Goal: Task Accomplishment & Management: Use online tool/utility

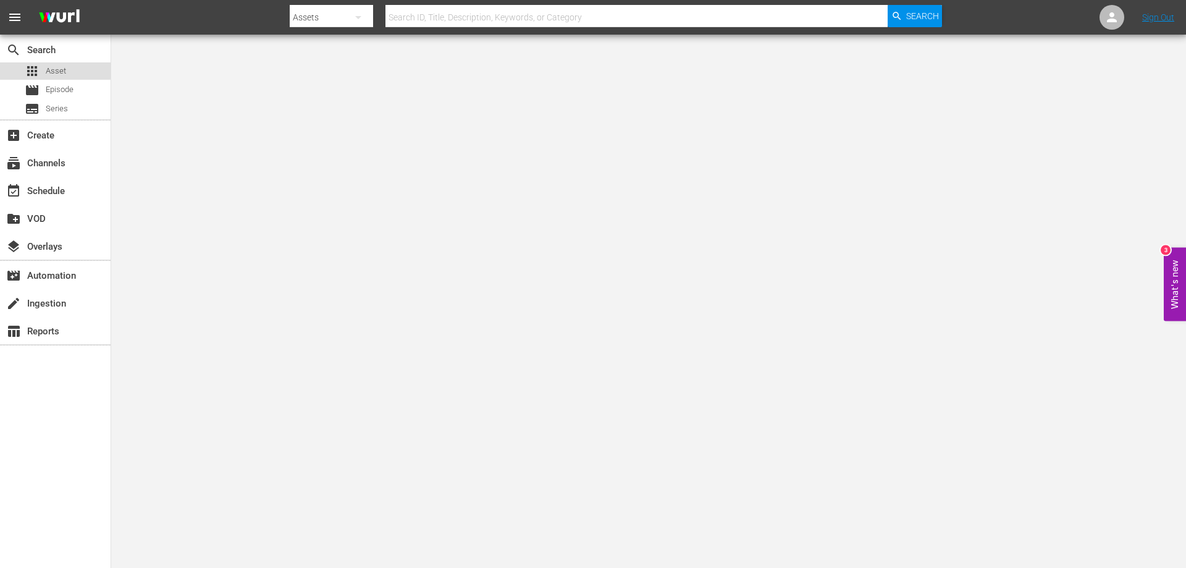
click at [51, 69] on span "Asset" at bounding box center [56, 71] width 20 height 12
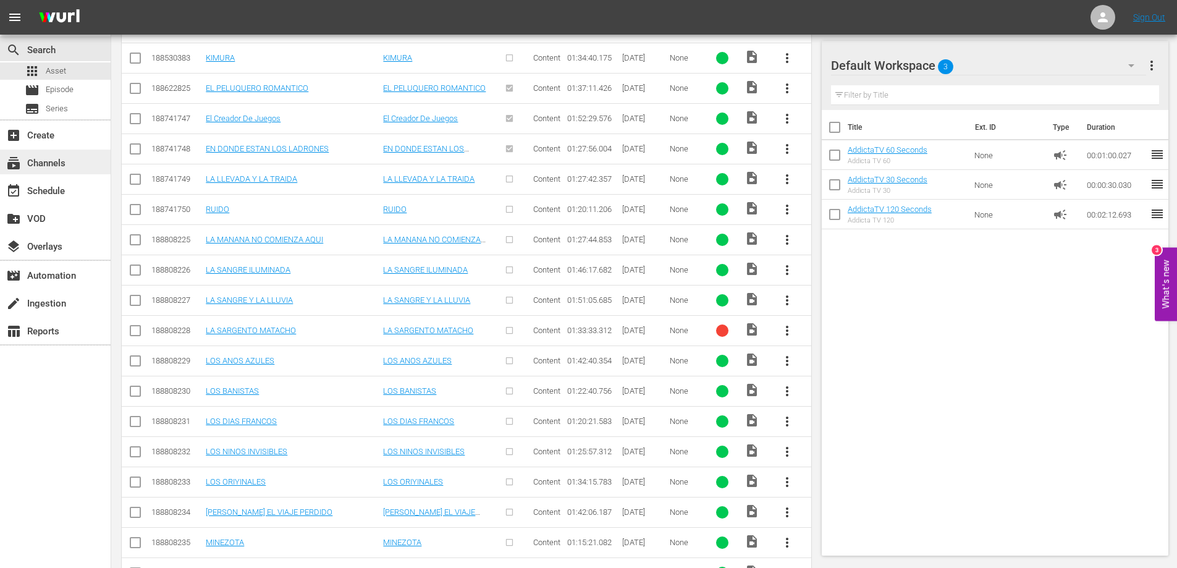
scroll to position [1135, 0]
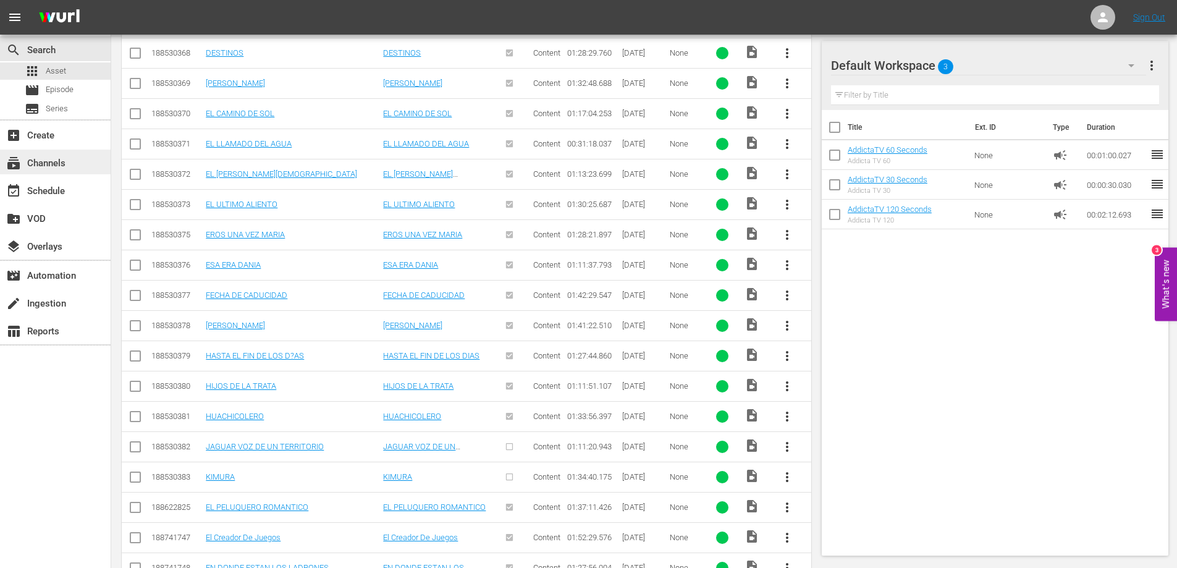
click at [48, 163] on div "subscriptions Channels" at bounding box center [34, 161] width 69 height 11
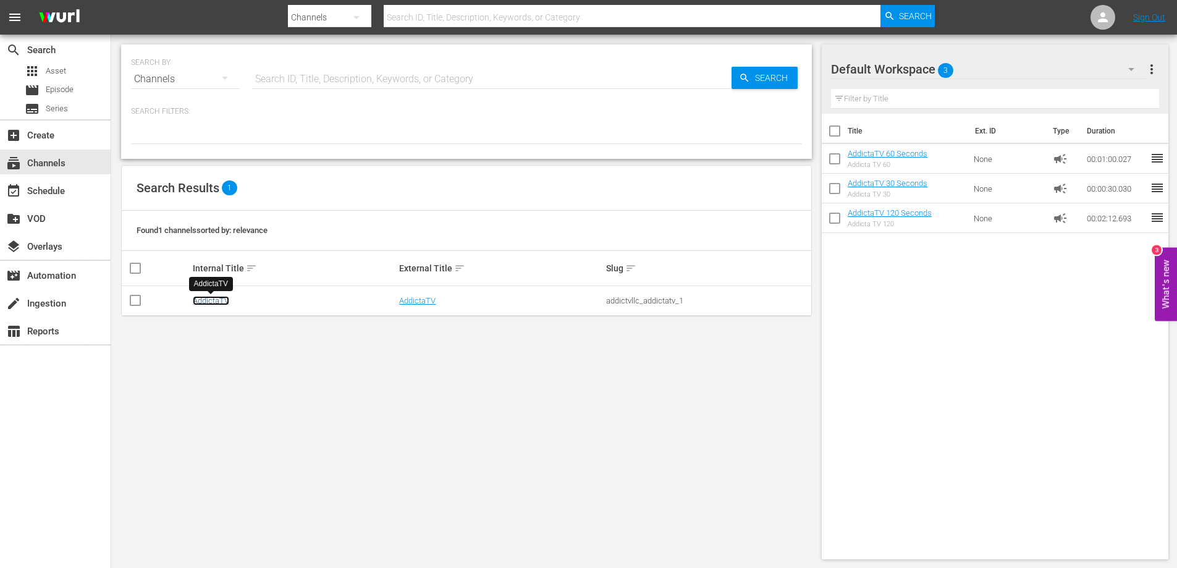
click at [216, 303] on link "AddictaTV" at bounding box center [211, 300] width 36 height 9
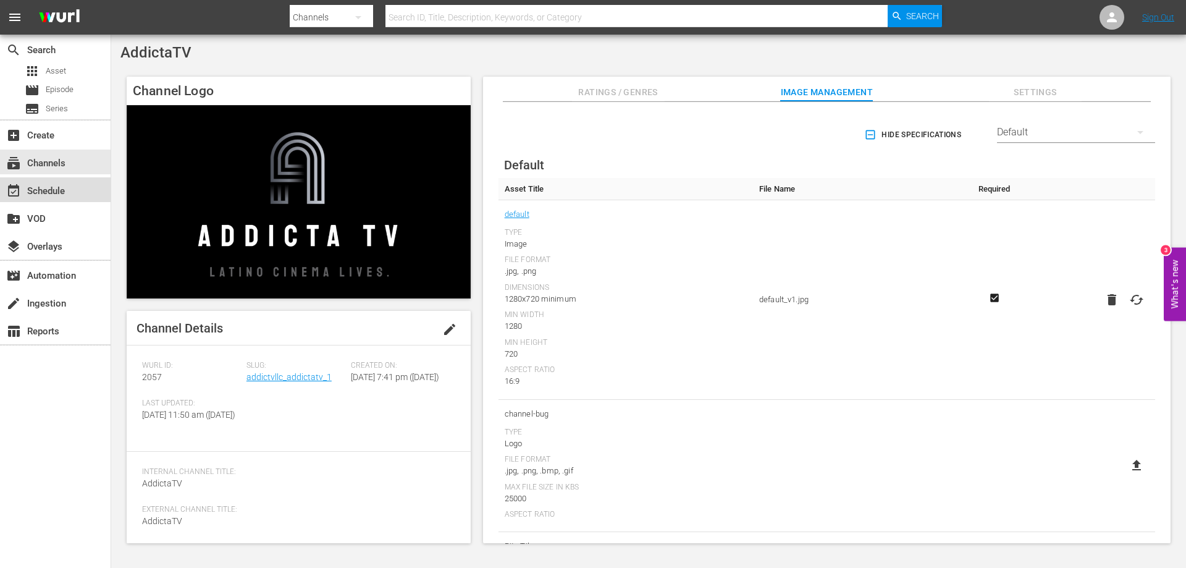
click at [35, 191] on div "event_available Schedule" at bounding box center [34, 188] width 69 height 11
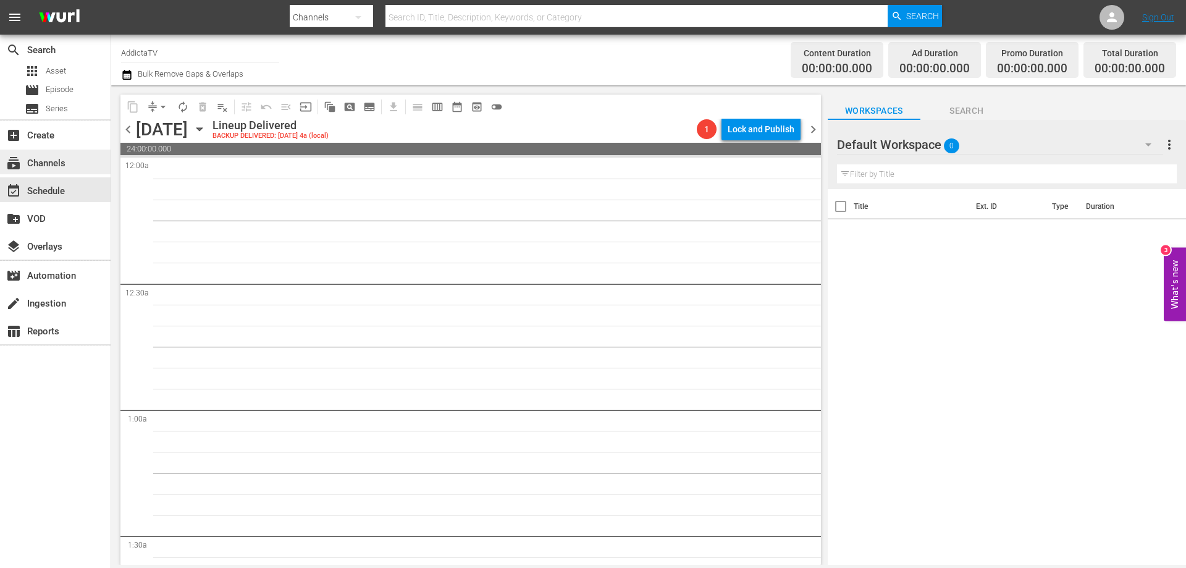
click at [47, 158] on div "subscriptions Channels" at bounding box center [34, 161] width 69 height 11
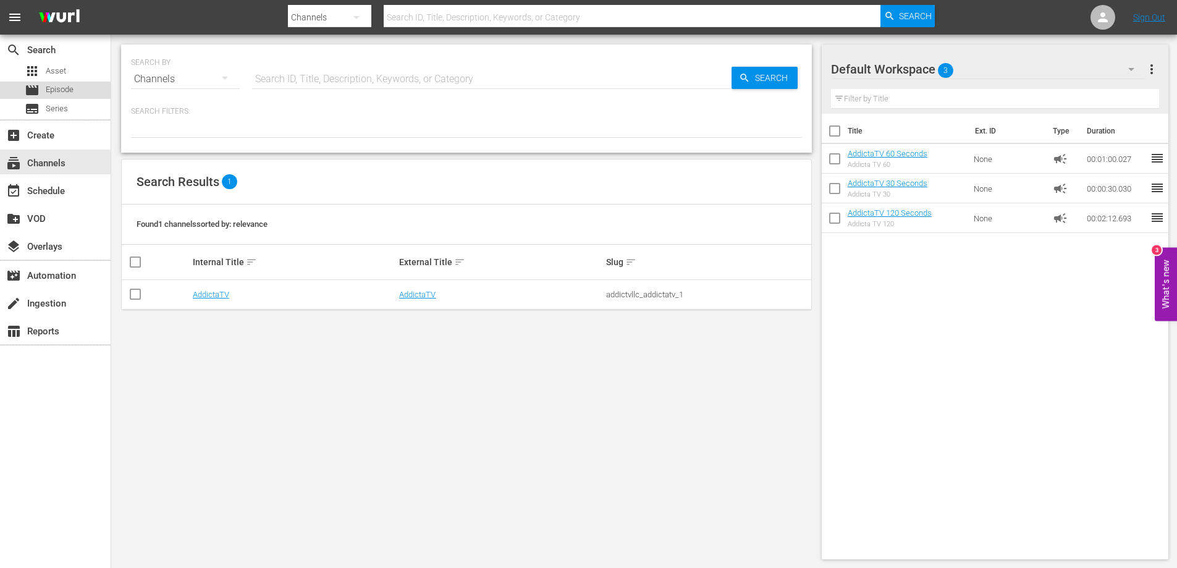
click at [59, 90] on span "Episode" at bounding box center [60, 89] width 28 height 12
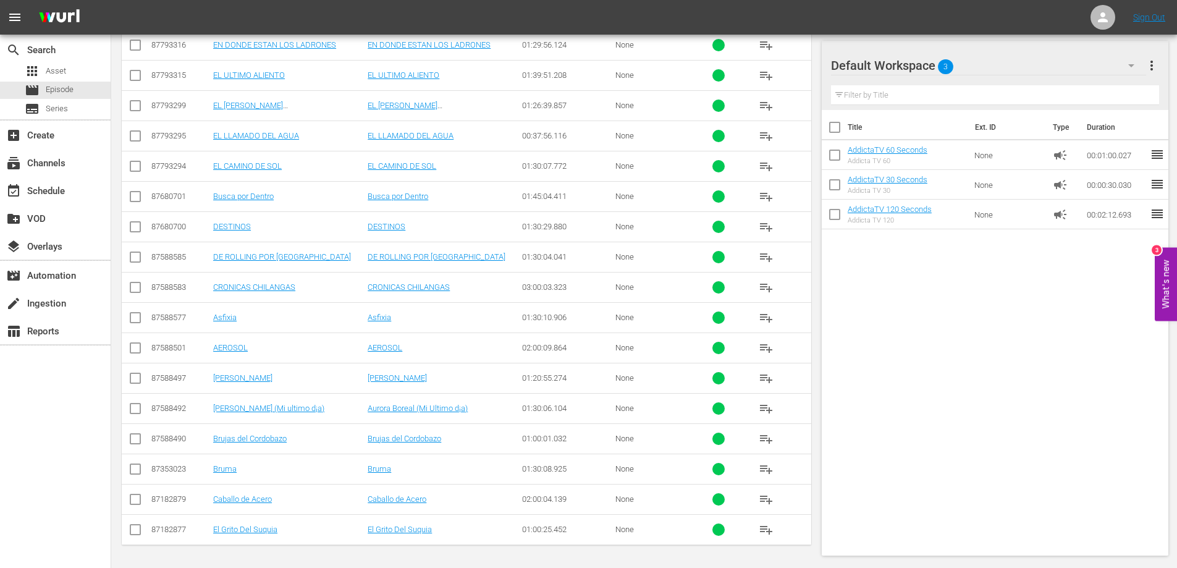
scroll to position [1220, 0]
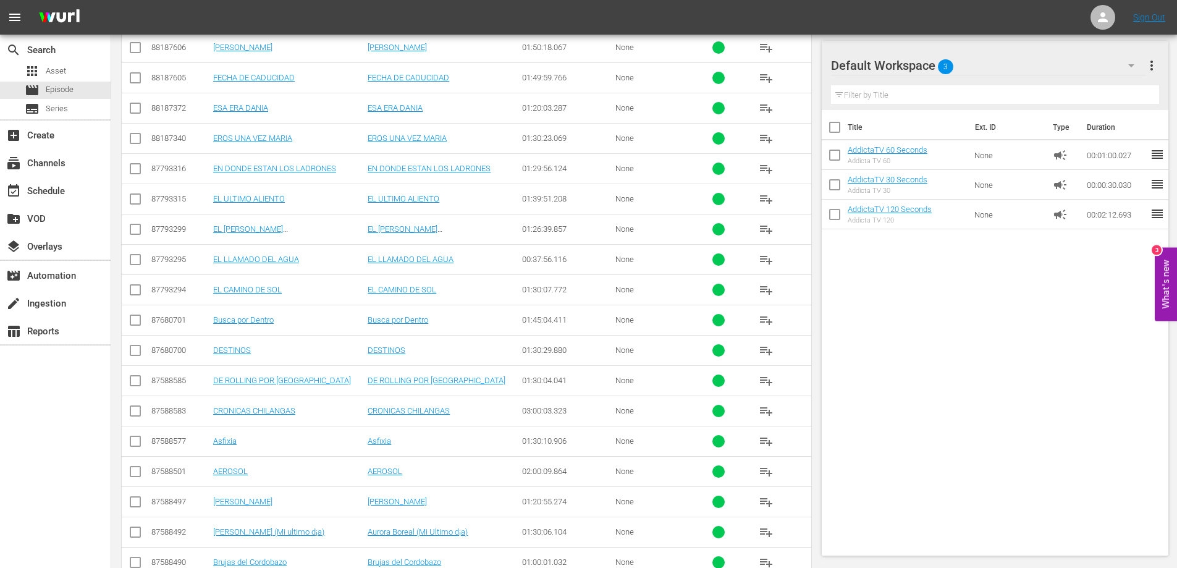
click at [1007, 483] on div "Title Ext. ID Type Duration AddictaTV 60 Seconds Addicta TV 60 None campaign 00…" at bounding box center [995, 330] width 347 height 441
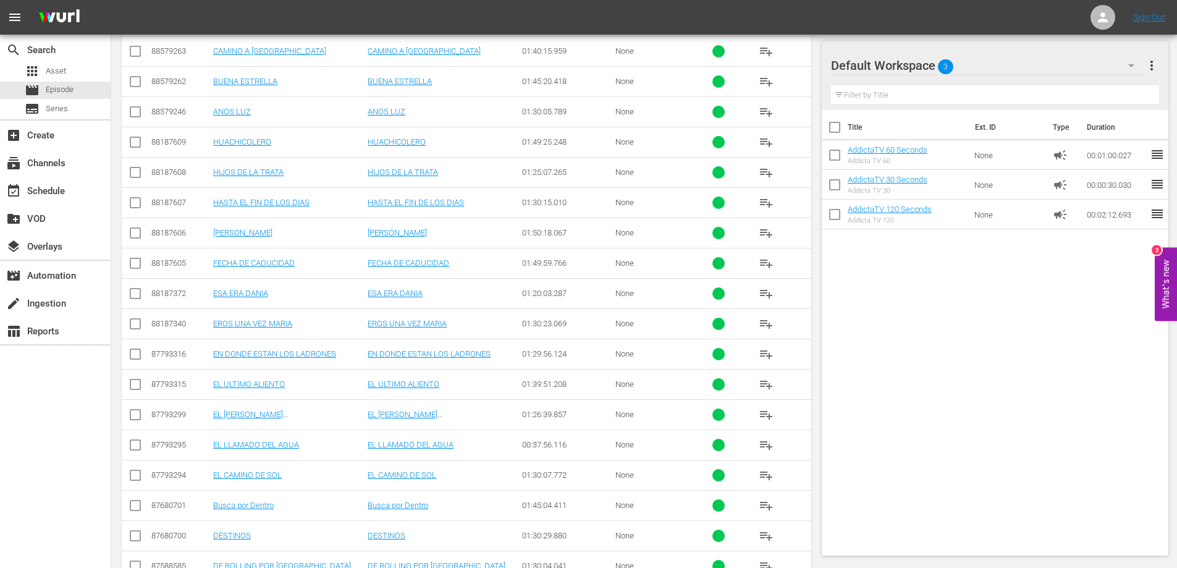
scroll to position [973, 0]
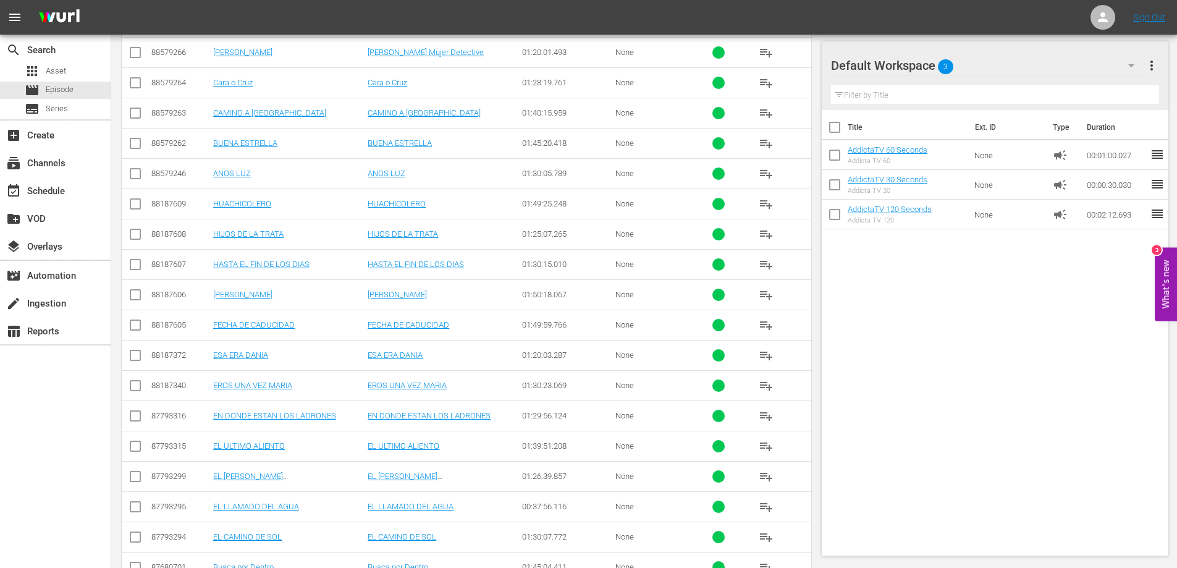
click at [895, 406] on div "Title Ext. ID Type Duration AddictaTV 60 Seconds Addicta TV 60 None campaign 00…" at bounding box center [995, 330] width 347 height 441
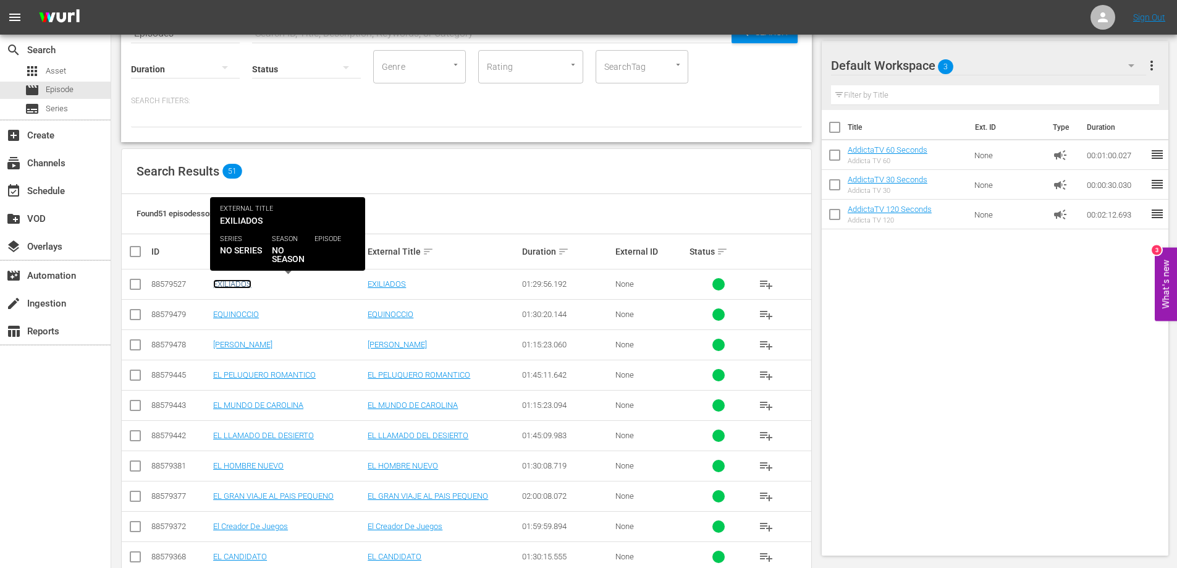
click at [240, 283] on link "EXILIADOS" at bounding box center [232, 283] width 38 height 9
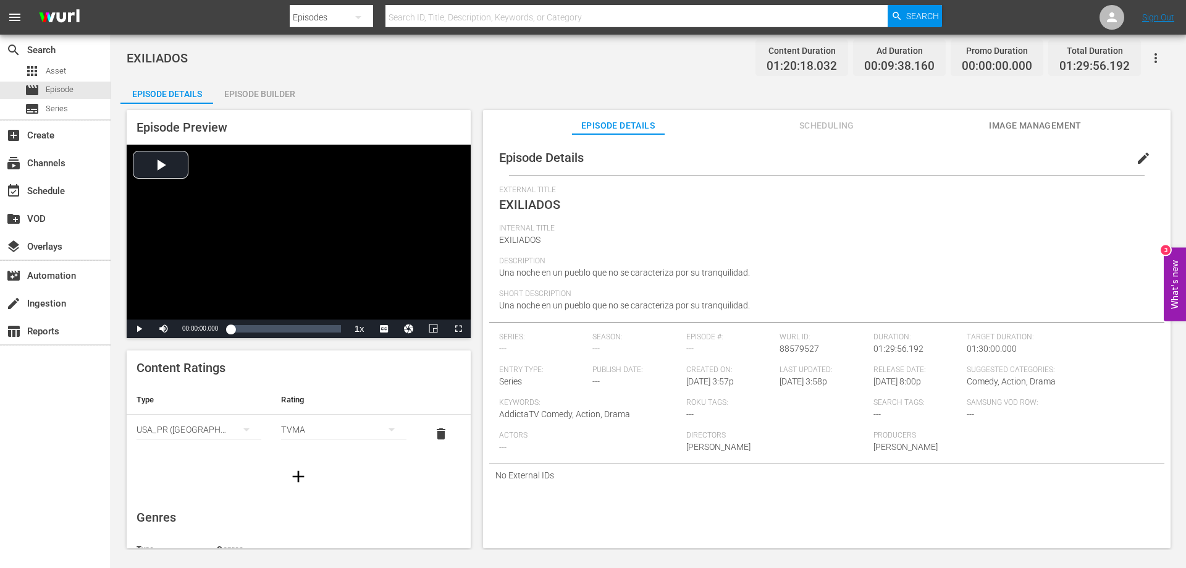
click at [261, 91] on div "Episode Builder" at bounding box center [259, 94] width 93 height 30
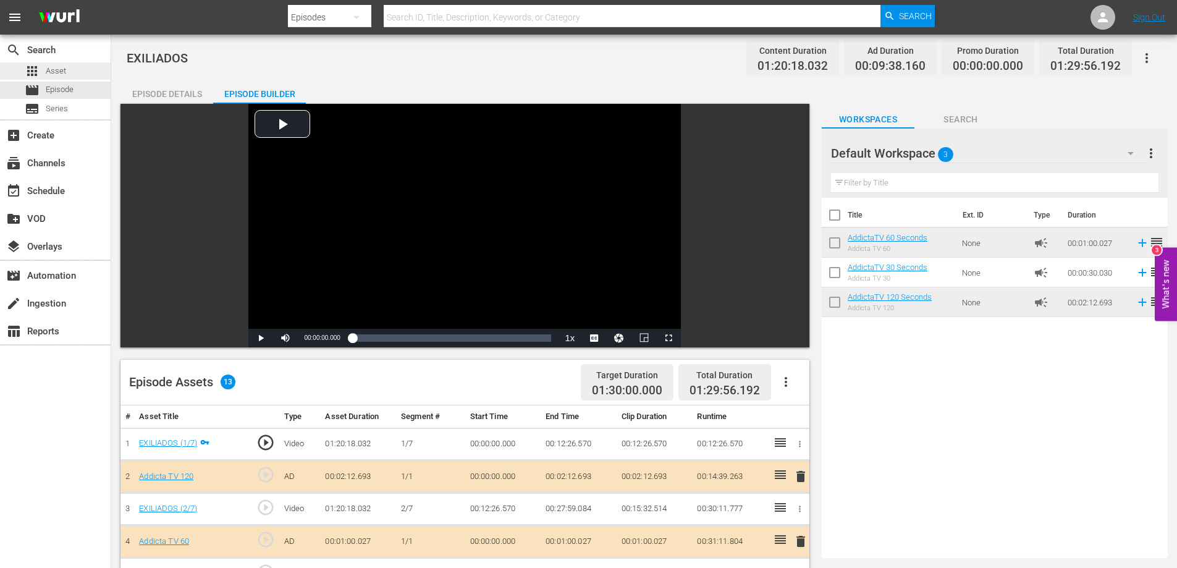
click at [59, 67] on span "Asset" at bounding box center [56, 71] width 20 height 12
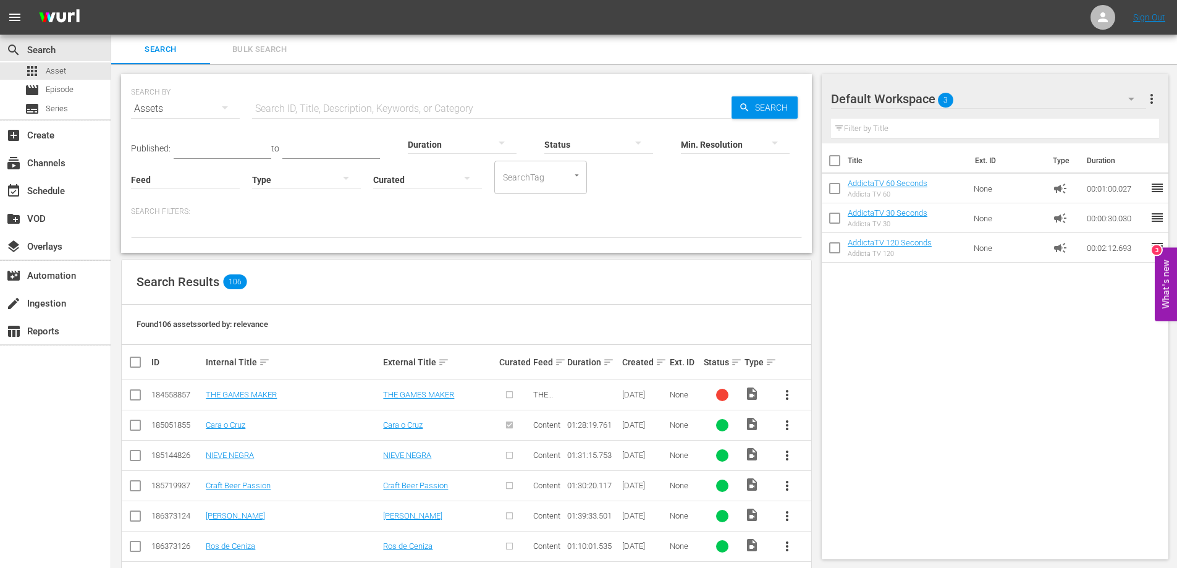
click at [345, 312] on div "Found 106 assets sorted by: relevance" at bounding box center [467, 325] width 690 height 40
click at [275, 109] on input "text" at bounding box center [491, 109] width 479 height 30
paste input "FAN"
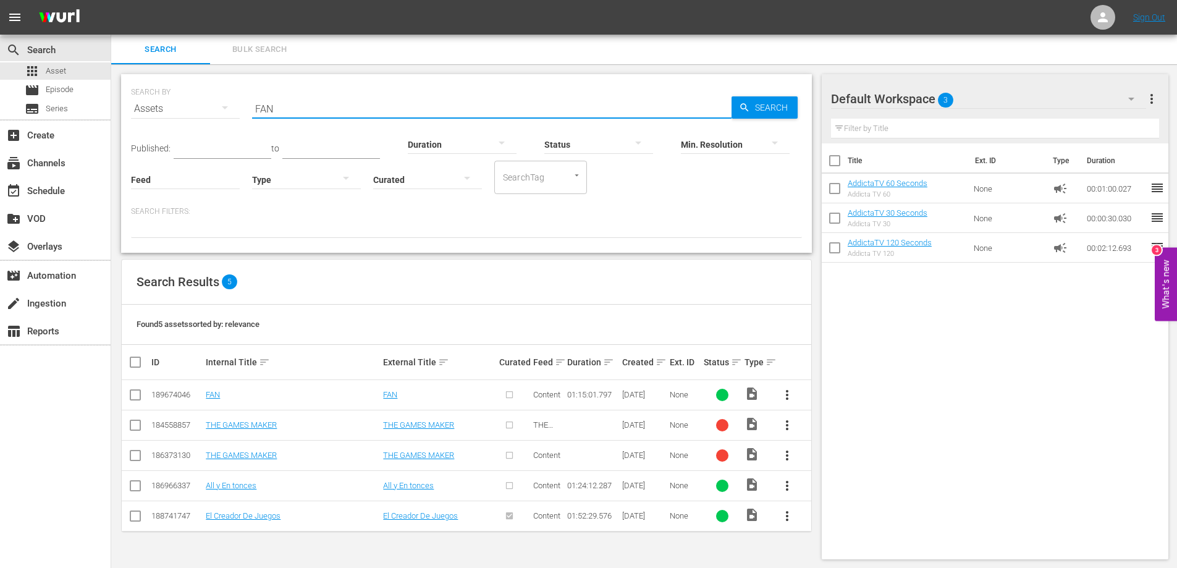
type input "FAN"
click at [784, 392] on span "more_vert" at bounding box center [787, 394] width 15 height 15
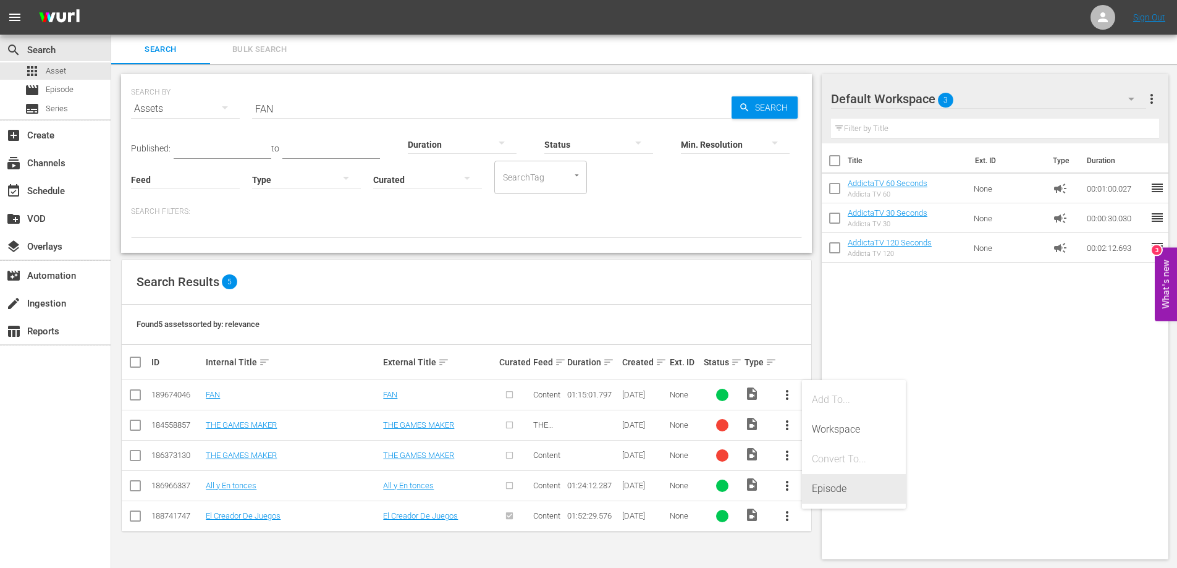
click at [830, 492] on div "Episode" at bounding box center [854, 489] width 84 height 30
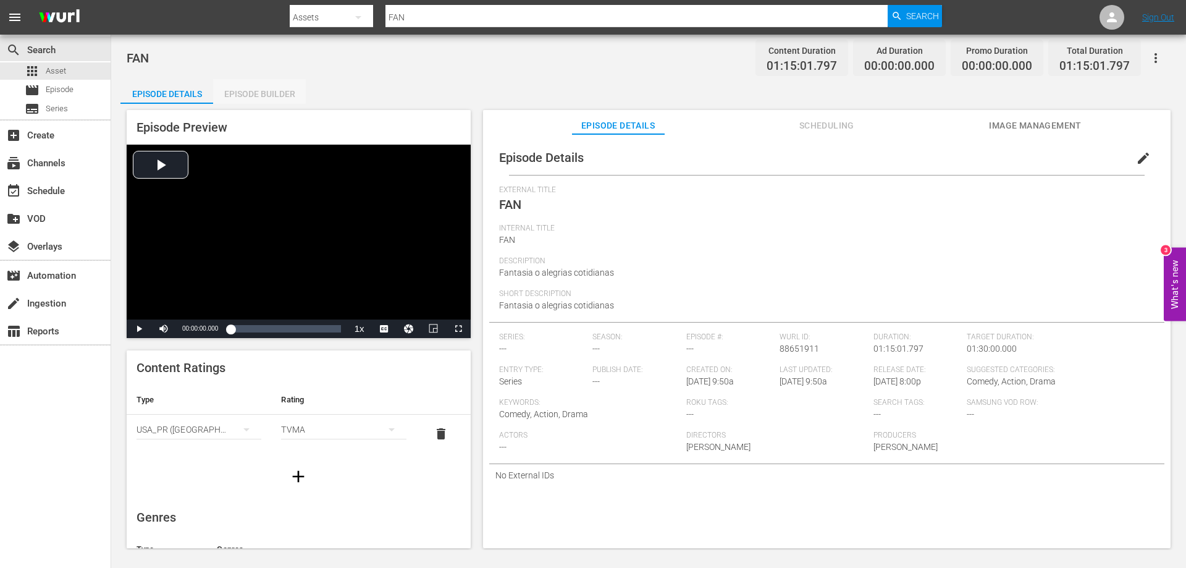
click at [264, 93] on div "Episode Builder" at bounding box center [259, 94] width 93 height 30
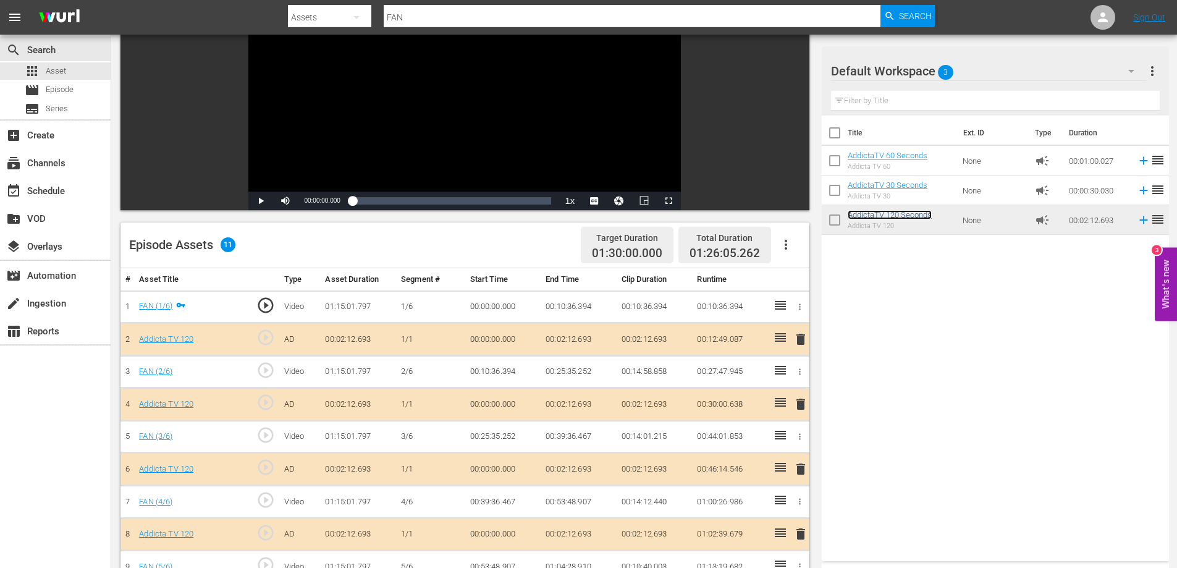
scroll to position [137, 0]
click at [261, 201] on span "Video Player" at bounding box center [261, 201] width 0 height 0
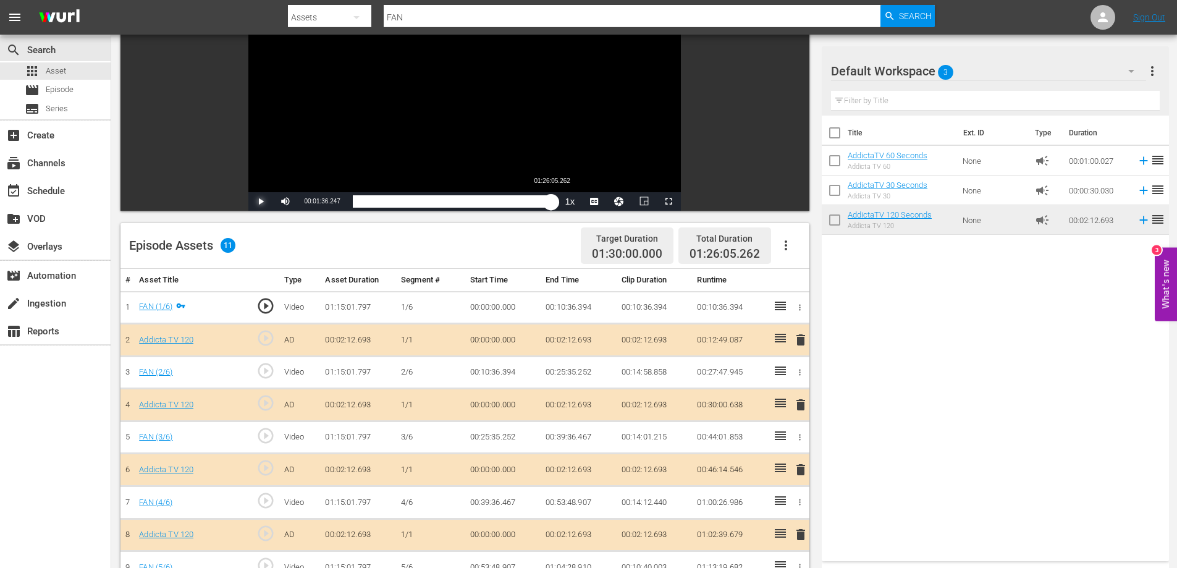
drag, startPoint x: 356, startPoint y: 202, endPoint x: 557, endPoint y: 202, distance: 200.8
click at [552, 202] on div "00:00:01.075" at bounding box center [452, 201] width 199 height 12
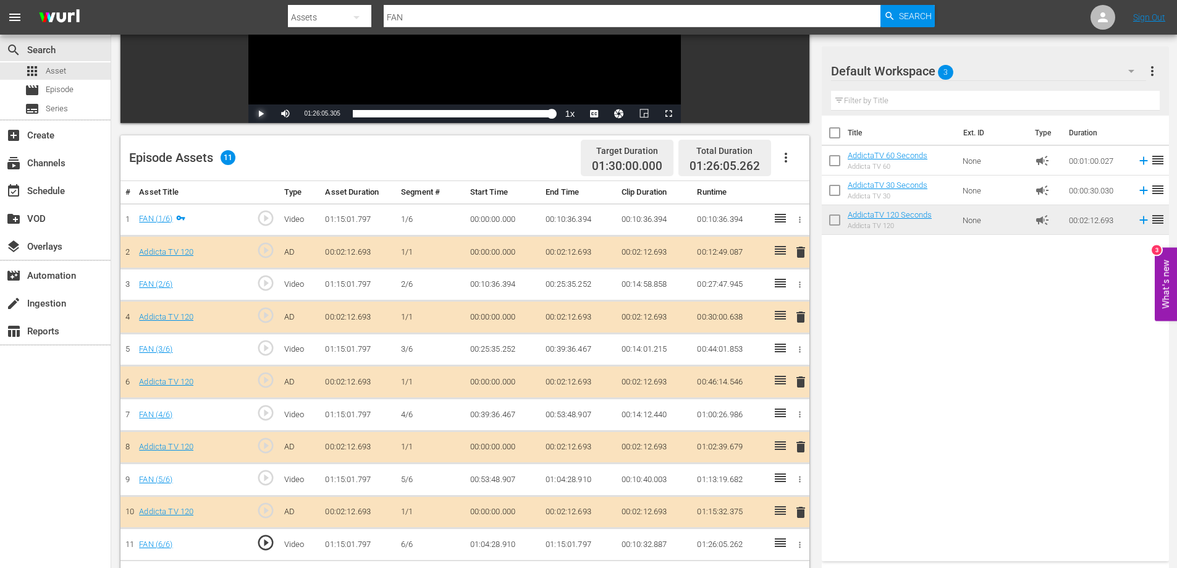
scroll to position [322, 0]
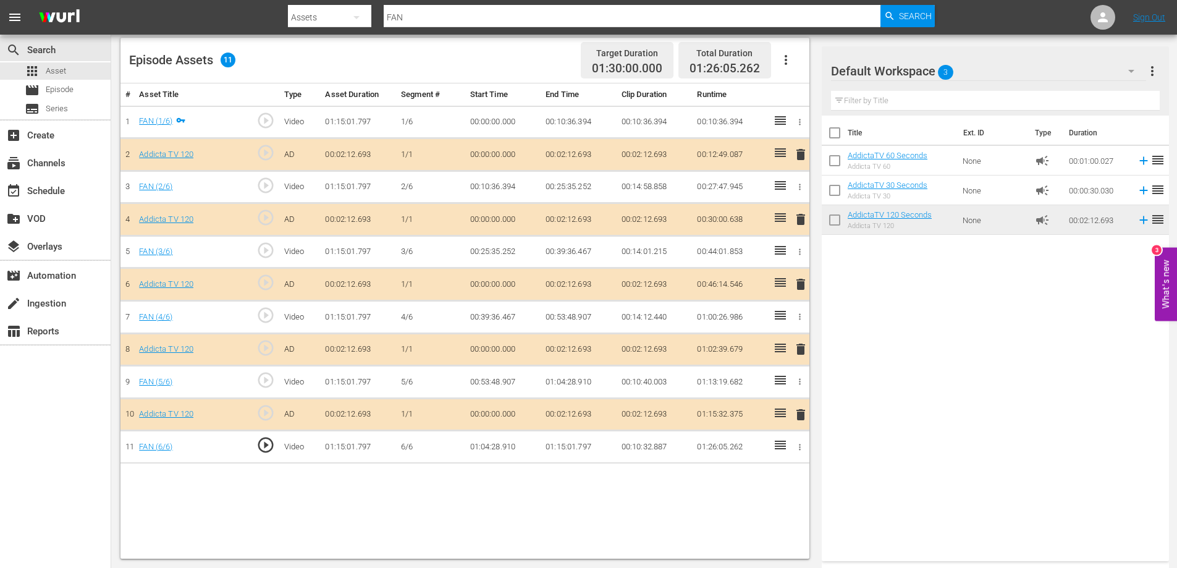
click at [803, 416] on span "delete" at bounding box center [800, 414] width 15 height 15
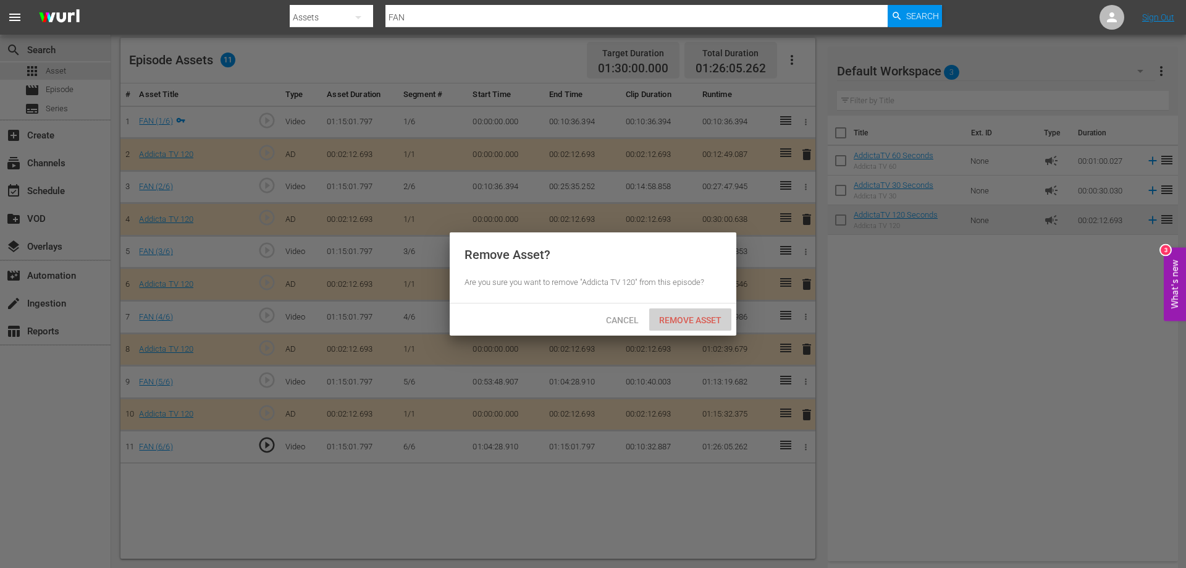
click at [678, 315] on span "Remove Asset" at bounding box center [690, 320] width 82 height 10
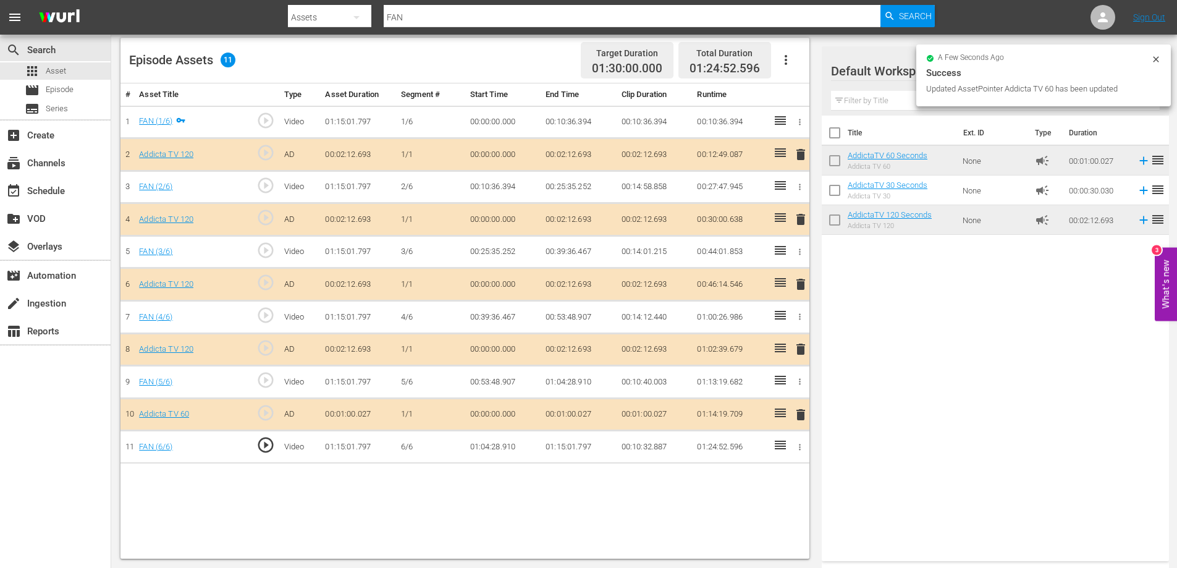
click at [805, 347] on span "delete" at bounding box center [800, 349] width 15 height 15
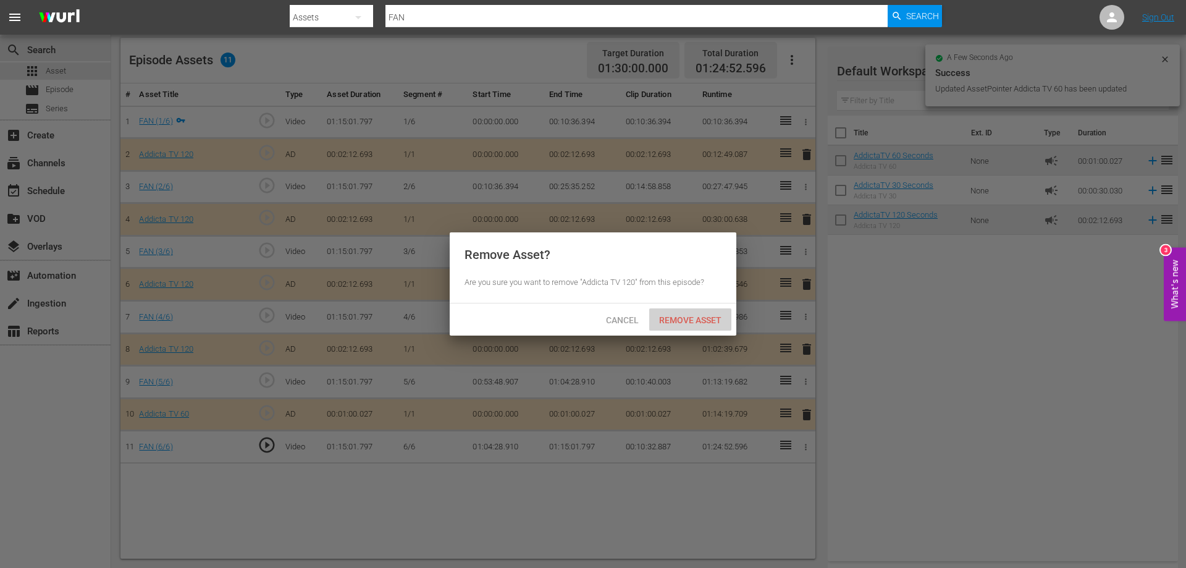
click at [684, 315] on span "Remove Asset" at bounding box center [690, 320] width 82 height 10
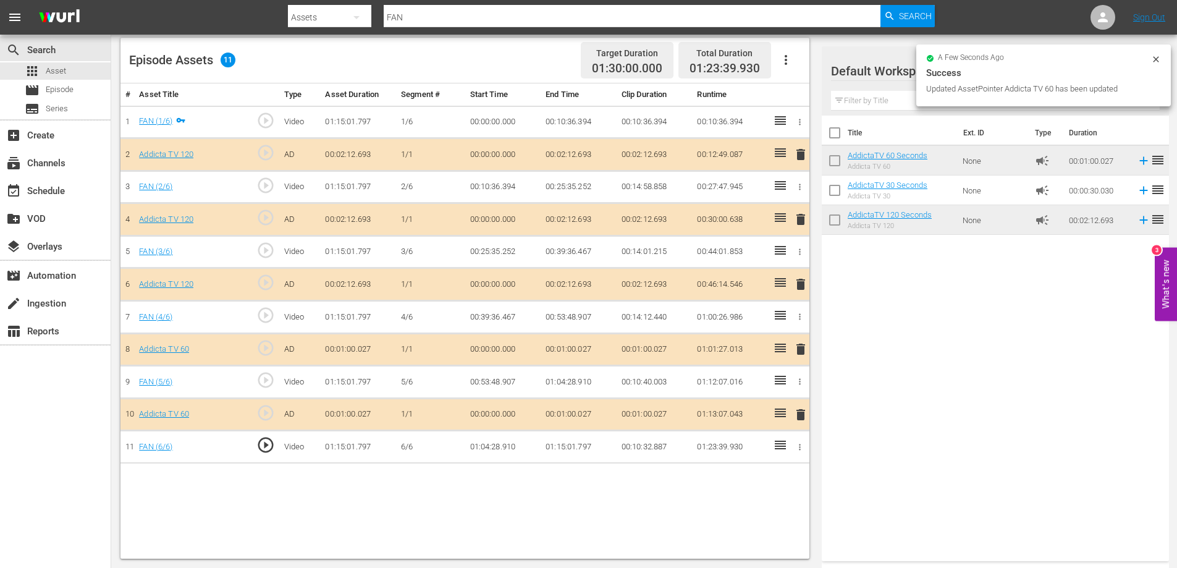
click at [803, 284] on span "delete" at bounding box center [800, 284] width 15 height 15
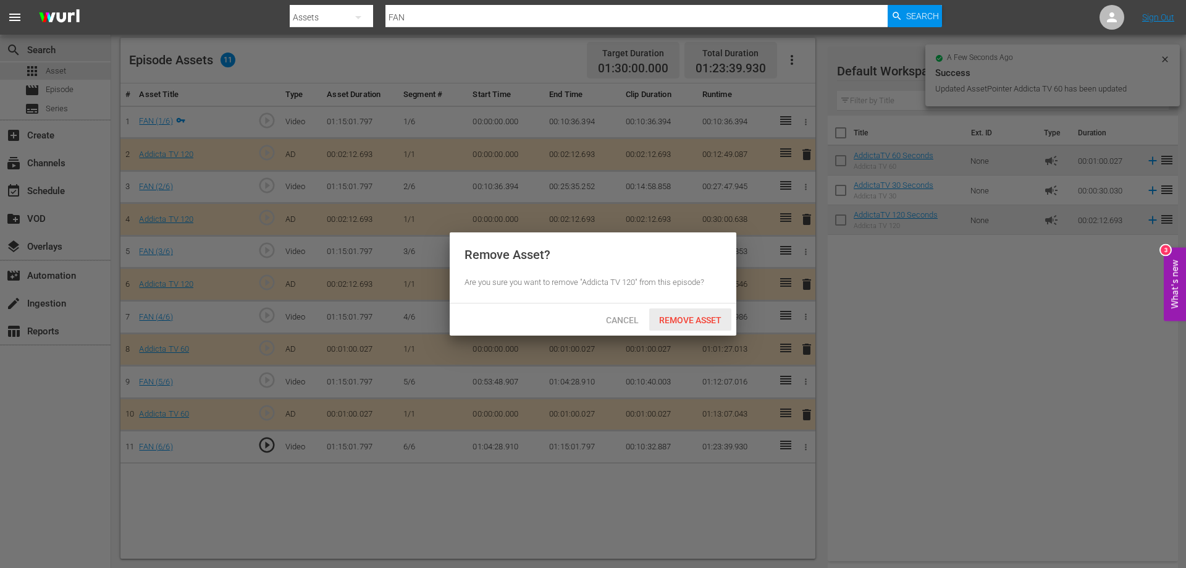
click at [677, 318] on span "Remove Asset" at bounding box center [690, 320] width 82 height 10
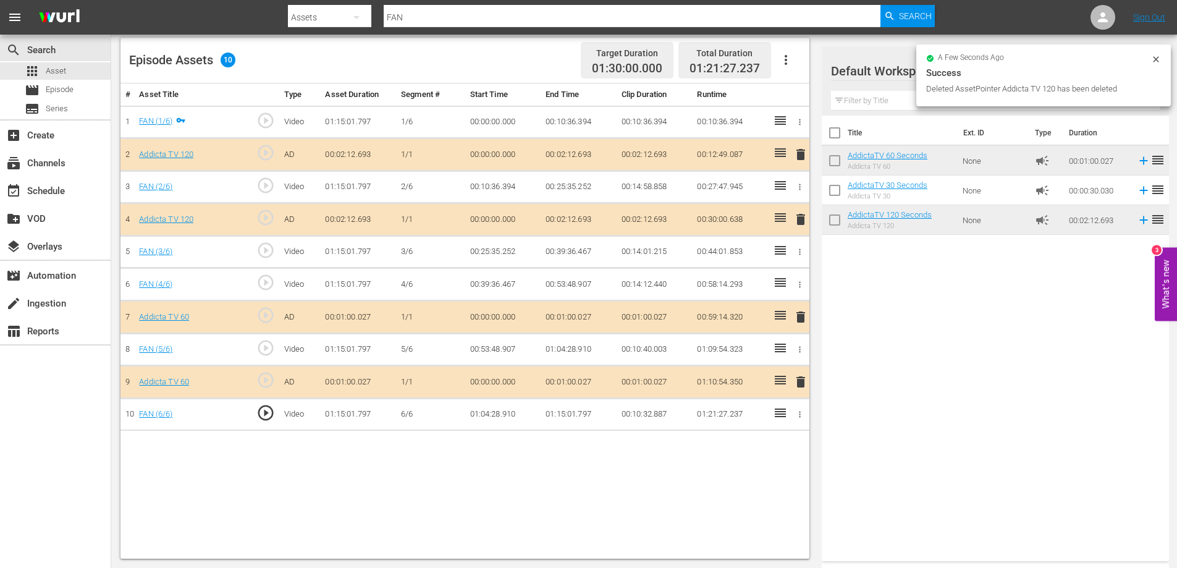
click at [799, 219] on span "delete" at bounding box center [800, 219] width 15 height 15
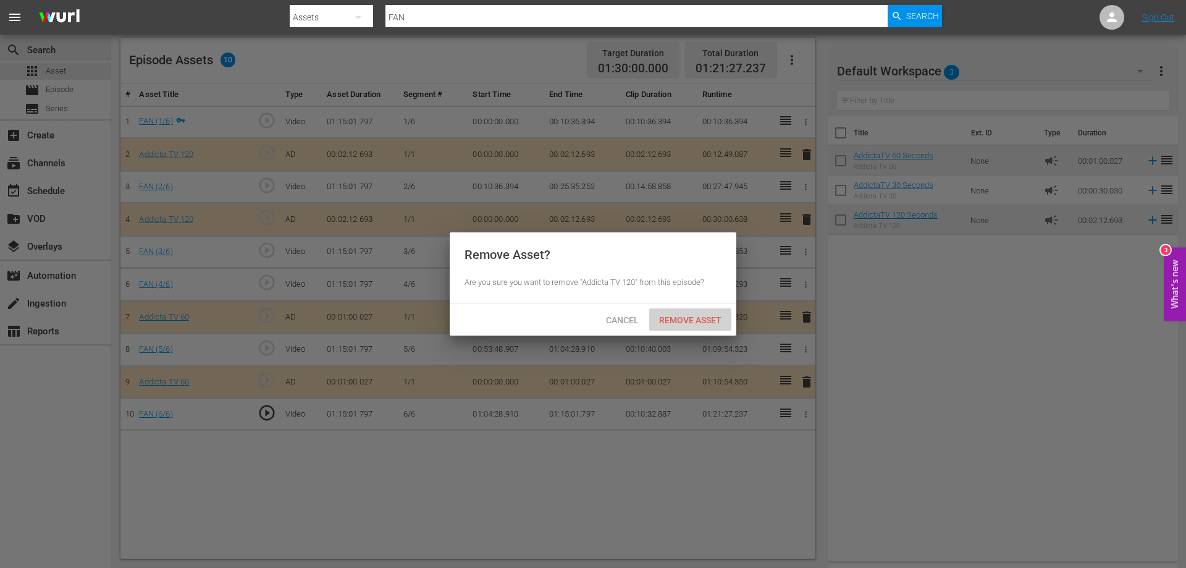
click at [684, 320] on span "Remove Asset" at bounding box center [690, 320] width 82 height 10
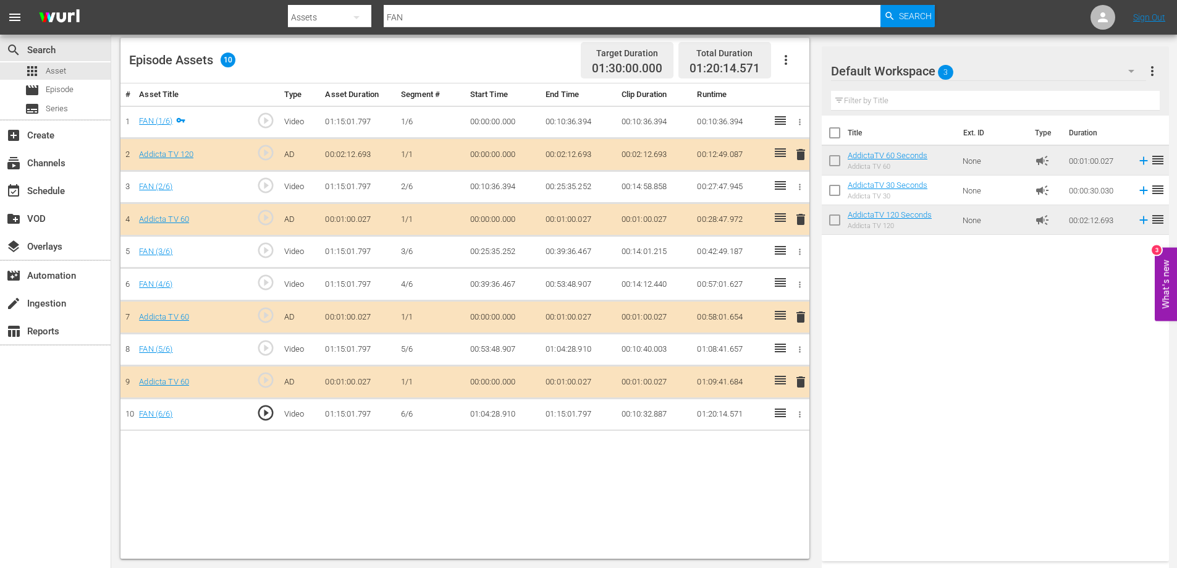
click at [801, 152] on span "delete" at bounding box center [800, 154] width 15 height 15
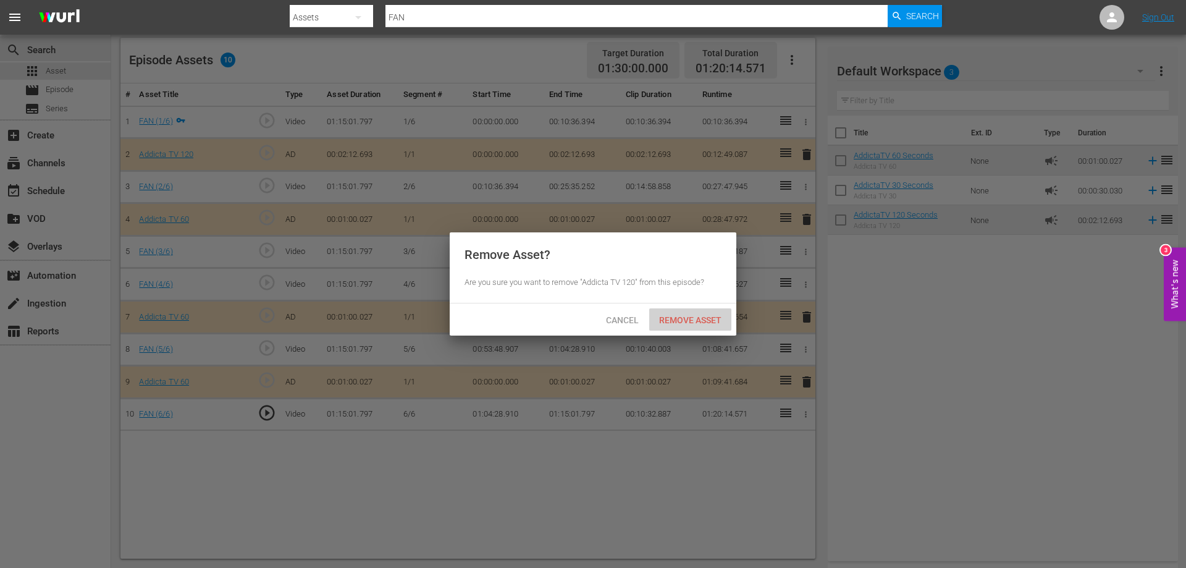
drag, startPoint x: 699, startPoint y: 318, endPoint x: 775, endPoint y: 270, distance: 89.7
click at [699, 319] on span "Remove Asset" at bounding box center [690, 320] width 82 height 10
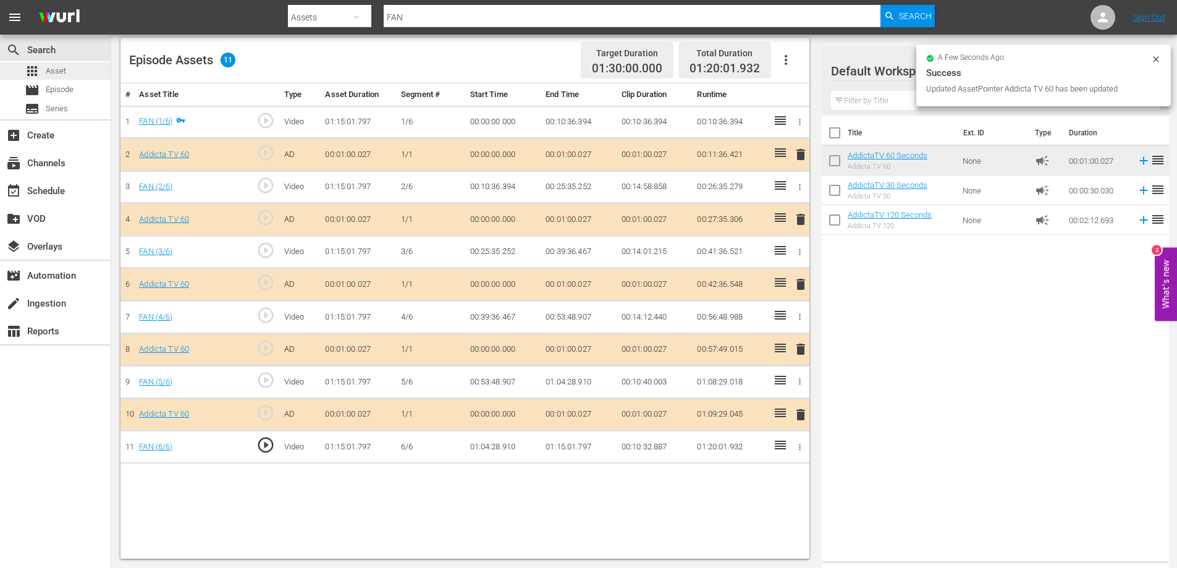
click at [56, 69] on span "Asset" at bounding box center [56, 71] width 20 height 12
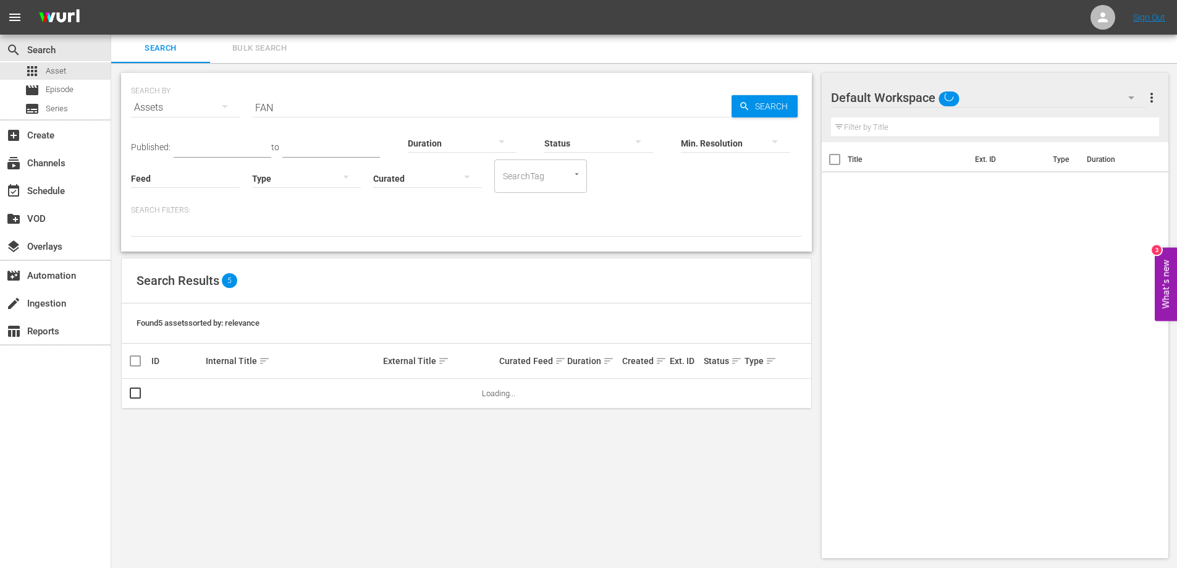
scroll to position [1, 0]
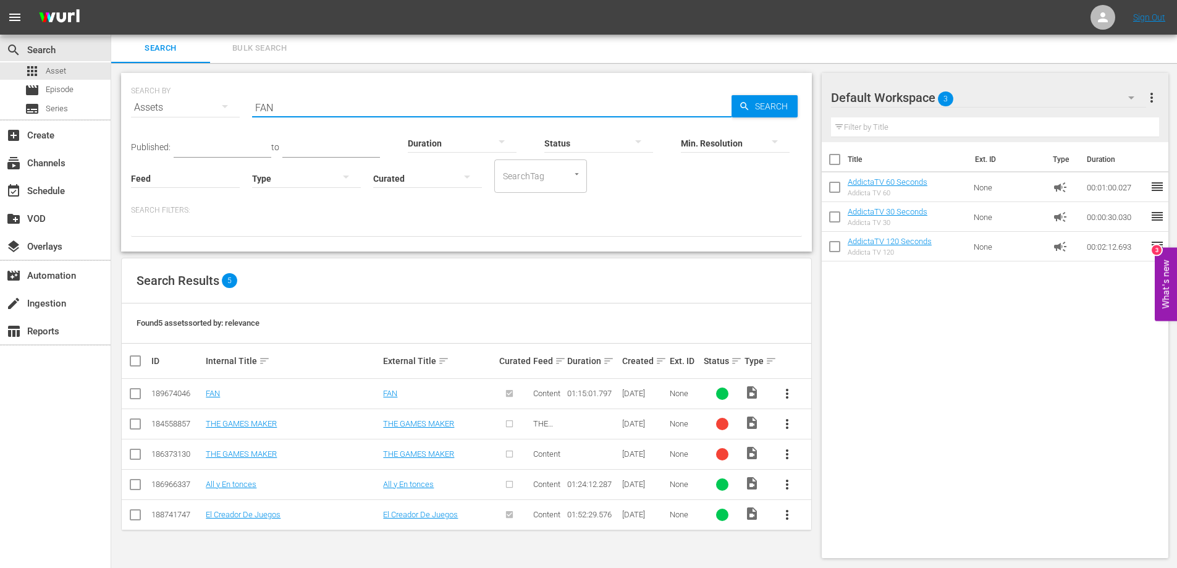
drag, startPoint x: 278, startPoint y: 104, endPoint x: 221, endPoint y: 106, distance: 56.9
click at [221, 106] on div "SEARCH BY Search By Assets Search ID, Title, Description, Keywords, or Category…" at bounding box center [466, 100] width 671 height 44
paste input "ICCIO"
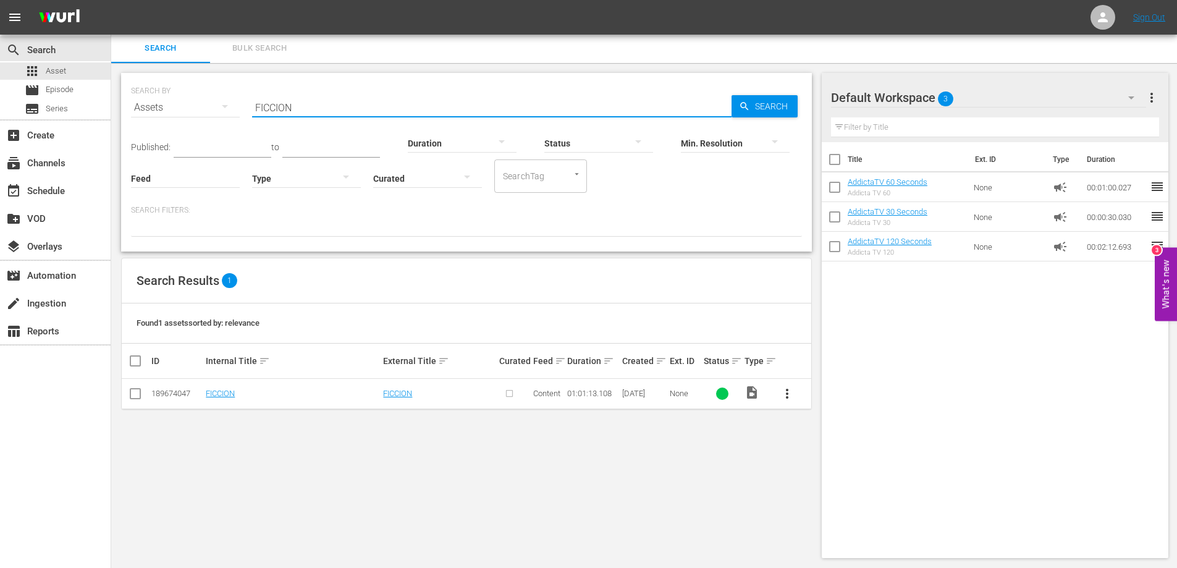
type input "FICCION"
click at [787, 392] on span "more_vert" at bounding box center [787, 393] width 15 height 15
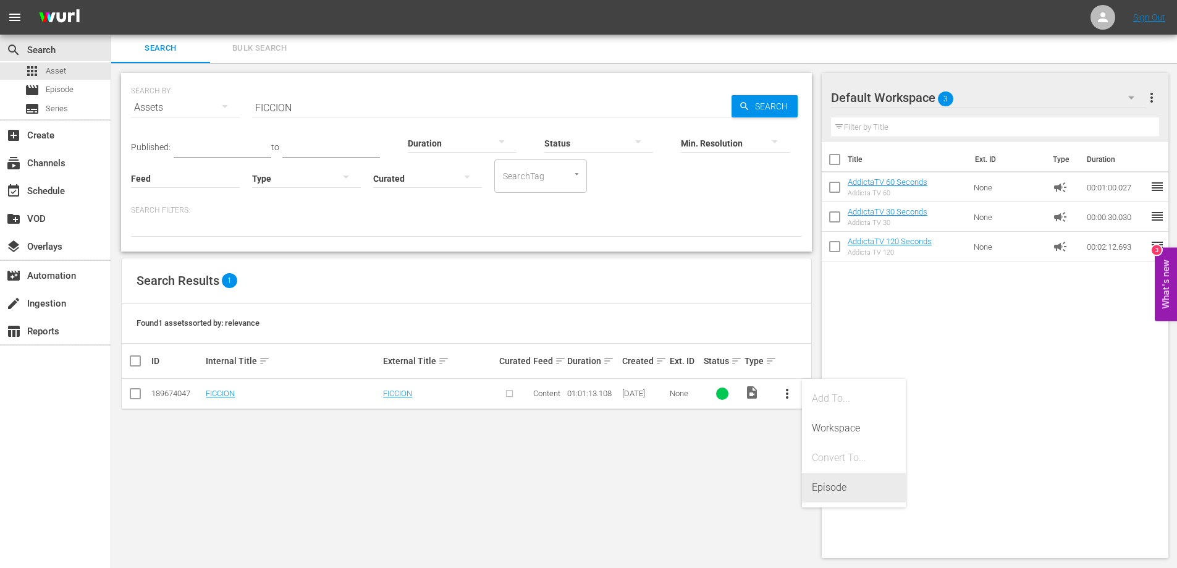
click at [836, 484] on div "Episode" at bounding box center [854, 488] width 84 height 30
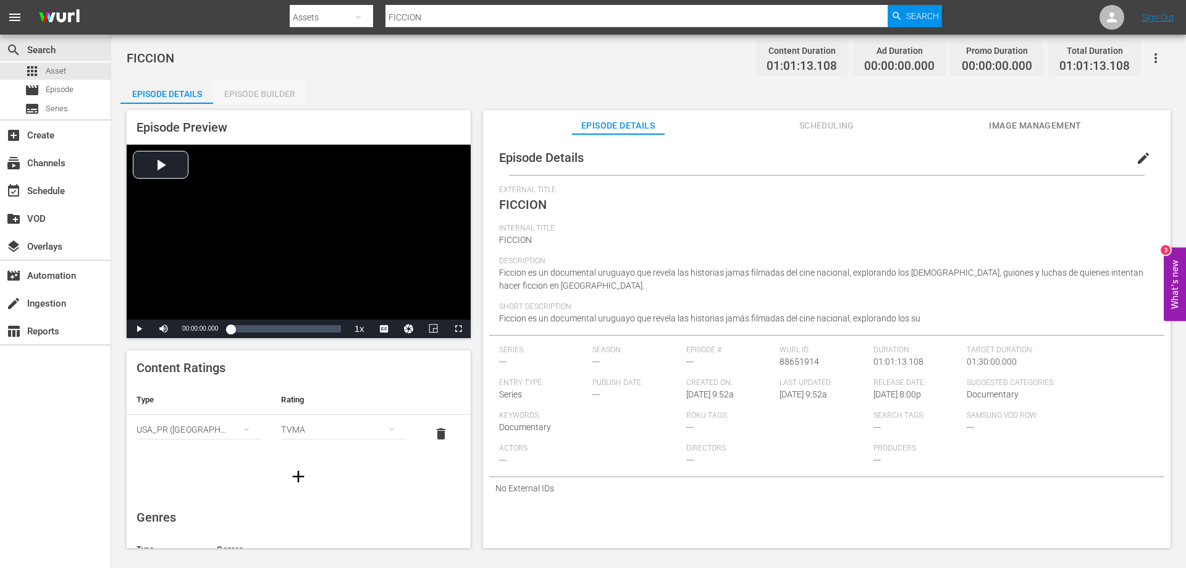
click at [266, 93] on div "Episode Builder" at bounding box center [259, 94] width 93 height 30
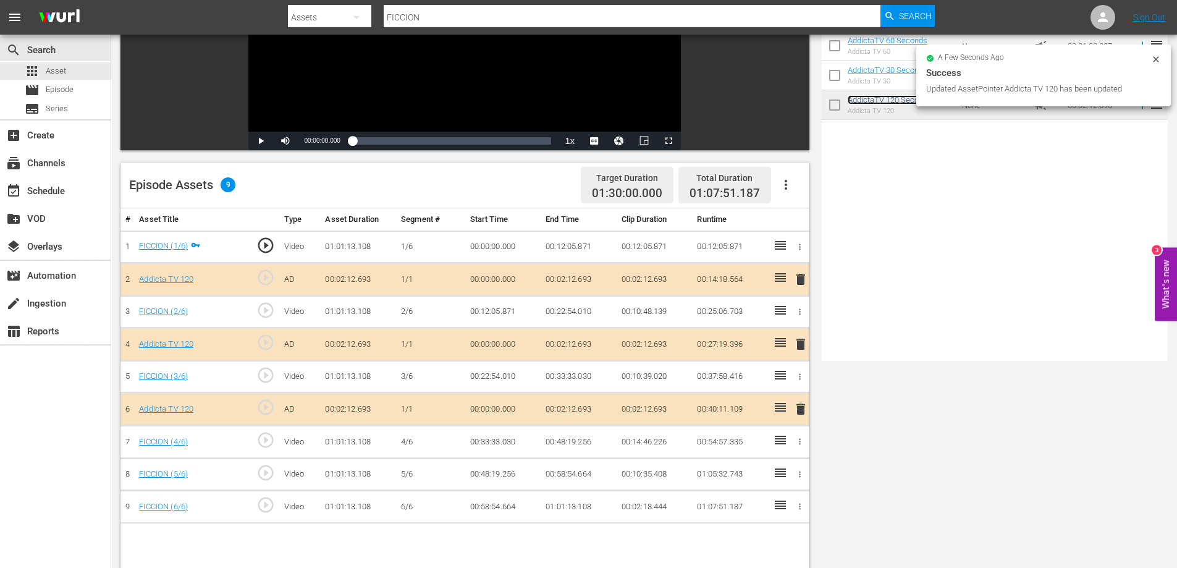
scroll to position [309, 0]
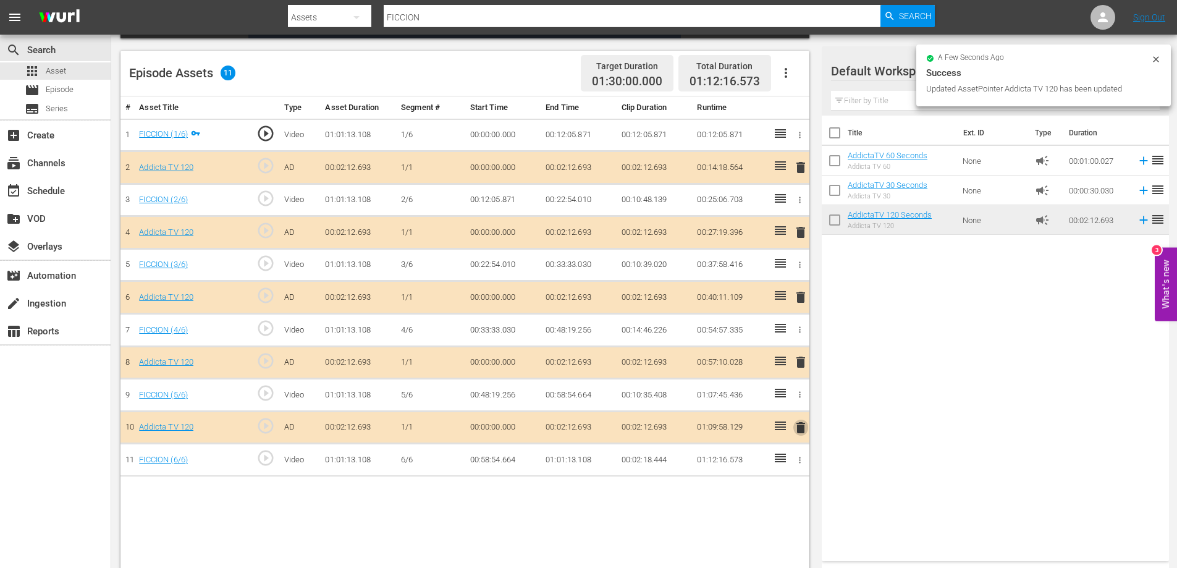
click at [804, 429] on span "delete" at bounding box center [800, 427] width 15 height 15
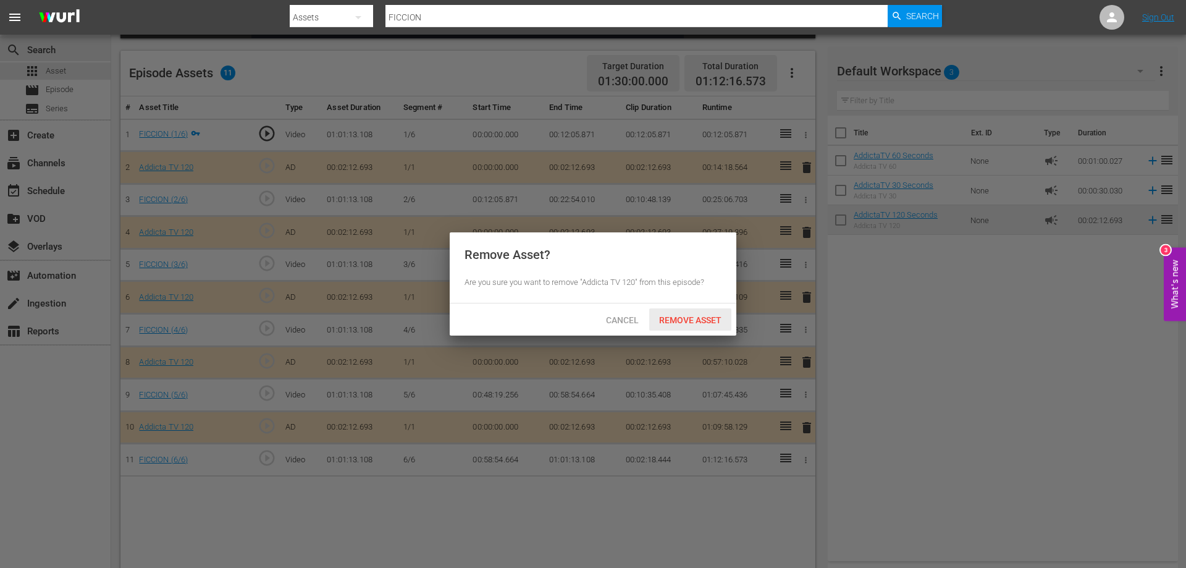
click at [690, 315] on span "Remove Asset" at bounding box center [690, 320] width 82 height 10
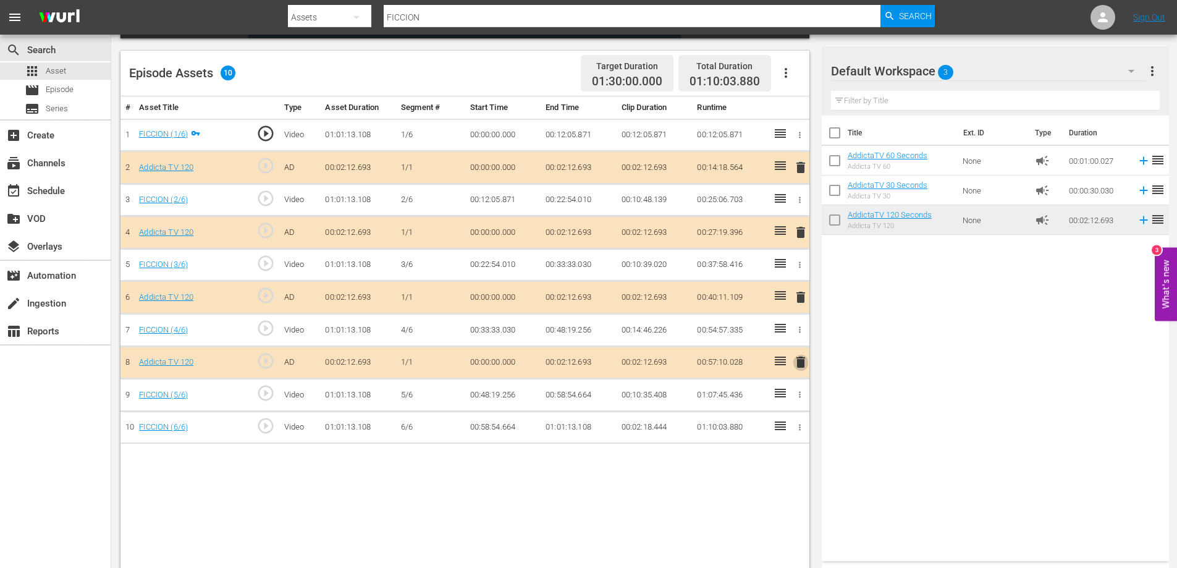
click at [801, 365] on span "delete" at bounding box center [800, 362] width 15 height 15
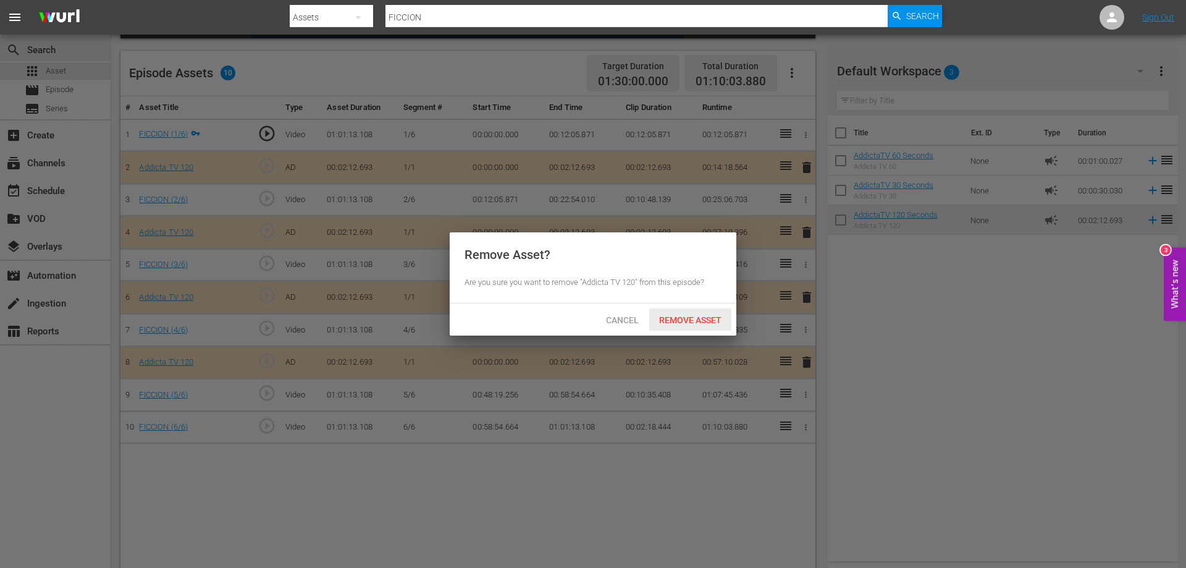
click at [694, 319] on span "Remove Asset" at bounding box center [690, 320] width 82 height 10
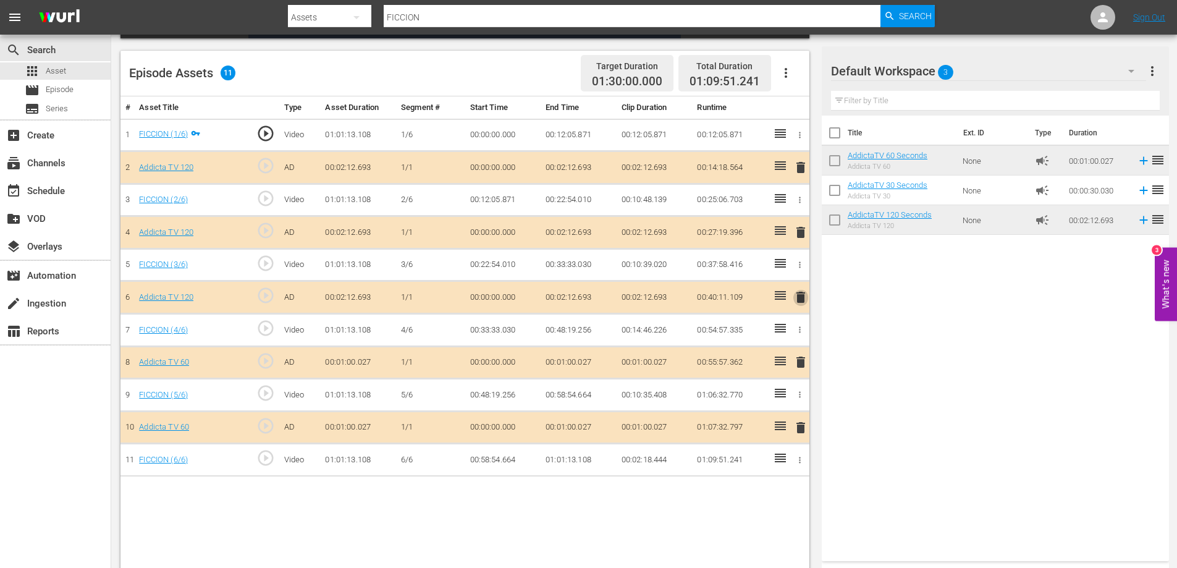
click at [801, 295] on span "delete" at bounding box center [800, 297] width 15 height 15
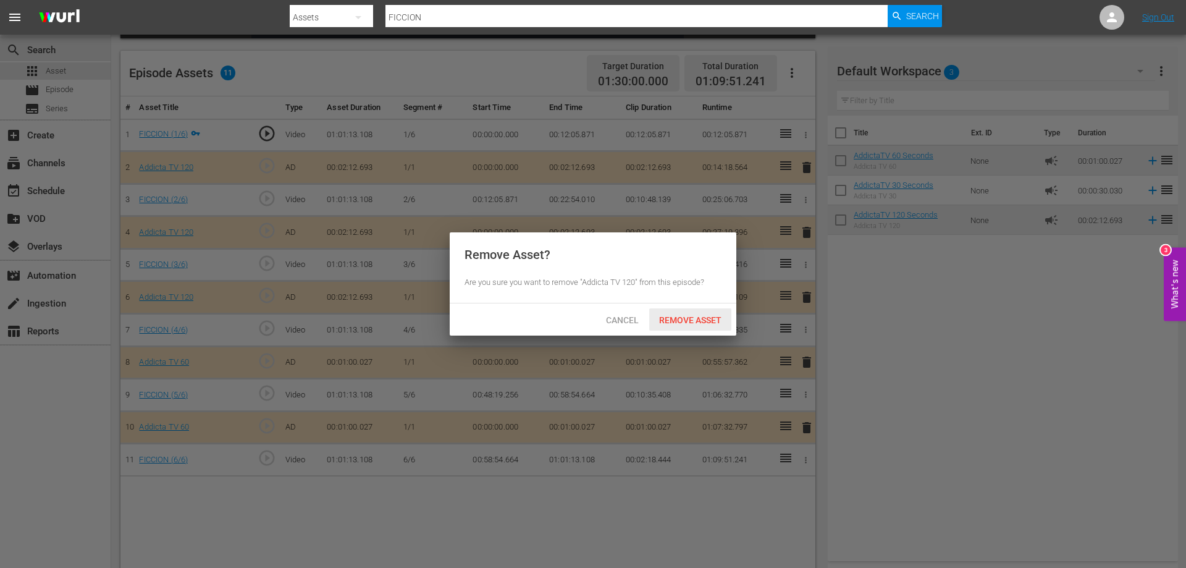
click at [693, 317] on span "Remove Asset" at bounding box center [690, 320] width 82 height 10
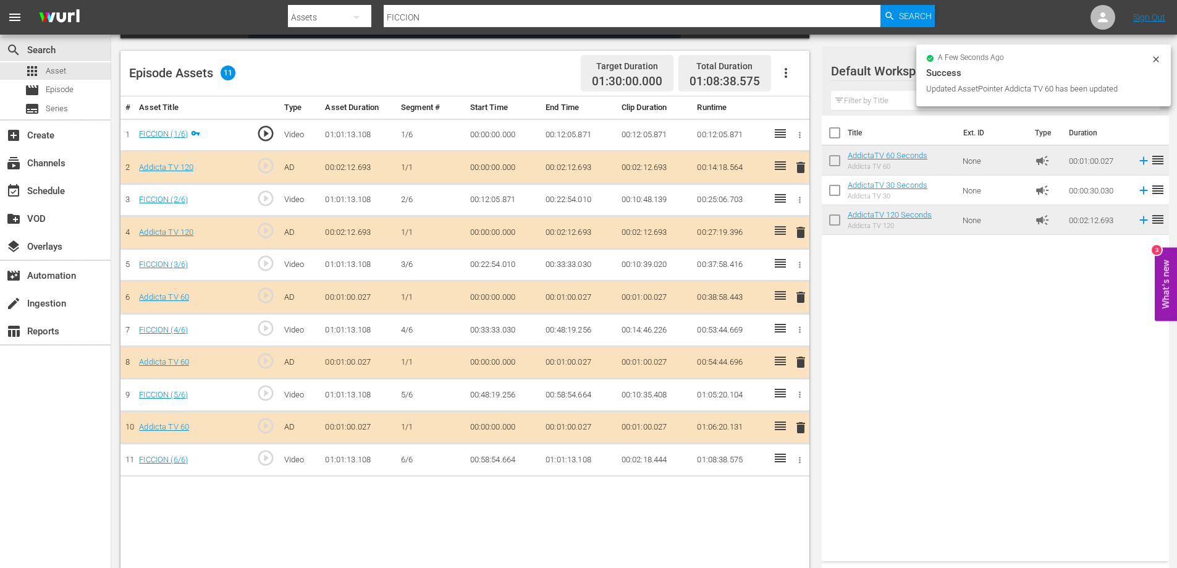
click at [802, 232] on span "delete" at bounding box center [800, 232] width 15 height 15
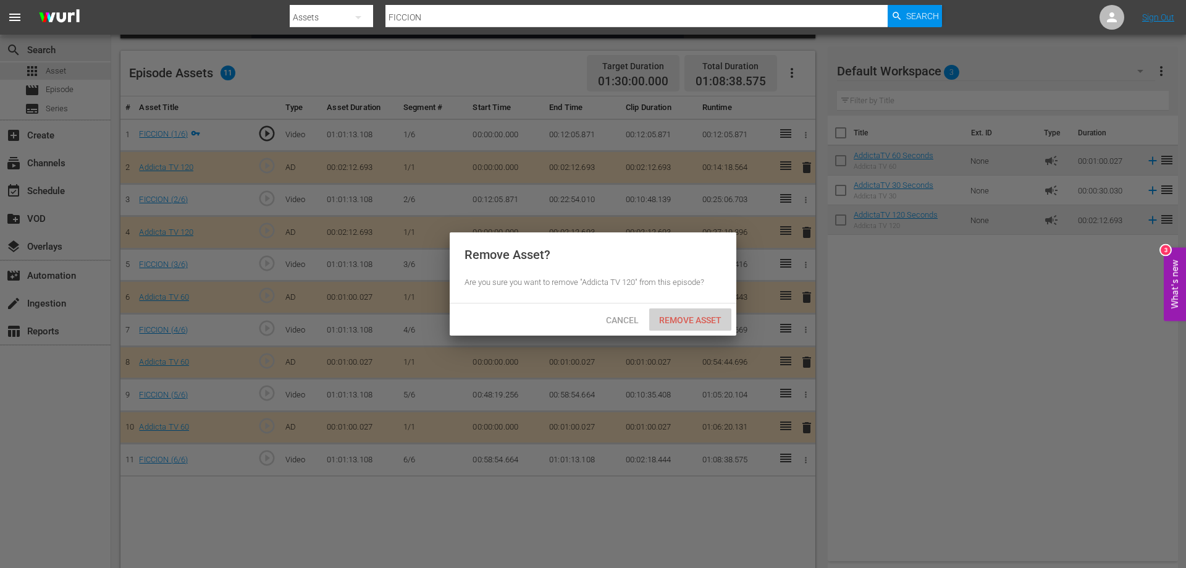
drag, startPoint x: 695, startPoint y: 319, endPoint x: 834, endPoint y: 217, distance: 172.0
click at [695, 319] on span "Remove Asset" at bounding box center [690, 320] width 82 height 10
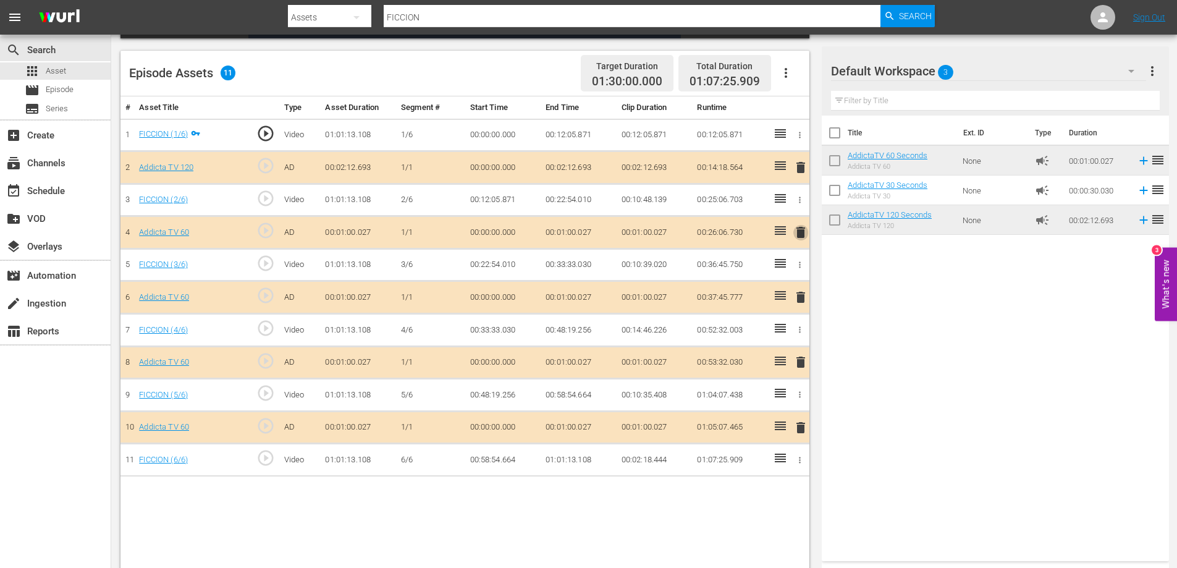
click at [802, 228] on span "delete" at bounding box center [800, 232] width 15 height 15
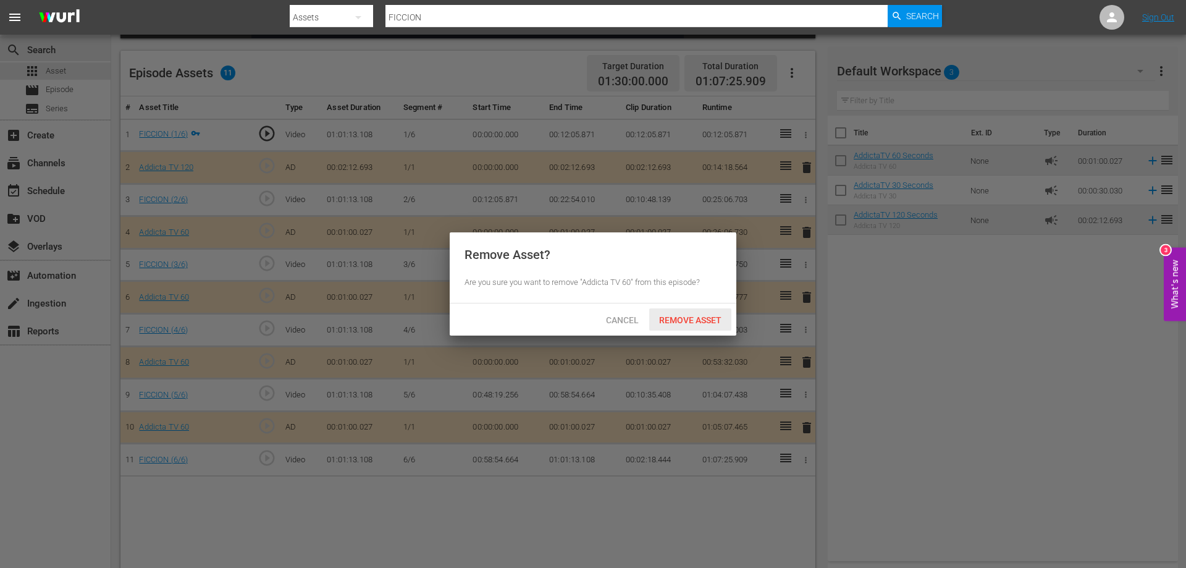
click at [688, 318] on span "Remove Asset" at bounding box center [690, 320] width 82 height 10
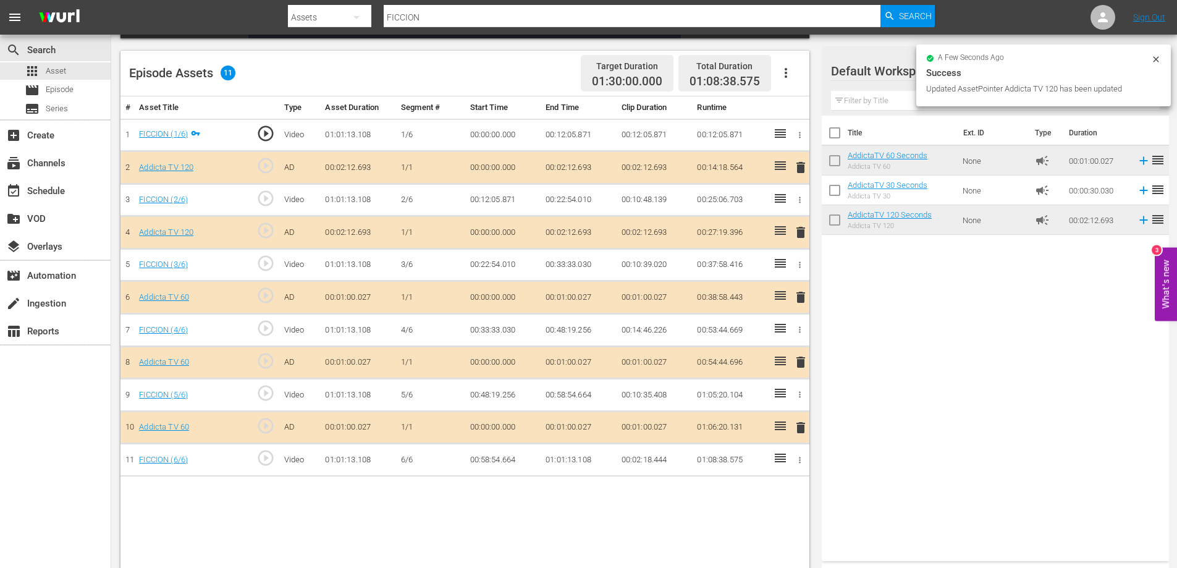
click at [801, 296] on span "delete" at bounding box center [800, 297] width 15 height 15
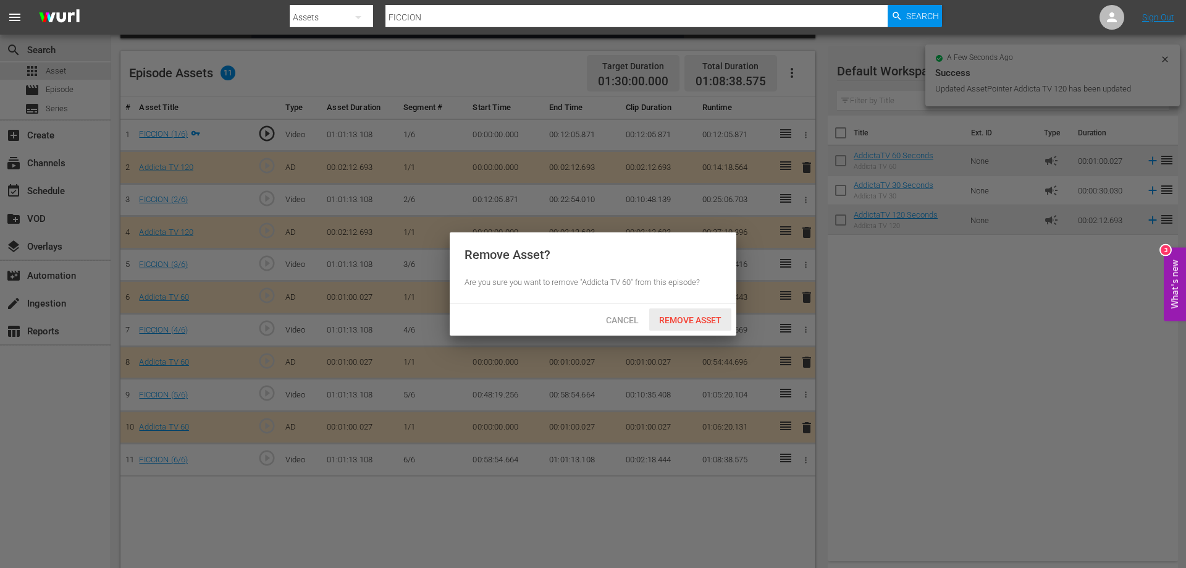
click at [698, 319] on span "Remove Asset" at bounding box center [690, 320] width 82 height 10
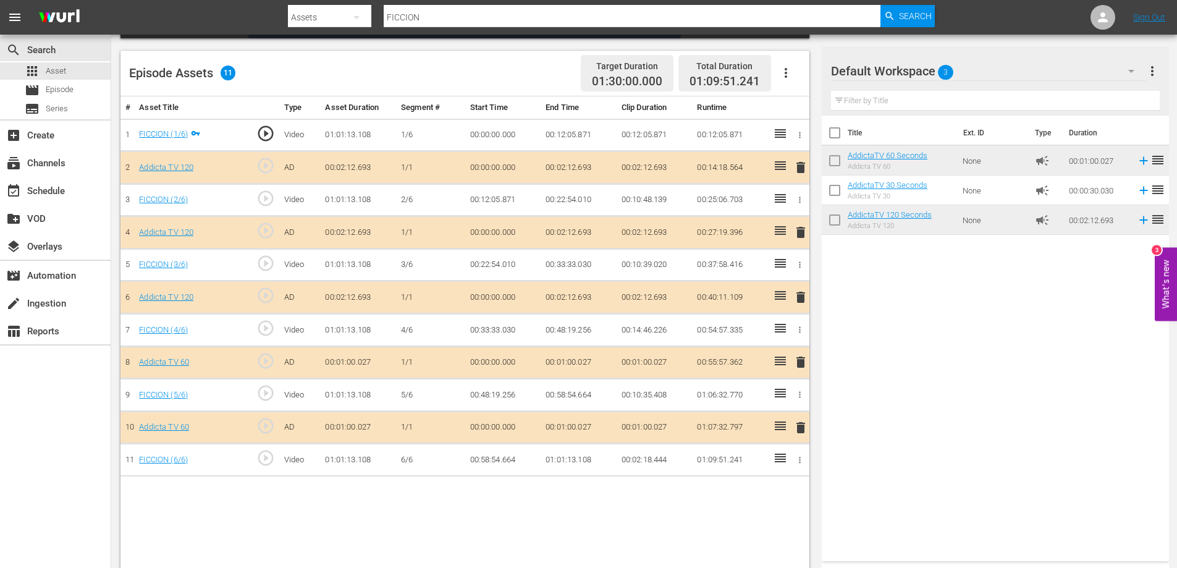
click at [801, 363] on span "delete" at bounding box center [800, 362] width 15 height 15
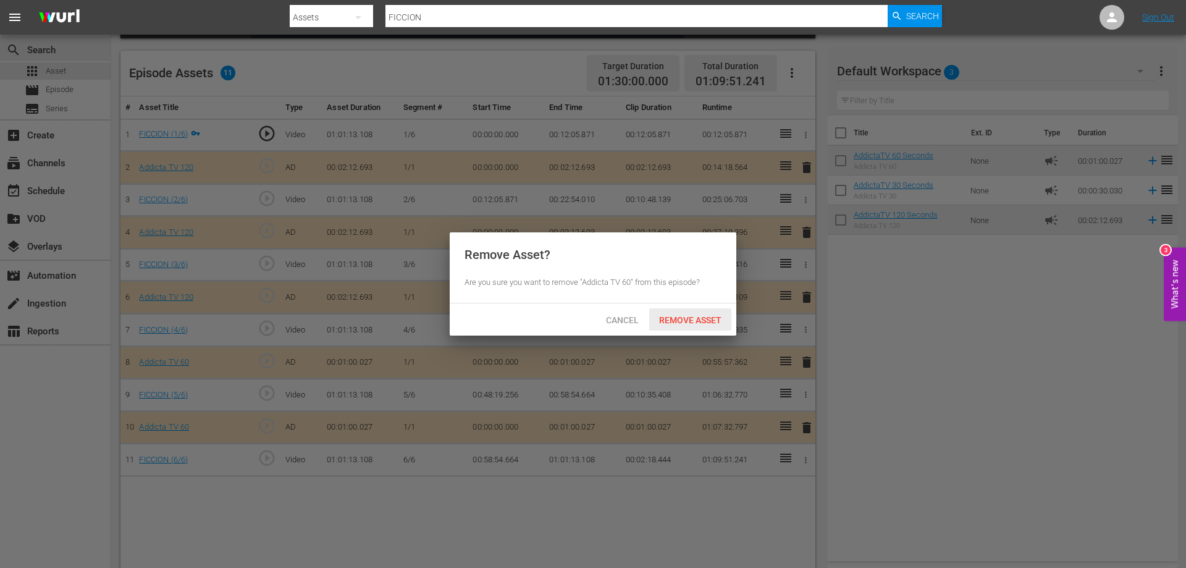
drag, startPoint x: 700, startPoint y: 321, endPoint x: 804, endPoint y: 268, distance: 116.6
click at [701, 322] on span "Remove Asset" at bounding box center [690, 320] width 82 height 10
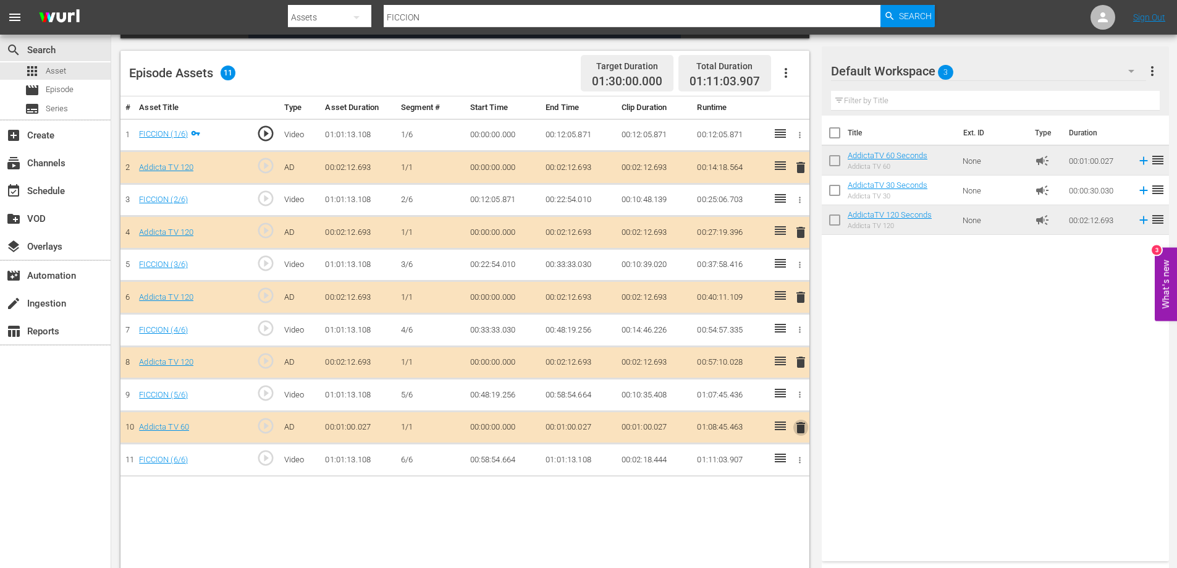
click at [799, 426] on span "delete" at bounding box center [800, 427] width 15 height 15
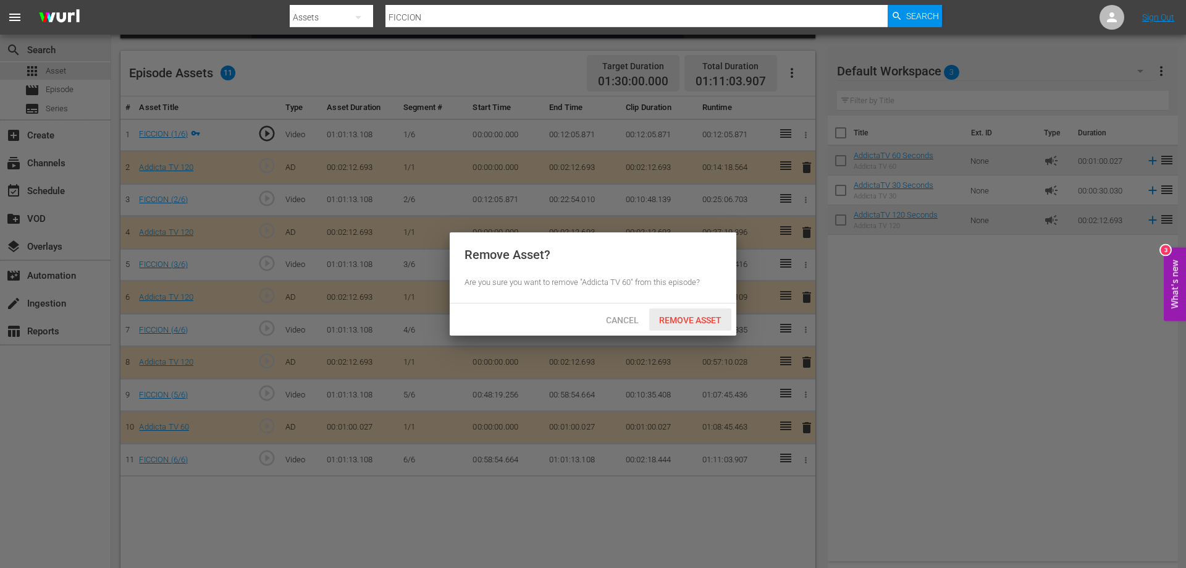
click at [681, 317] on span "Remove Asset" at bounding box center [690, 320] width 82 height 10
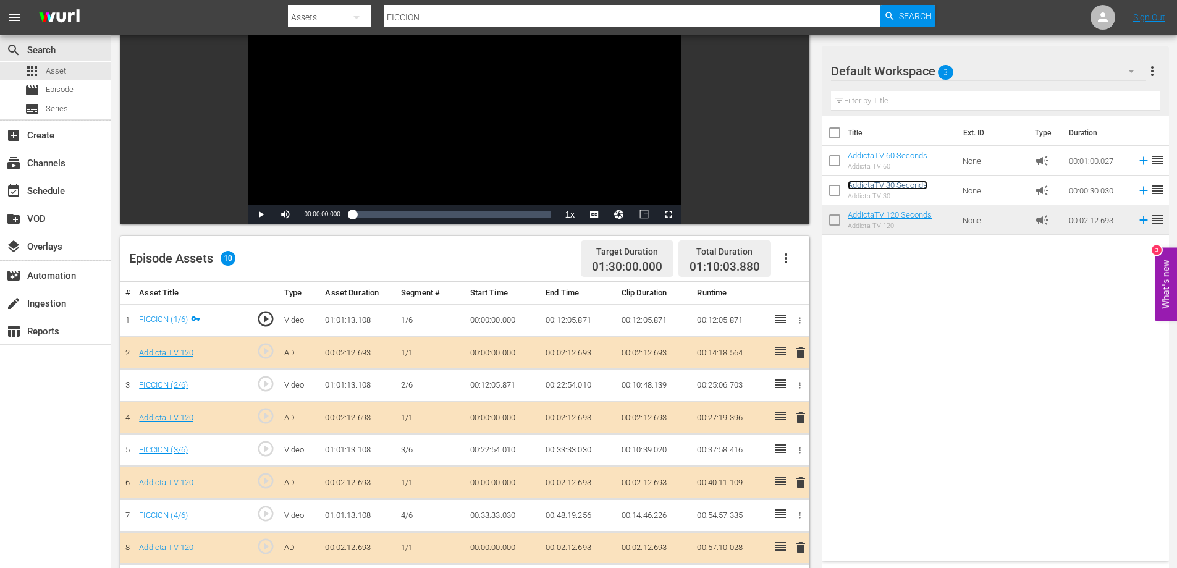
scroll to position [0, 0]
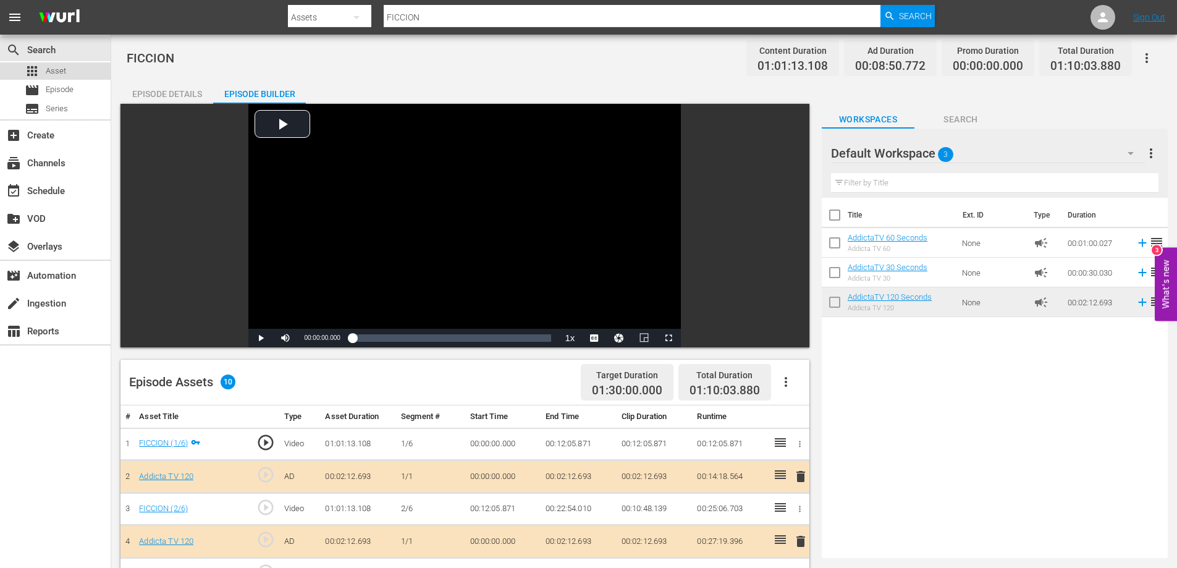
click at [51, 69] on span "Asset" at bounding box center [56, 71] width 20 height 12
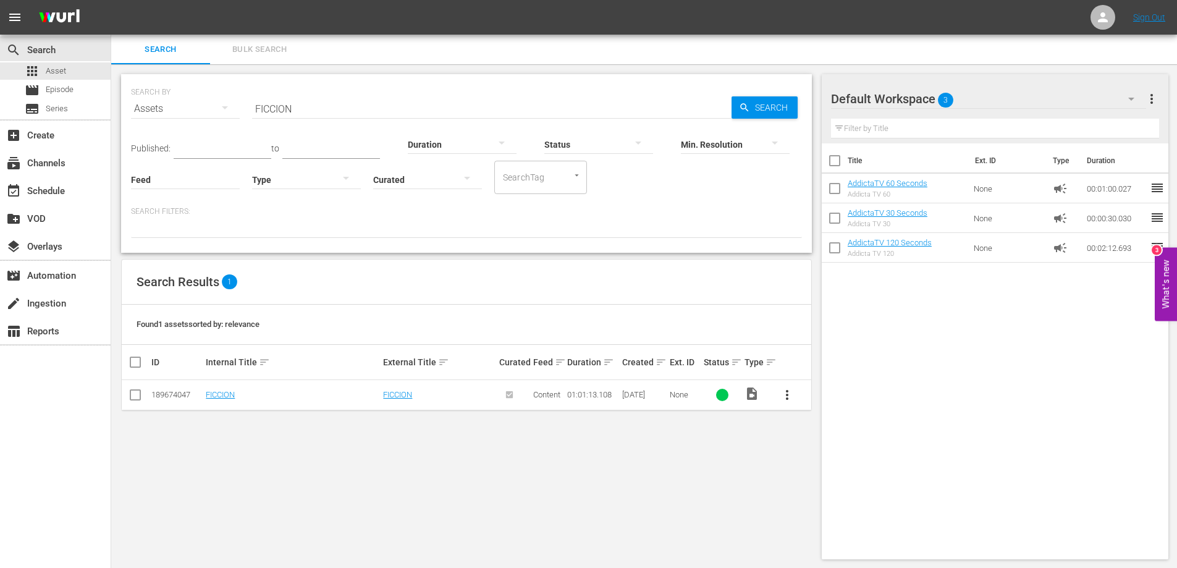
click at [280, 107] on input "FICCION" at bounding box center [491, 109] width 479 height 30
paste input "N DE SEMANA"
type input "FIN DE SEMANA"
click at [787, 398] on span "more_vert" at bounding box center [787, 394] width 15 height 15
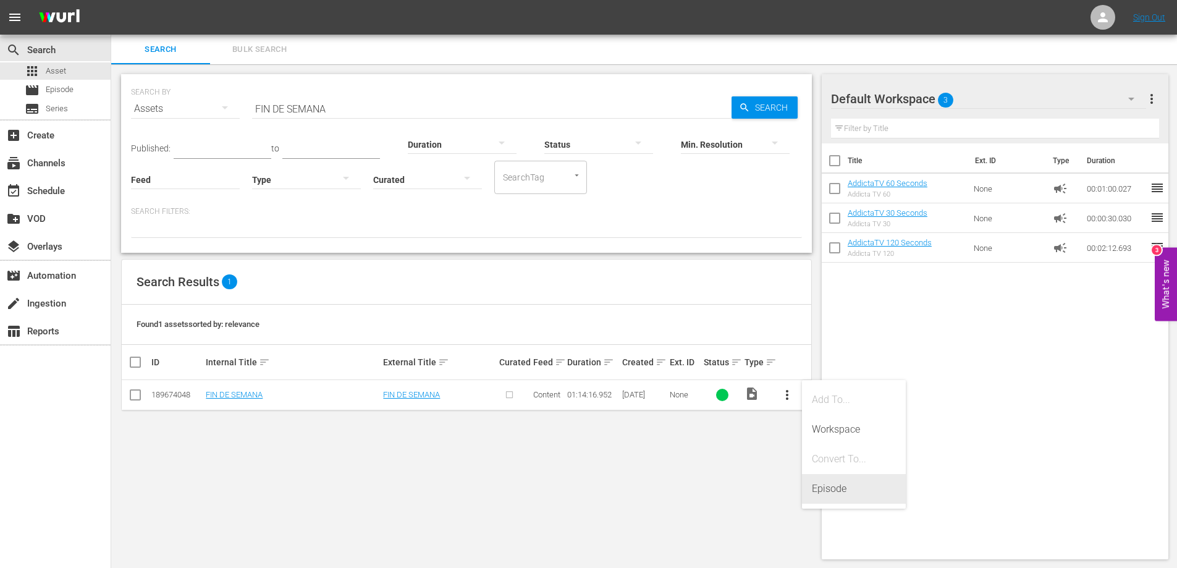
click at [830, 488] on div "Episode" at bounding box center [854, 489] width 84 height 30
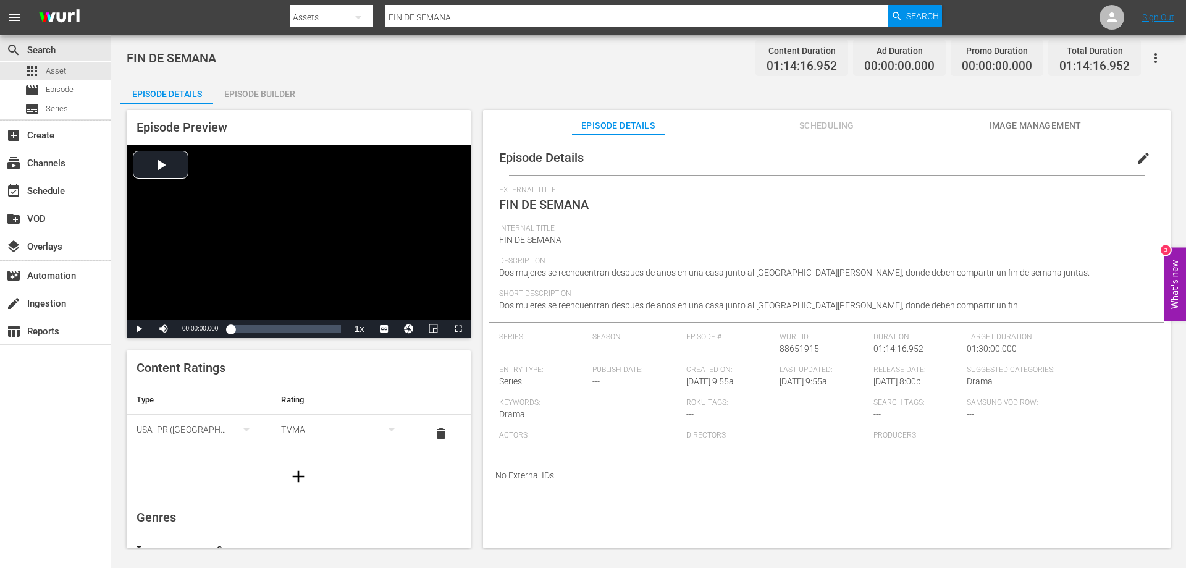
click at [242, 96] on div "Episode Builder" at bounding box center [259, 94] width 93 height 30
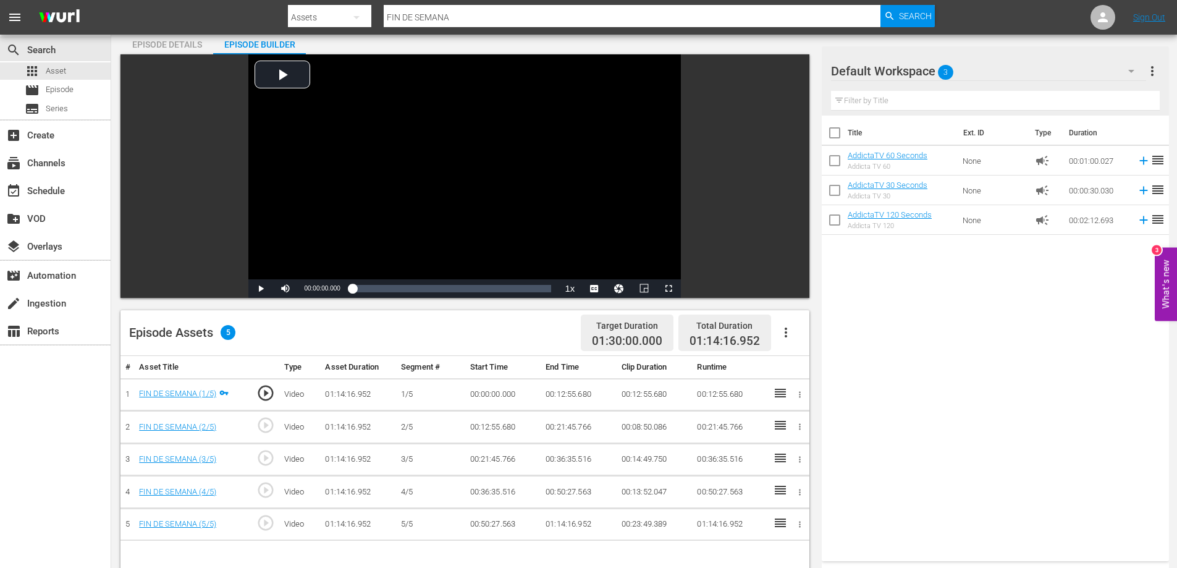
scroll to position [185, 0]
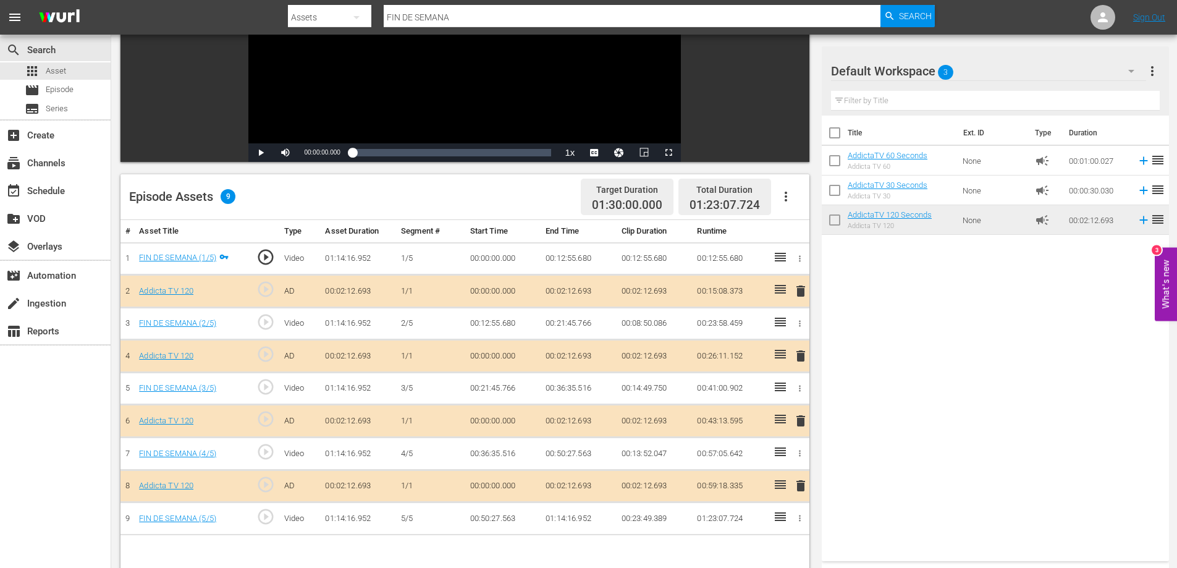
click at [799, 489] on span "delete" at bounding box center [800, 485] width 15 height 15
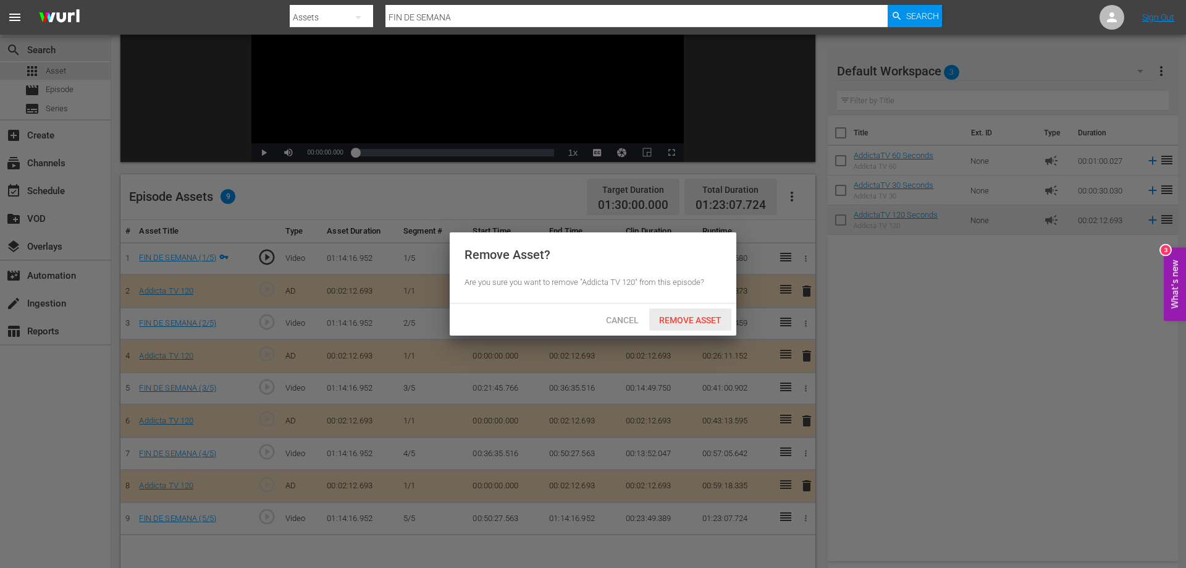
click at [695, 314] on div "Remove Asset" at bounding box center [690, 319] width 82 height 23
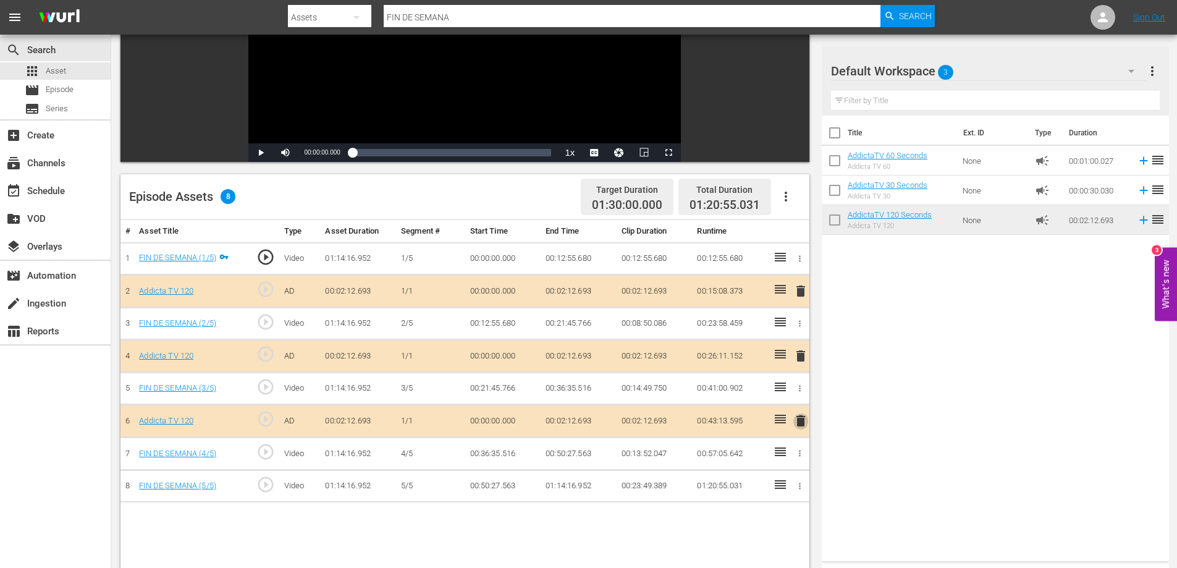
click at [802, 420] on span "delete" at bounding box center [800, 420] width 15 height 15
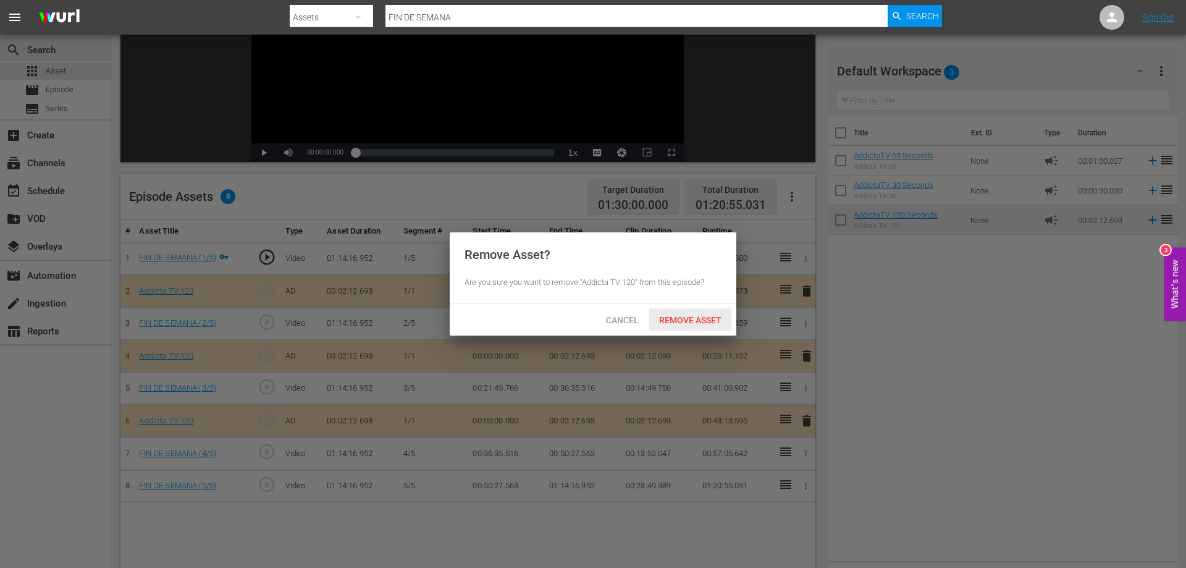
click at [690, 325] on div "Remove Asset" at bounding box center [690, 319] width 82 height 23
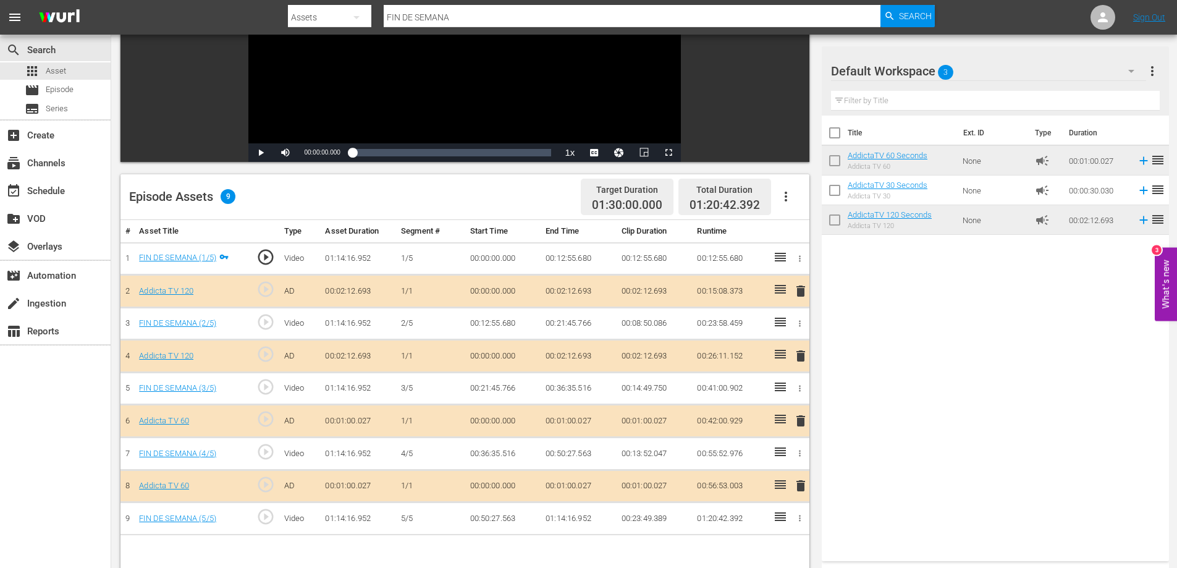
click at [804, 353] on span "delete" at bounding box center [800, 355] width 15 height 15
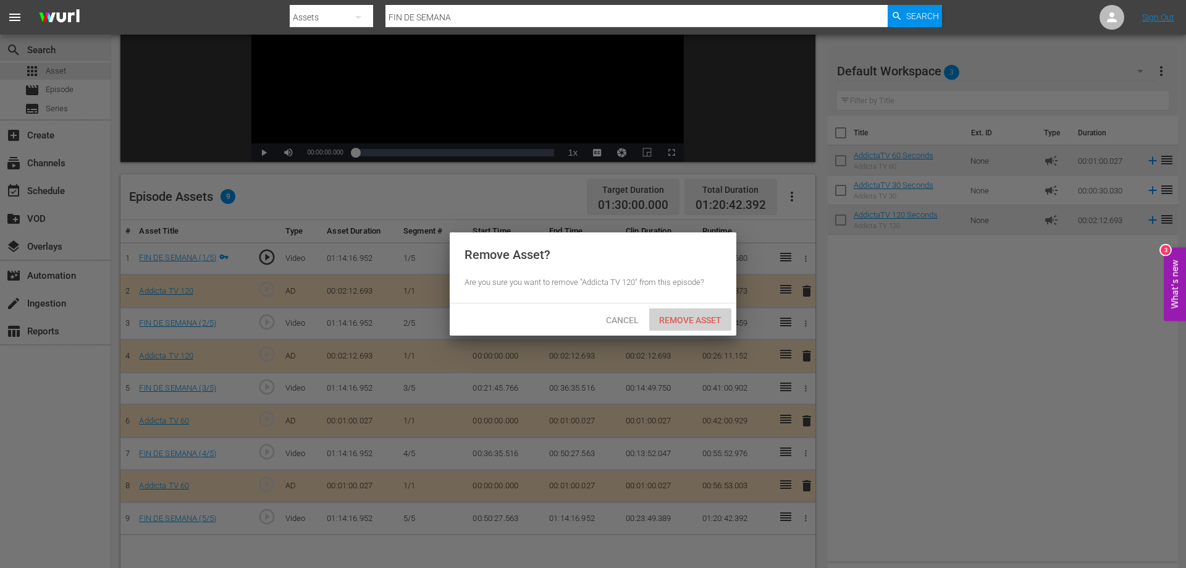
click at [698, 318] on span "Remove Asset" at bounding box center [690, 320] width 82 height 10
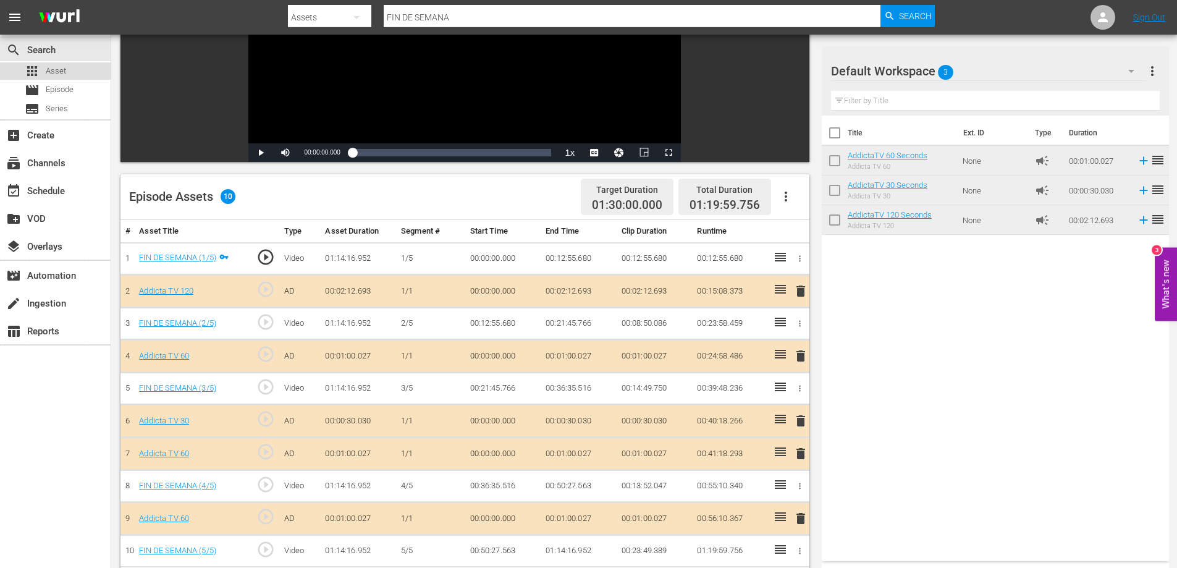
click at [60, 70] on span "Asset" at bounding box center [56, 71] width 20 height 12
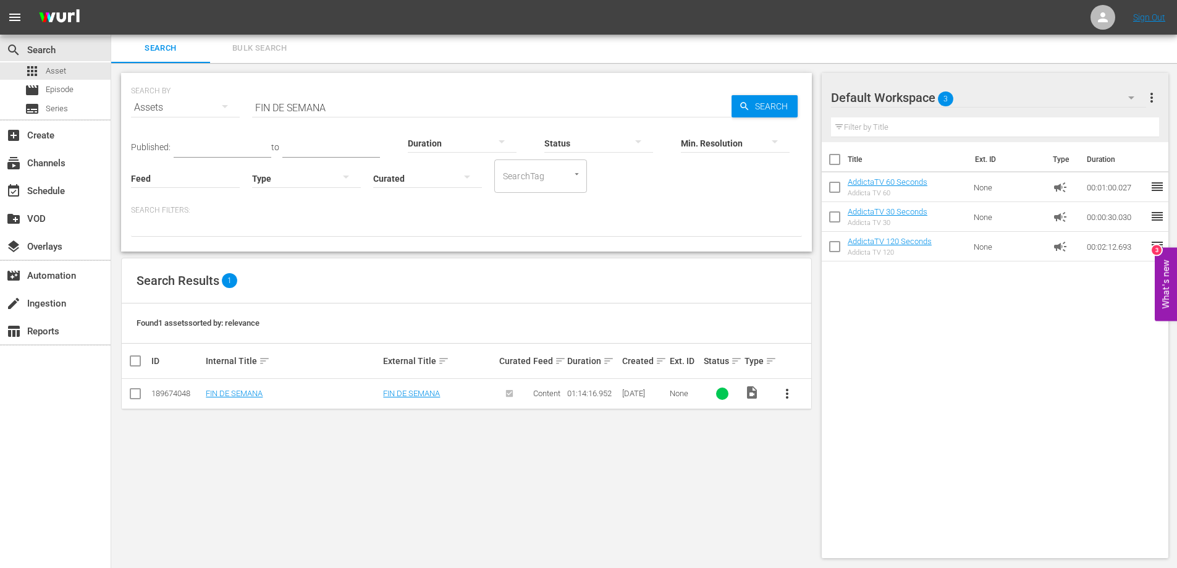
click at [286, 109] on input "FIN DE SEMANA" at bounding box center [491, 108] width 479 height 30
paste input "HISTORIA DE DOS GUERREROS"
type input "HISTORIA DE DOS GUERREROS"
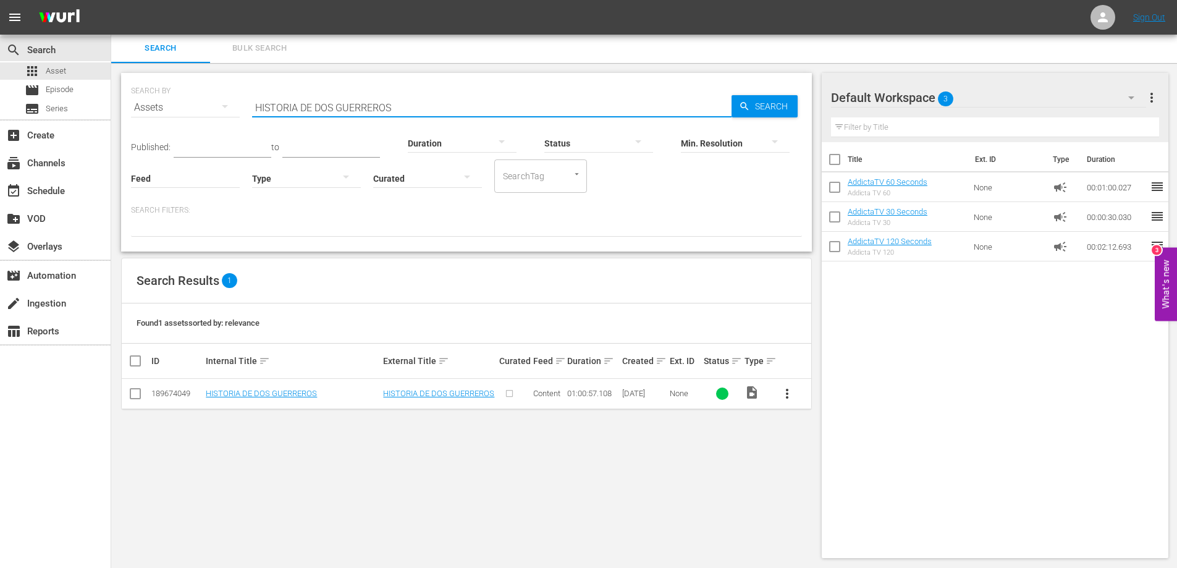
click at [786, 396] on span "more_vert" at bounding box center [787, 393] width 15 height 15
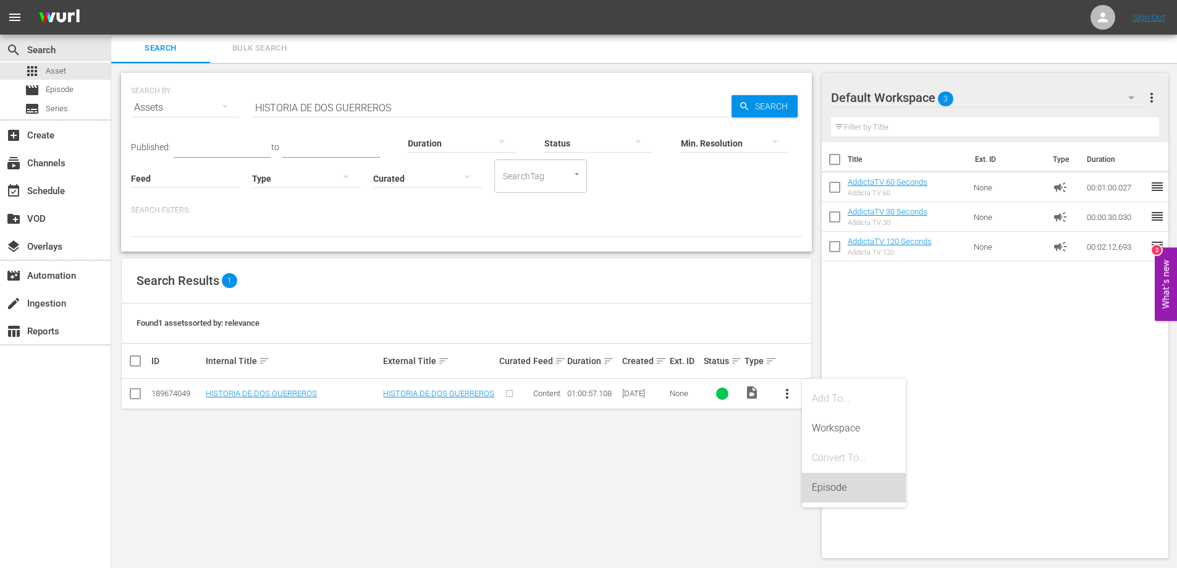
click at [830, 486] on div "Episode" at bounding box center [854, 488] width 84 height 30
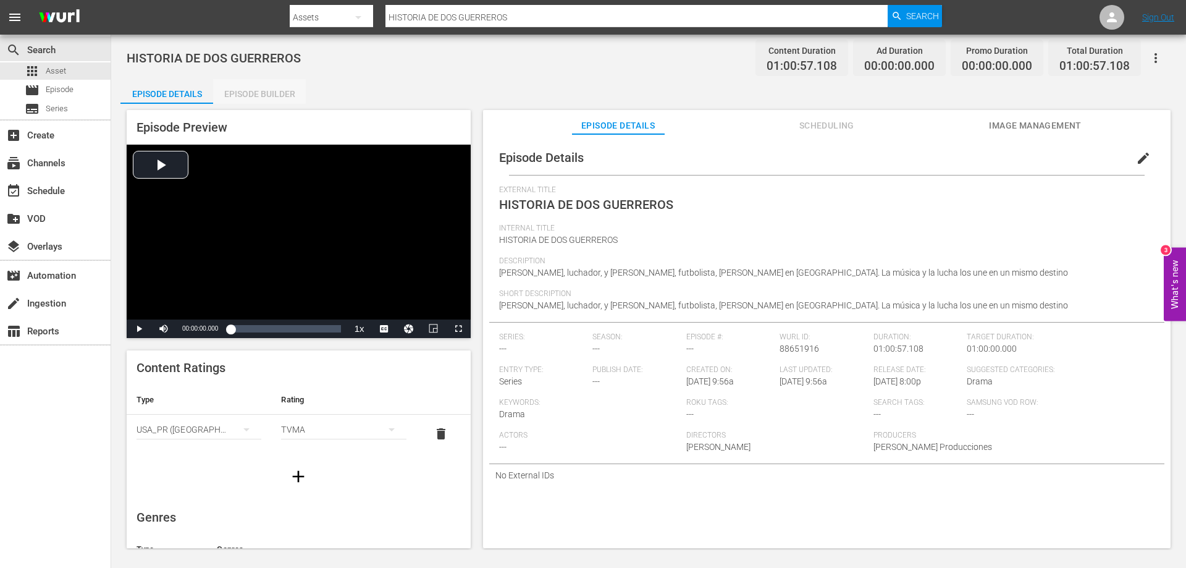
click at [281, 93] on div "Episode Builder" at bounding box center [259, 94] width 93 height 30
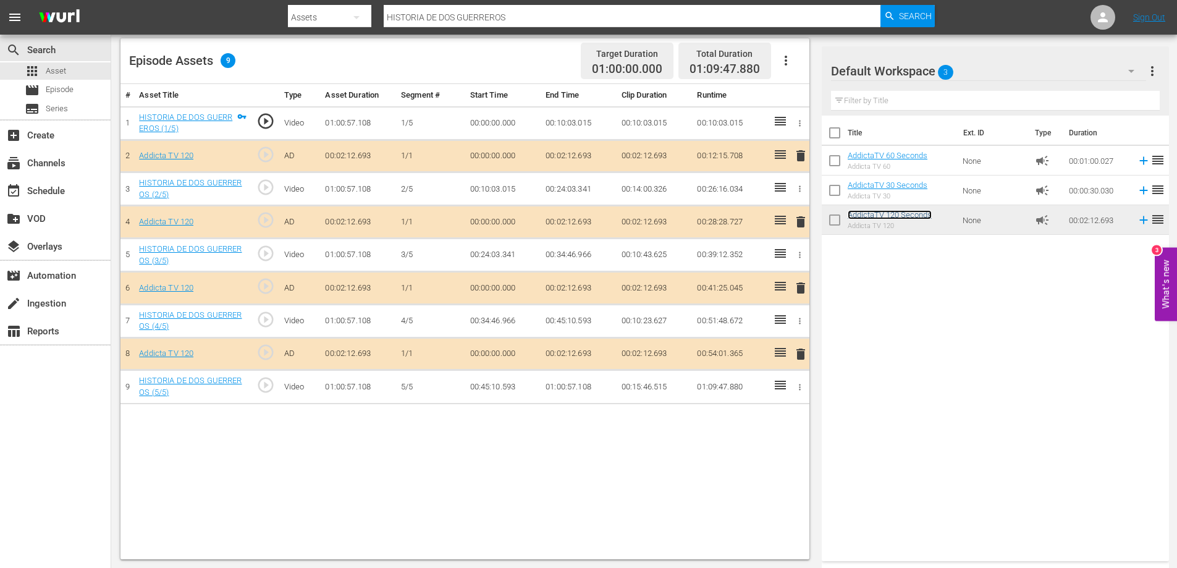
scroll to position [322, 0]
drag, startPoint x: 798, startPoint y: 155, endPoint x: 781, endPoint y: 154, distance: 16.7
click at [798, 155] on span "delete" at bounding box center [800, 155] width 15 height 15
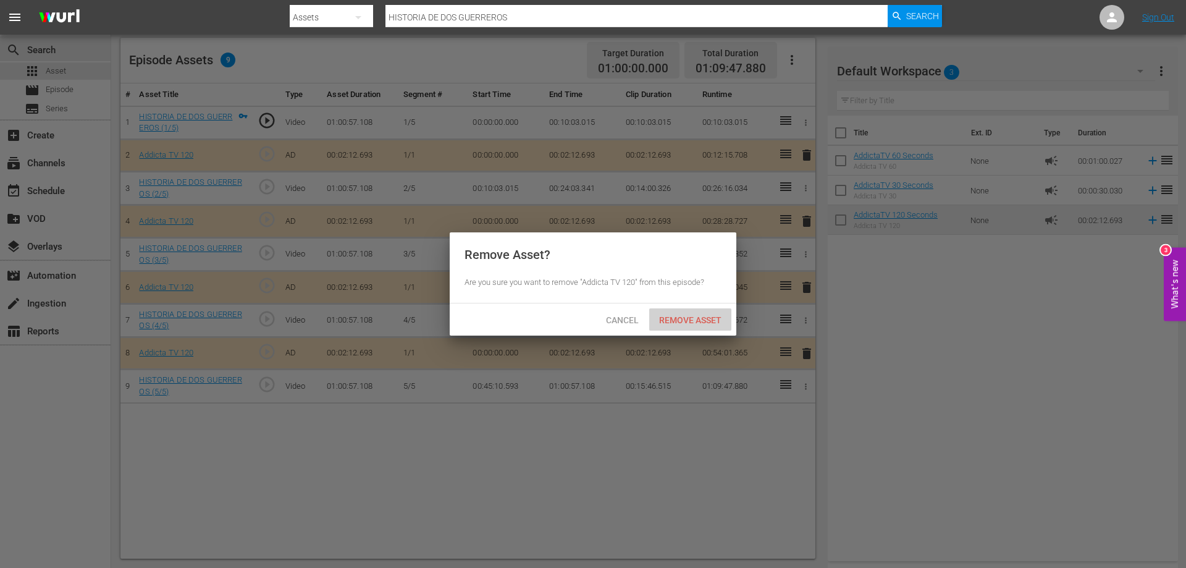
click at [670, 313] on div "Remove Asset" at bounding box center [690, 319] width 82 height 23
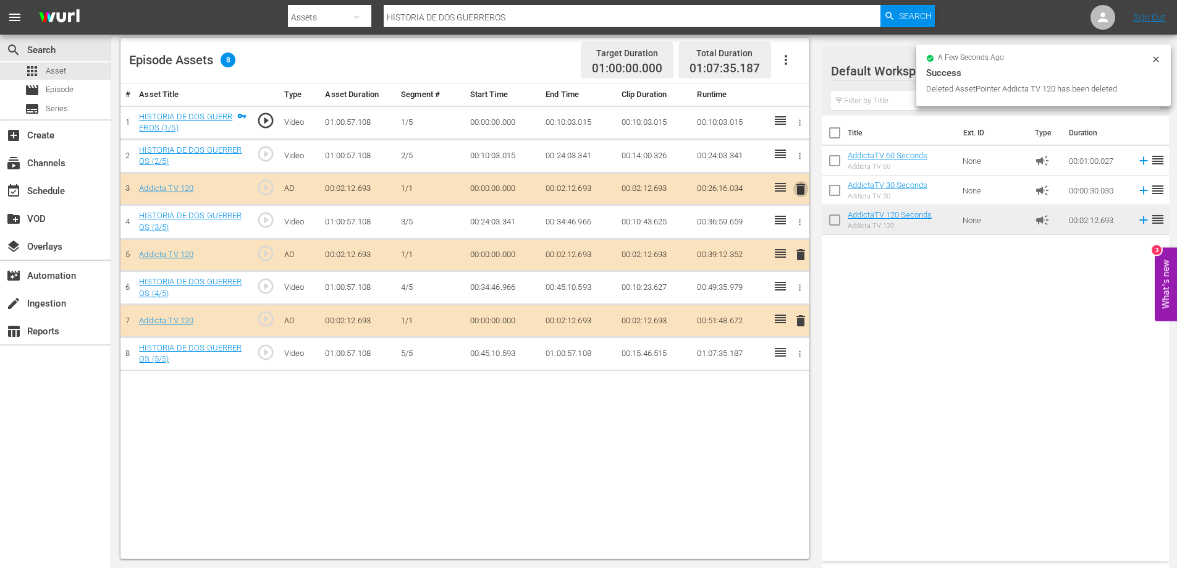
click at [798, 188] on span "delete" at bounding box center [800, 189] width 15 height 15
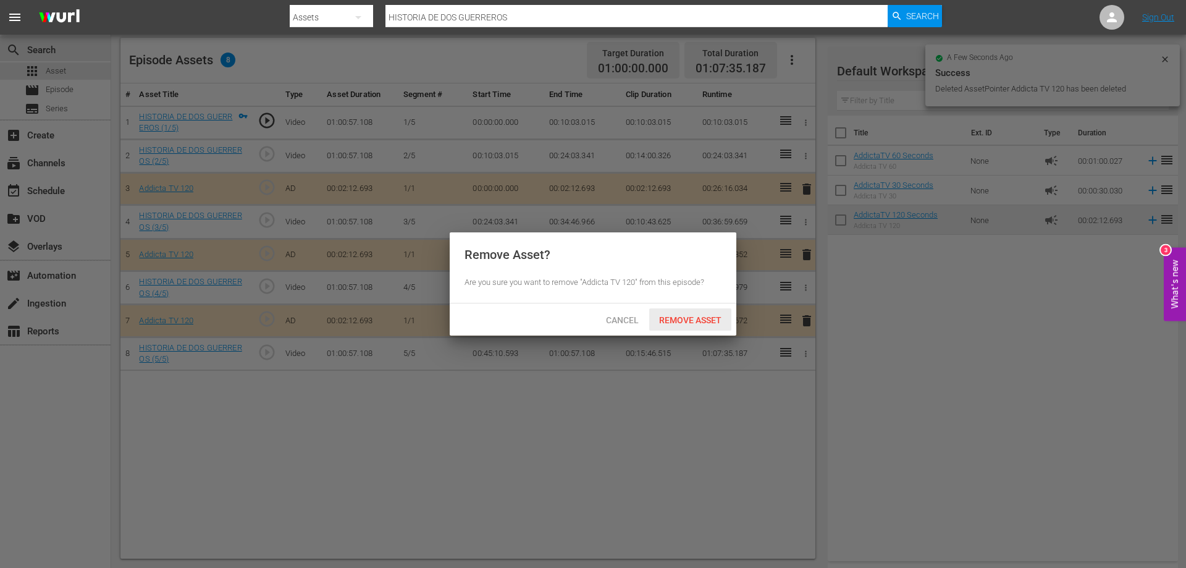
click at [668, 318] on span "Remove Asset" at bounding box center [690, 320] width 82 height 10
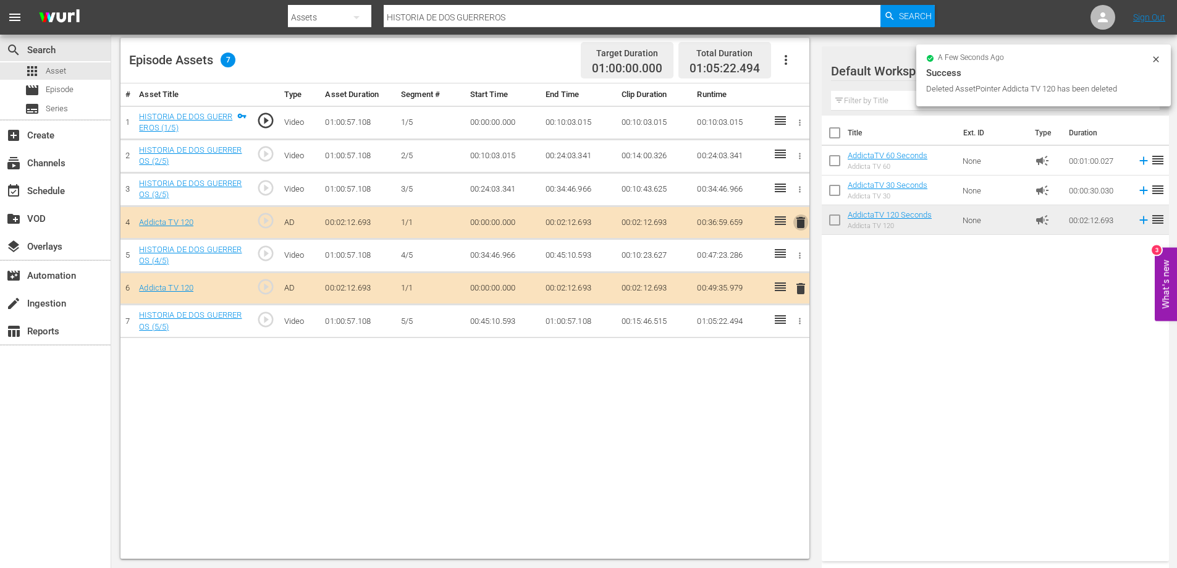
click at [804, 225] on span "delete" at bounding box center [800, 222] width 15 height 15
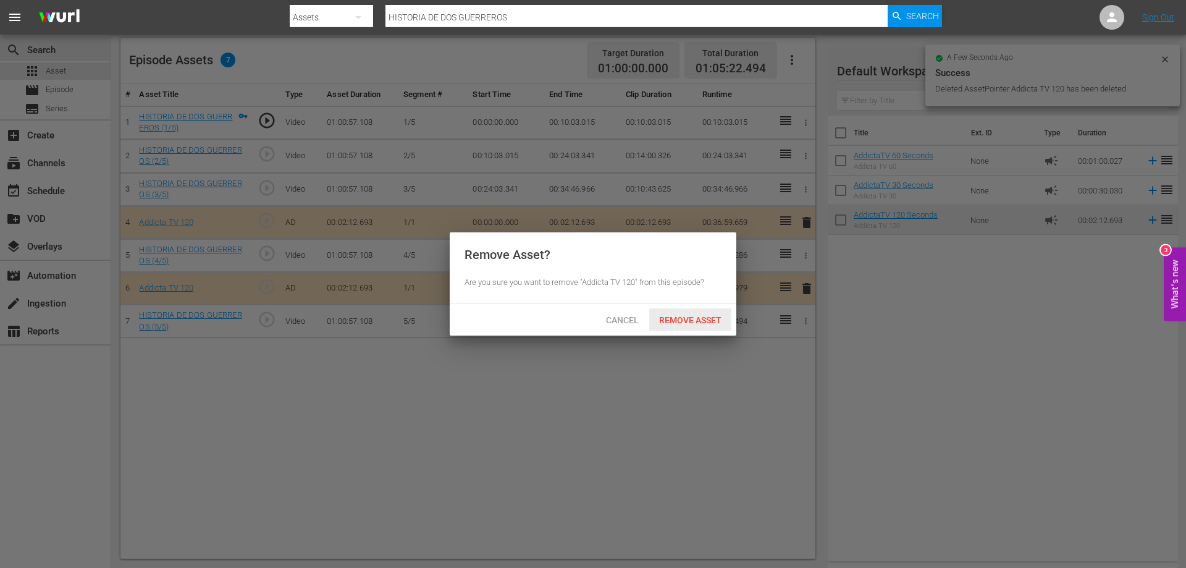
click at [673, 316] on span "Remove Asset" at bounding box center [690, 320] width 82 height 10
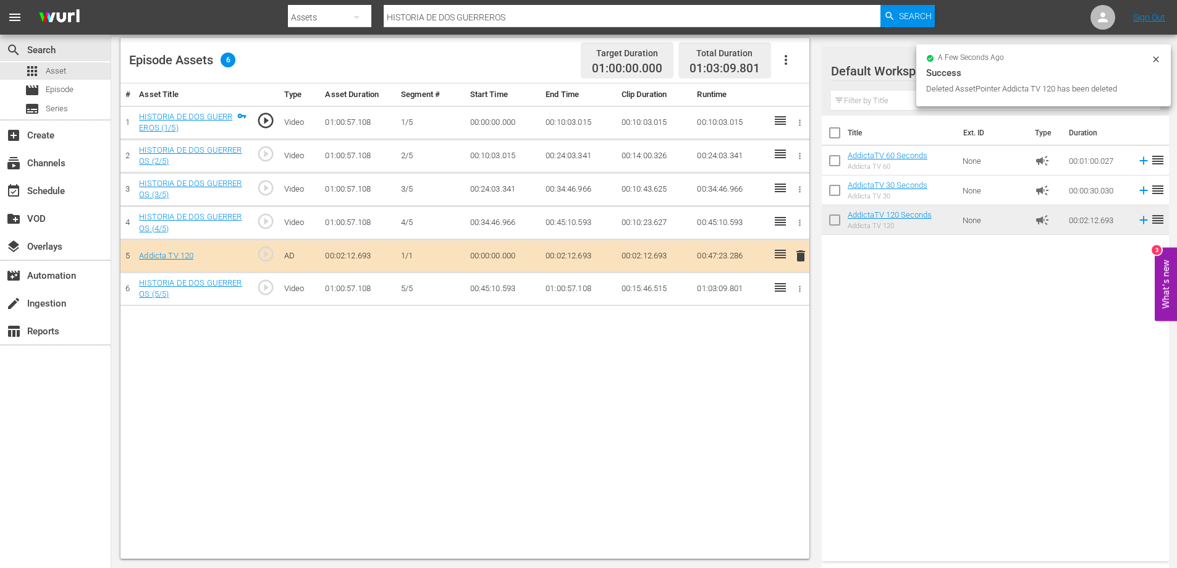
click at [798, 253] on span "delete" at bounding box center [800, 255] width 15 height 15
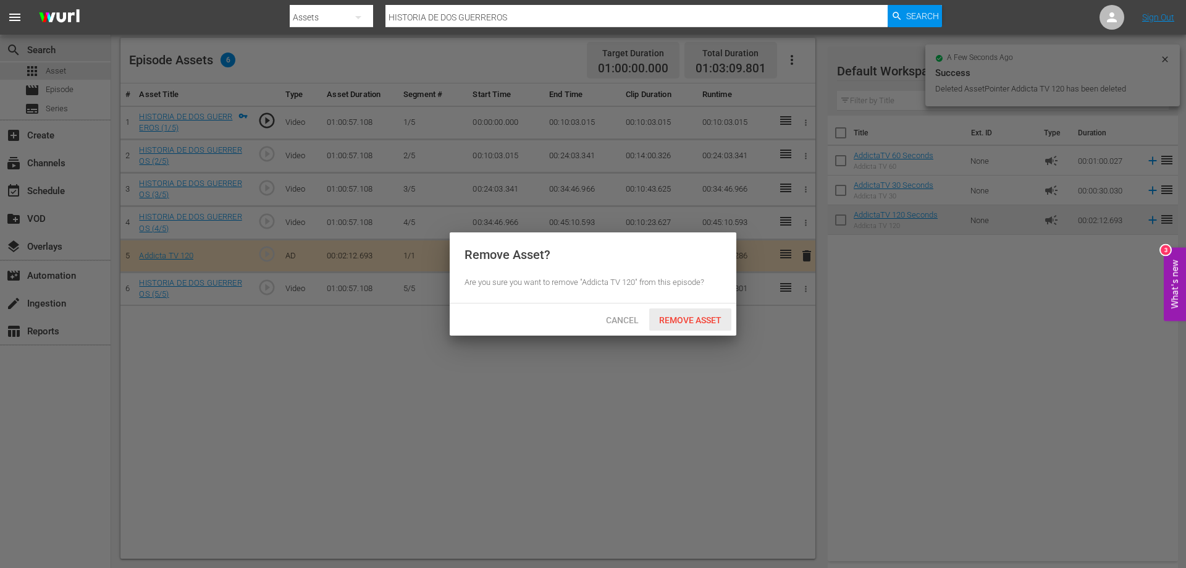
click at [671, 311] on div "Remove Asset" at bounding box center [690, 319] width 82 height 23
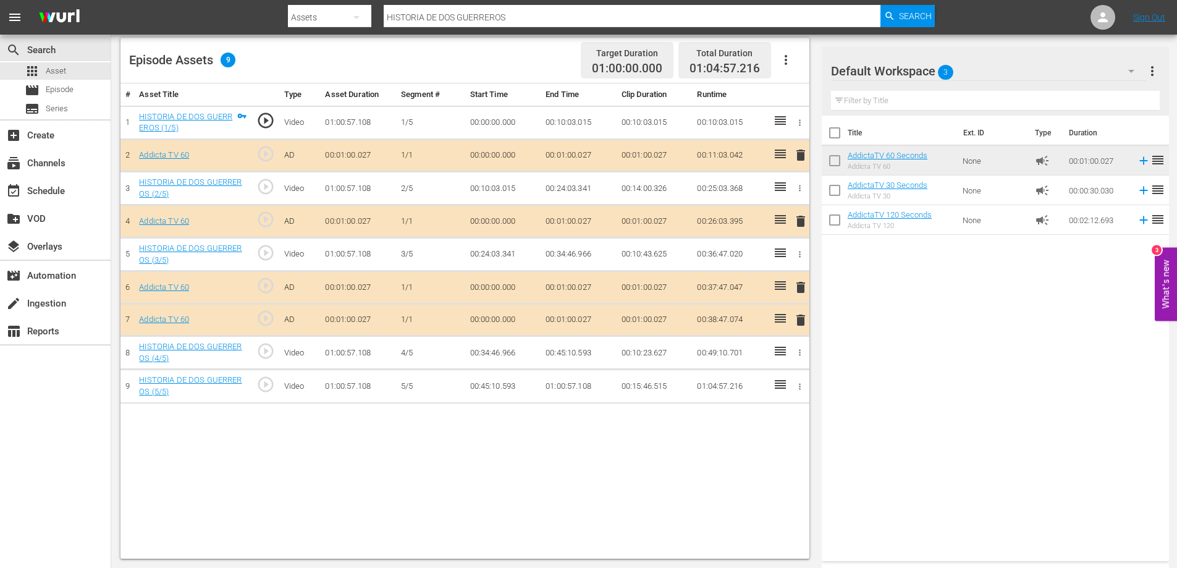
click at [803, 320] on span "delete" at bounding box center [800, 320] width 15 height 15
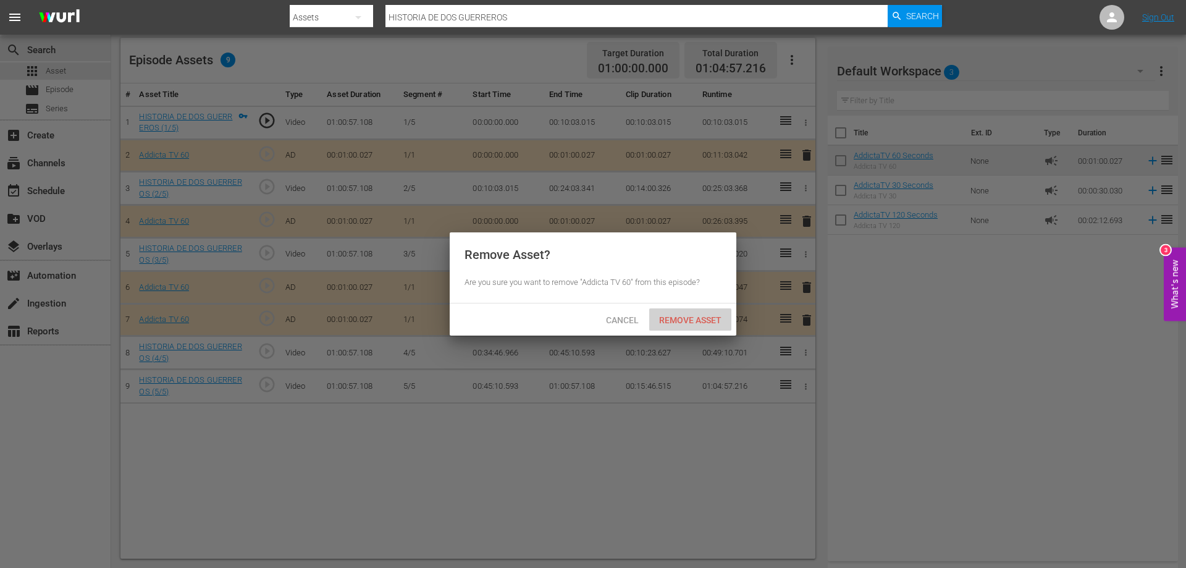
click at [682, 318] on span "Remove Asset" at bounding box center [690, 320] width 82 height 10
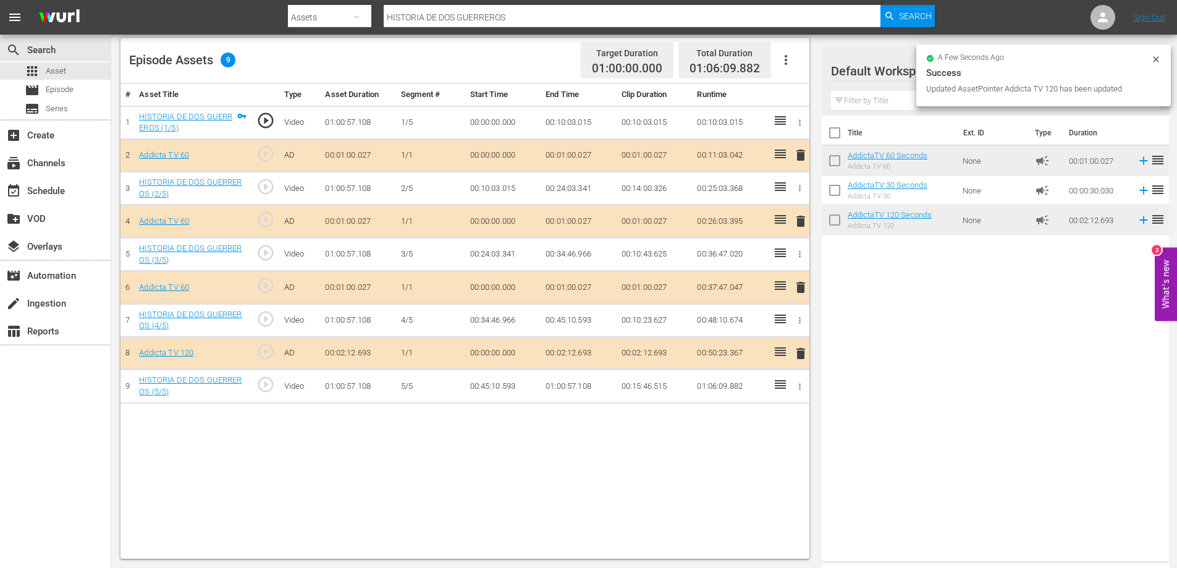
click at [801, 287] on span "delete" at bounding box center [800, 287] width 15 height 15
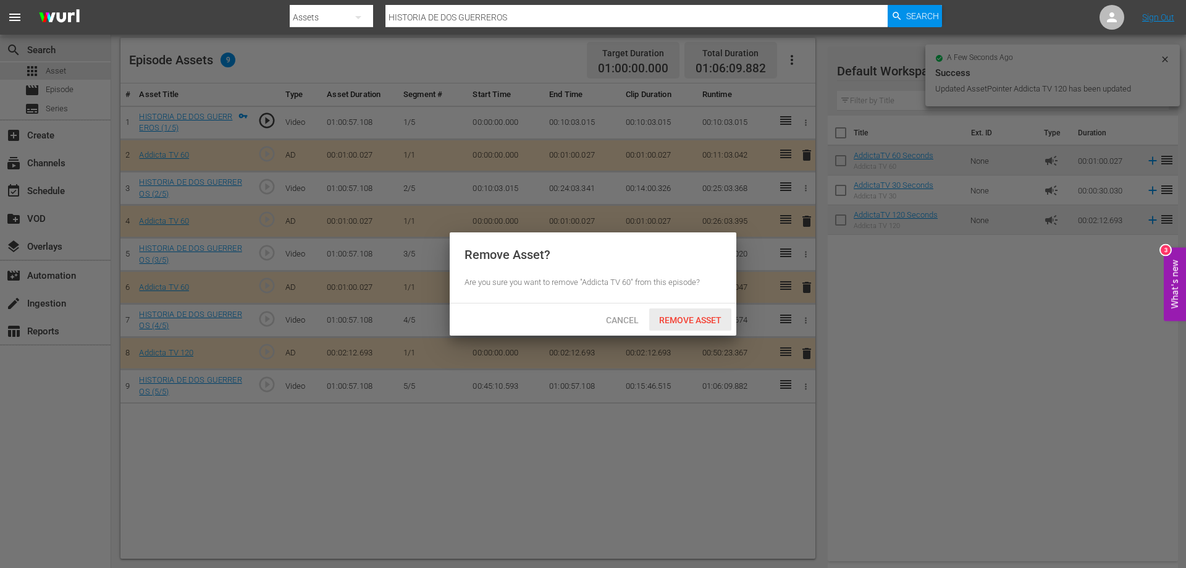
click at [706, 322] on span "Remove Asset" at bounding box center [690, 320] width 82 height 10
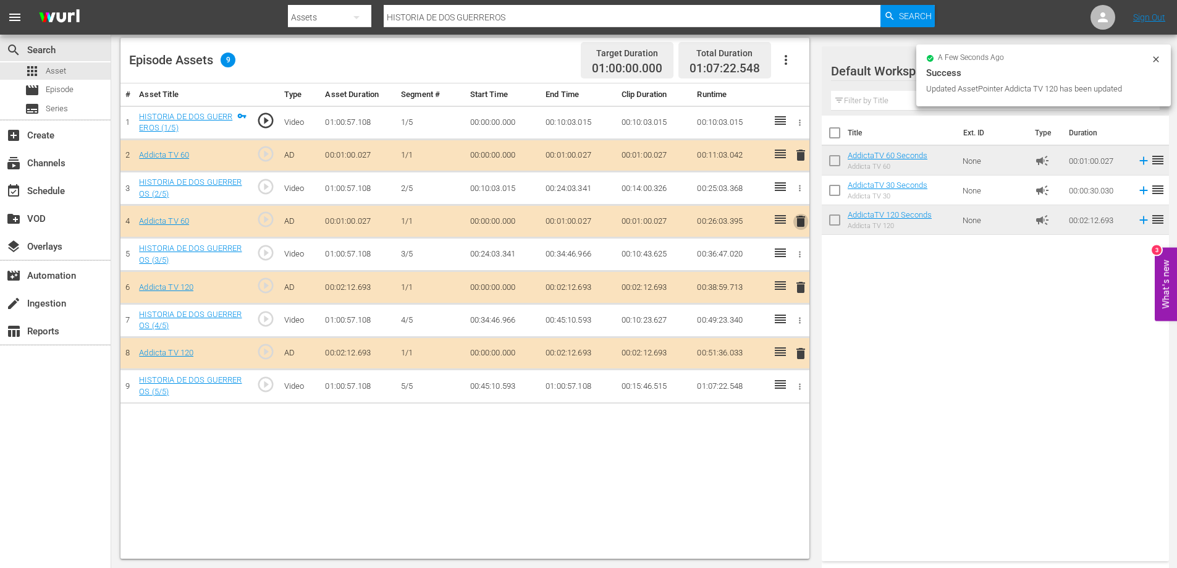
click at [799, 218] on span "delete" at bounding box center [800, 221] width 15 height 15
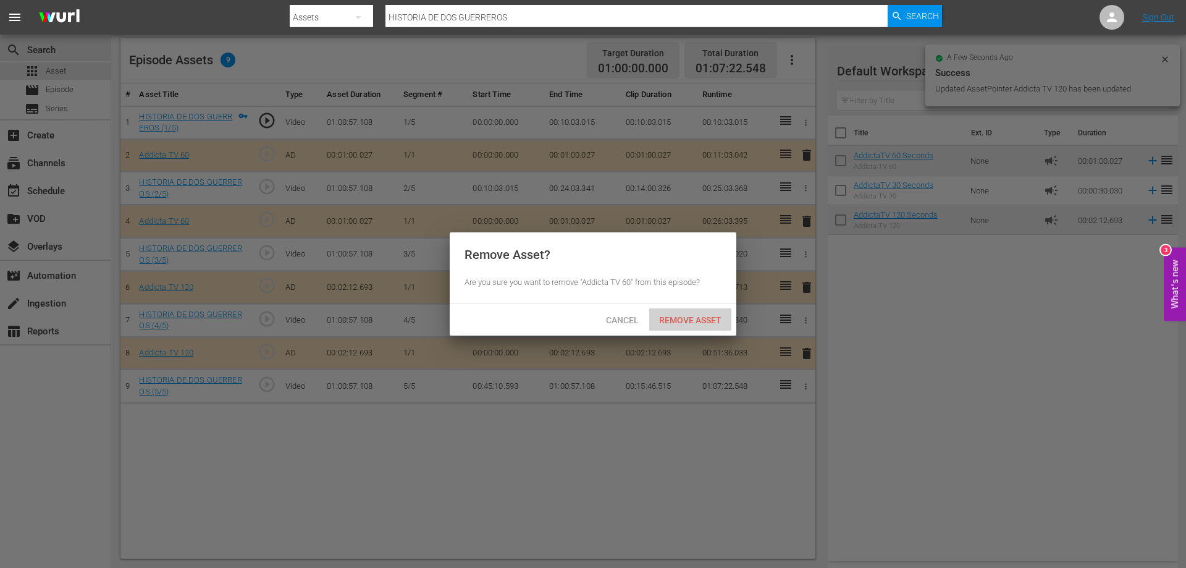
click at [667, 313] on div "Remove Asset" at bounding box center [690, 319] width 82 height 23
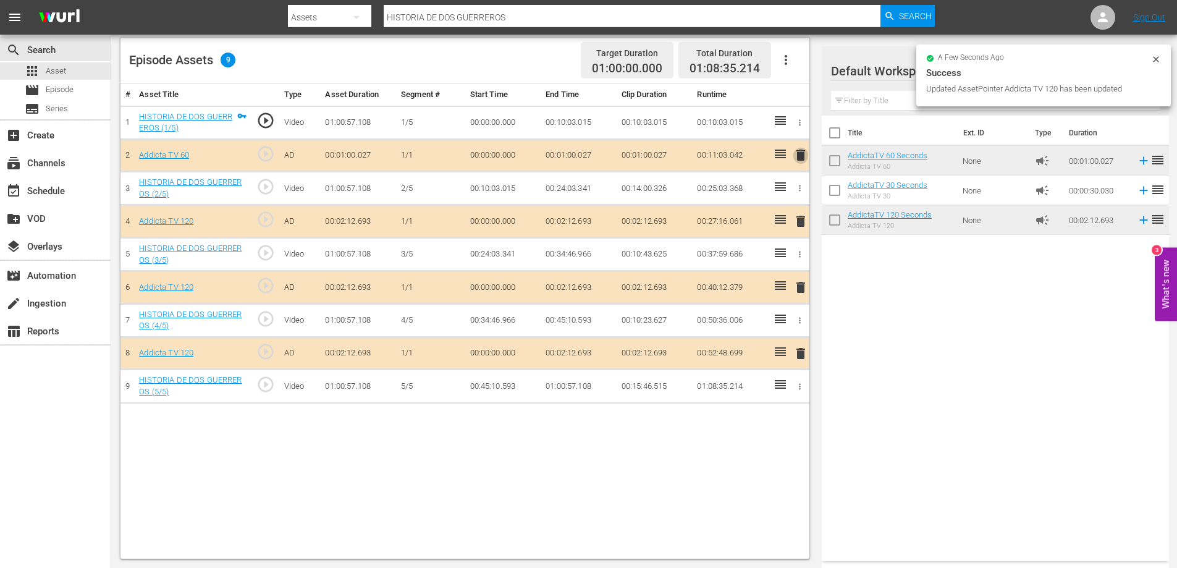
click at [801, 156] on span "delete" at bounding box center [800, 155] width 15 height 15
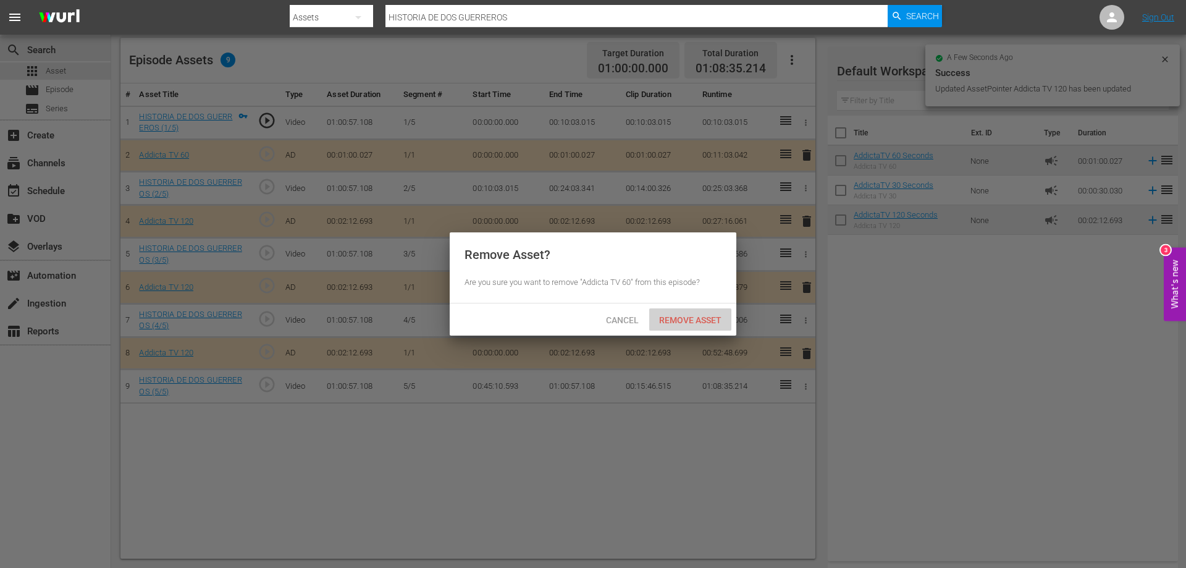
click at [688, 311] on div "Remove Asset" at bounding box center [690, 319] width 82 height 23
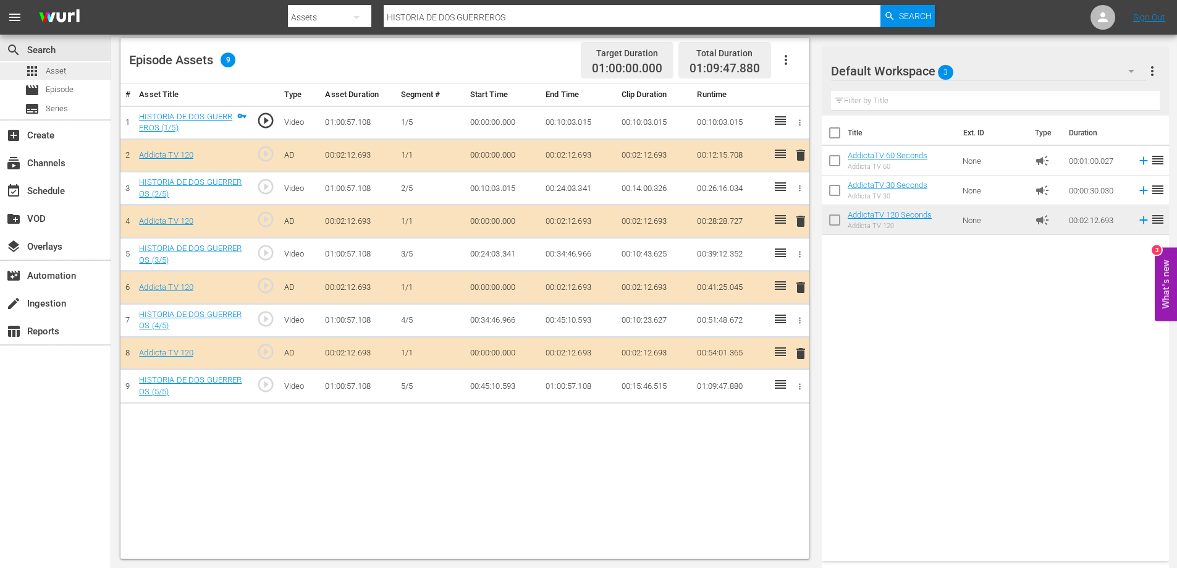
click at [52, 70] on span "Asset" at bounding box center [56, 71] width 20 height 12
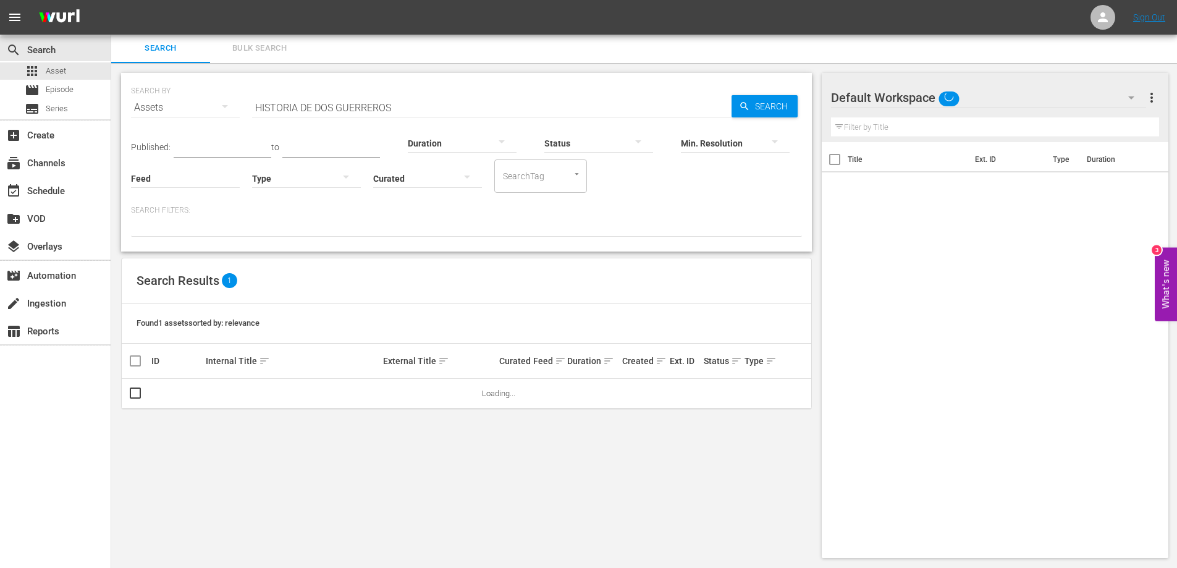
scroll to position [1, 0]
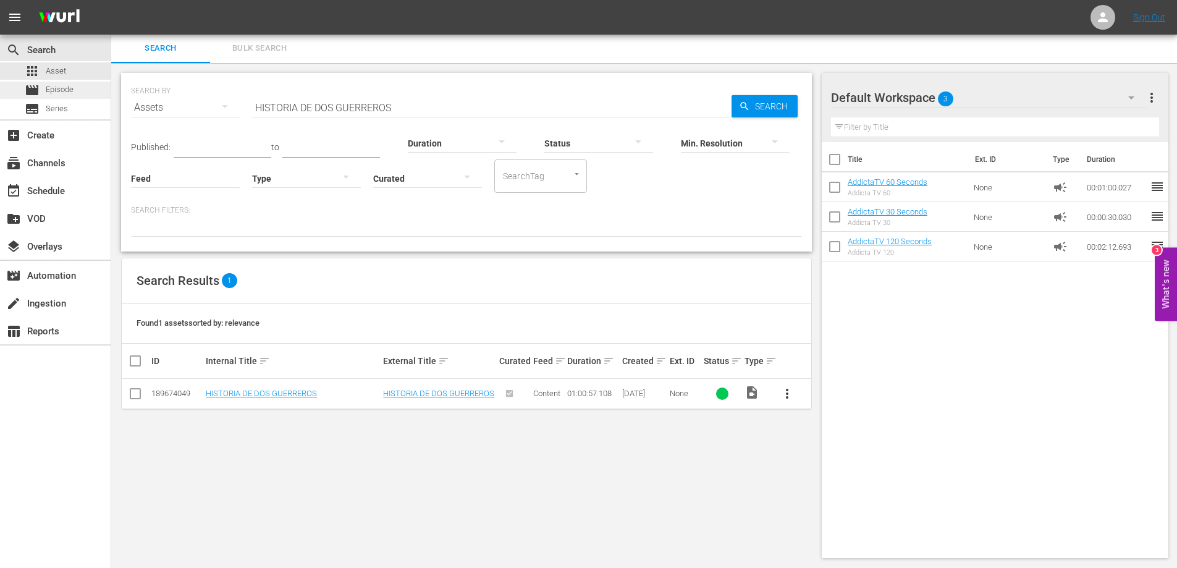
click at [64, 93] on span "Episode" at bounding box center [60, 89] width 28 height 12
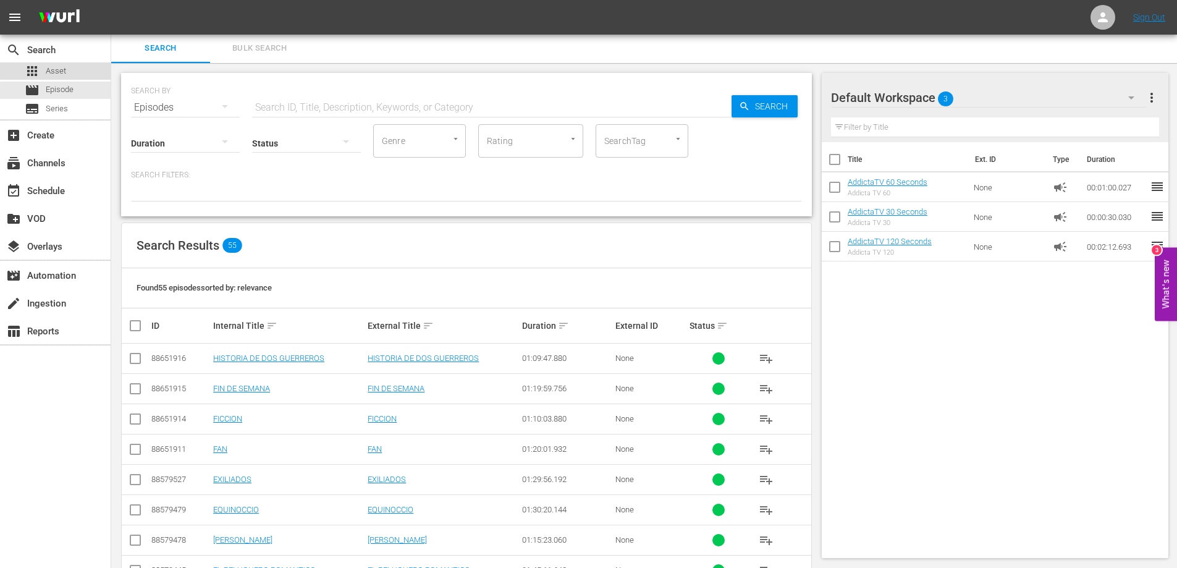
click at [62, 68] on span "Asset" at bounding box center [56, 71] width 20 height 12
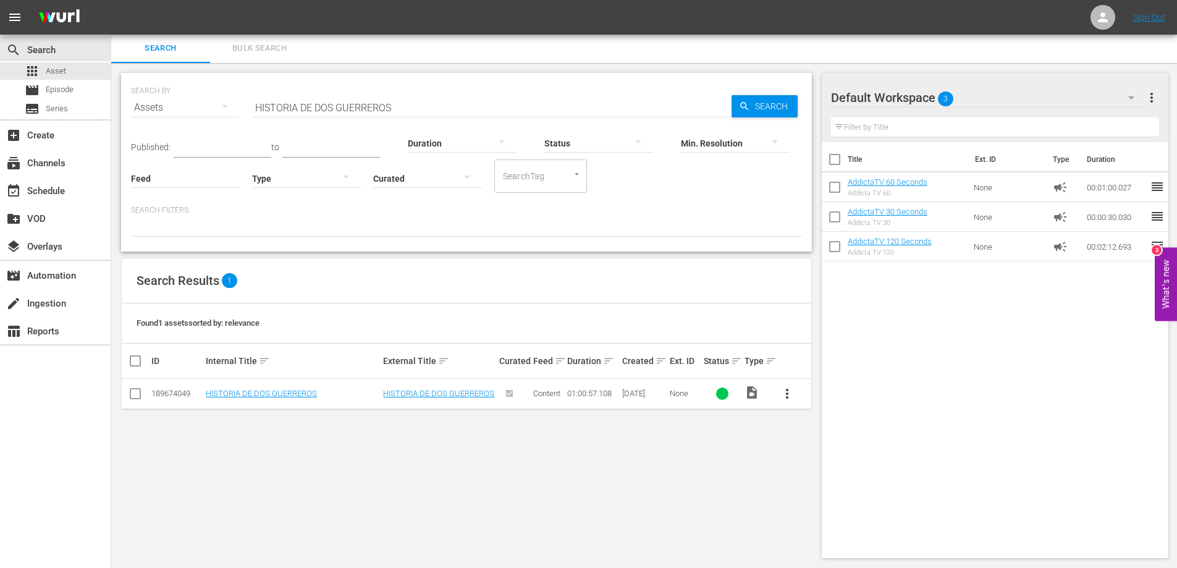
click at [318, 105] on input "HISTORIA DE DOS GUERREROS" at bounding box center [491, 108] width 479 height 30
paste input "UNABKU"
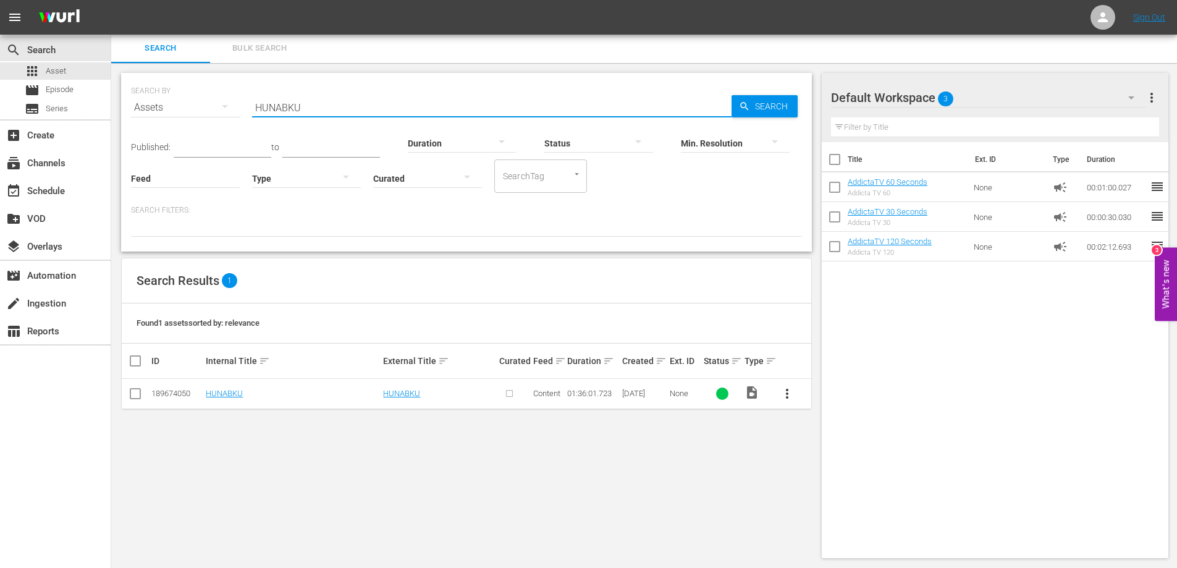
type input "HUNABKU"
click at [788, 389] on span "more_vert" at bounding box center [787, 393] width 15 height 15
click at [833, 490] on div "Episode" at bounding box center [854, 488] width 84 height 30
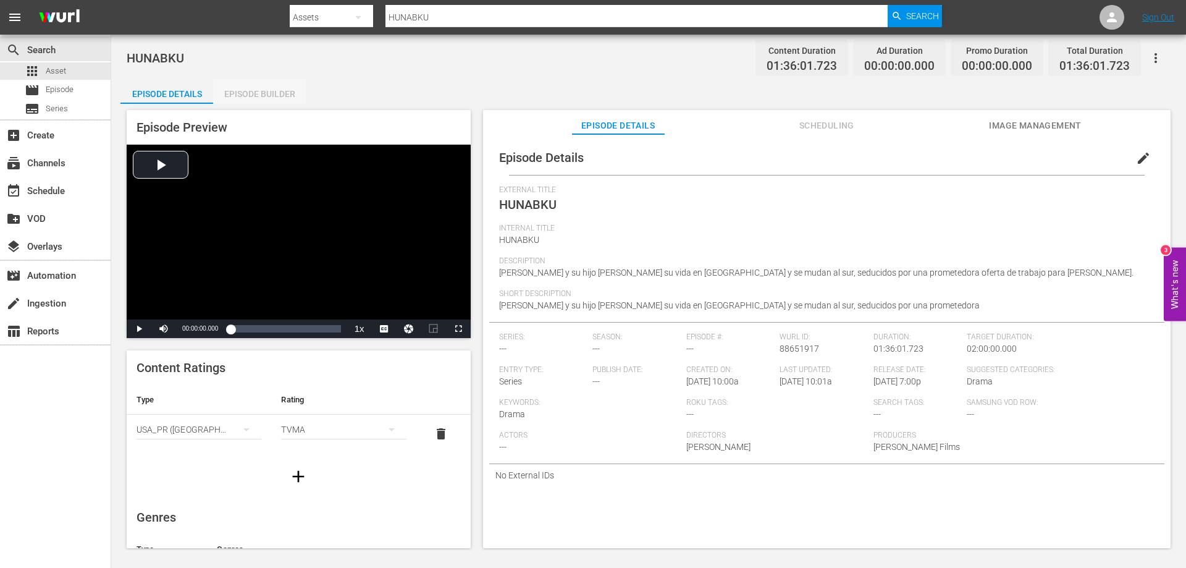
click at [266, 93] on div "Episode Builder" at bounding box center [259, 94] width 93 height 30
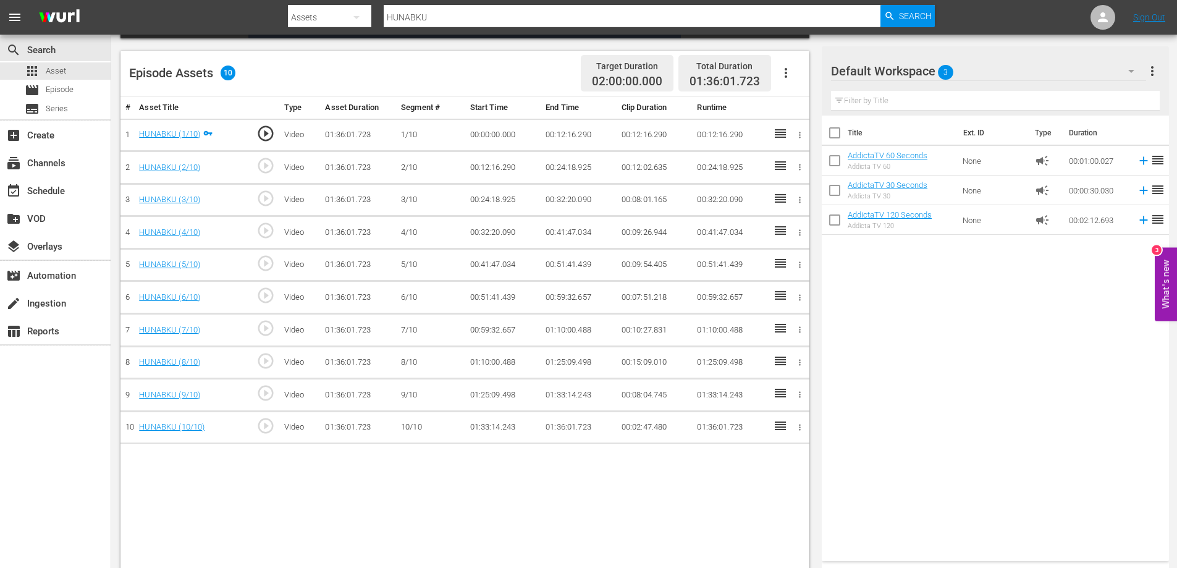
scroll to position [247, 0]
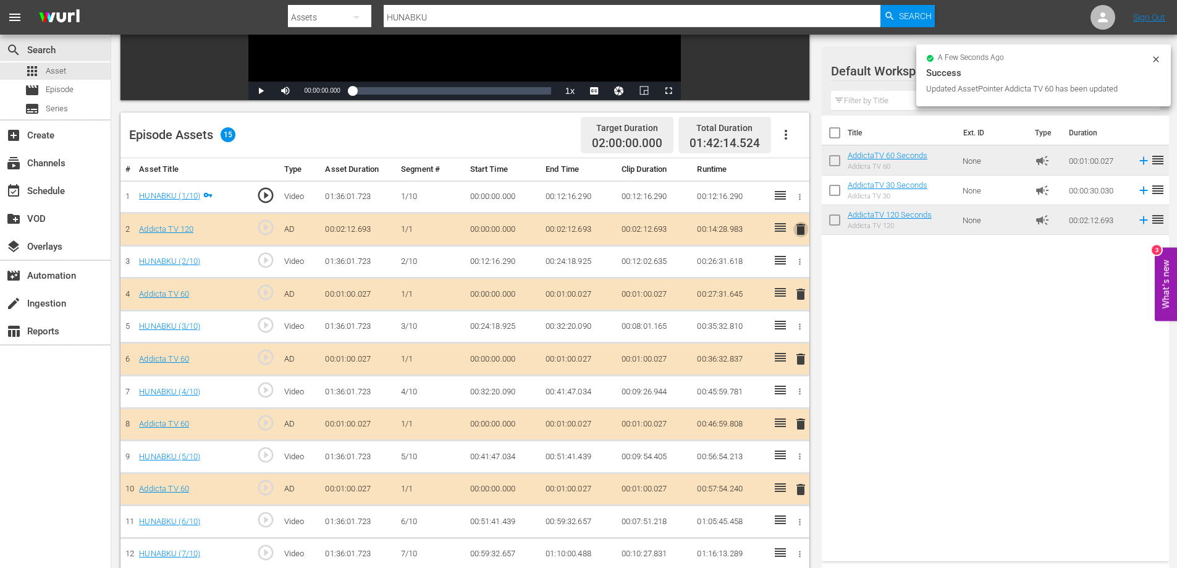
click at [804, 230] on span "delete" at bounding box center [800, 229] width 15 height 15
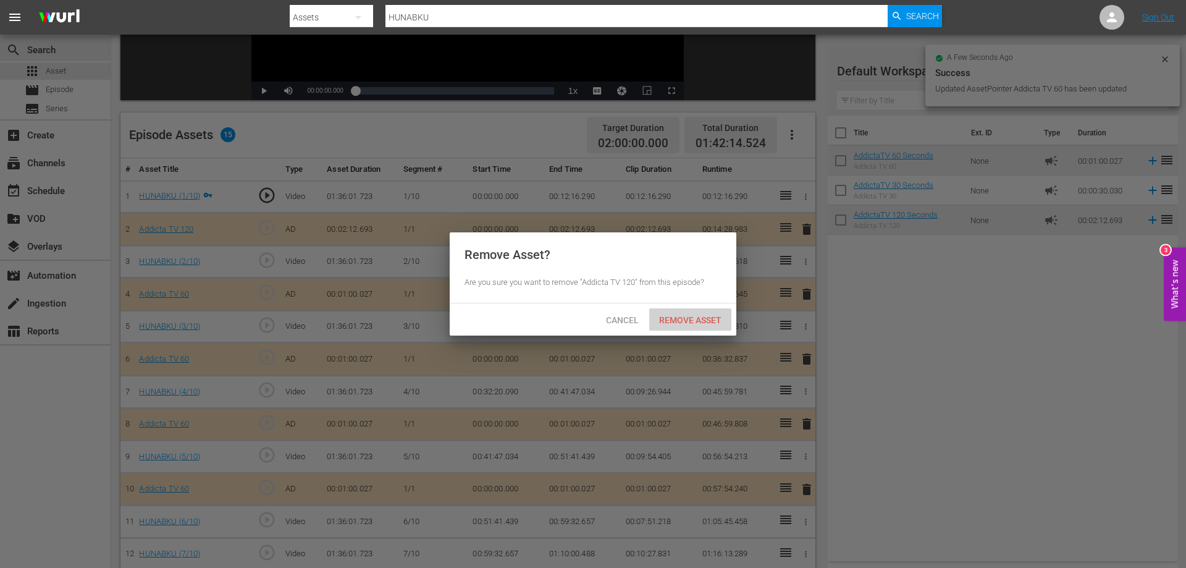
click at [704, 329] on div "Remove Asset" at bounding box center [690, 319] width 82 height 23
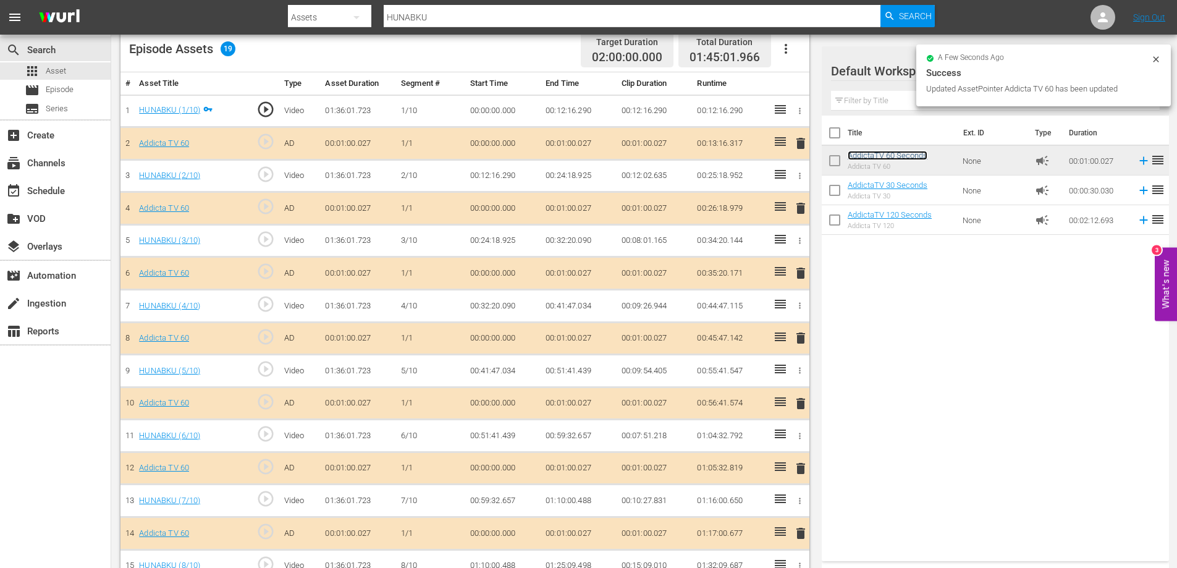
scroll to position [86, 0]
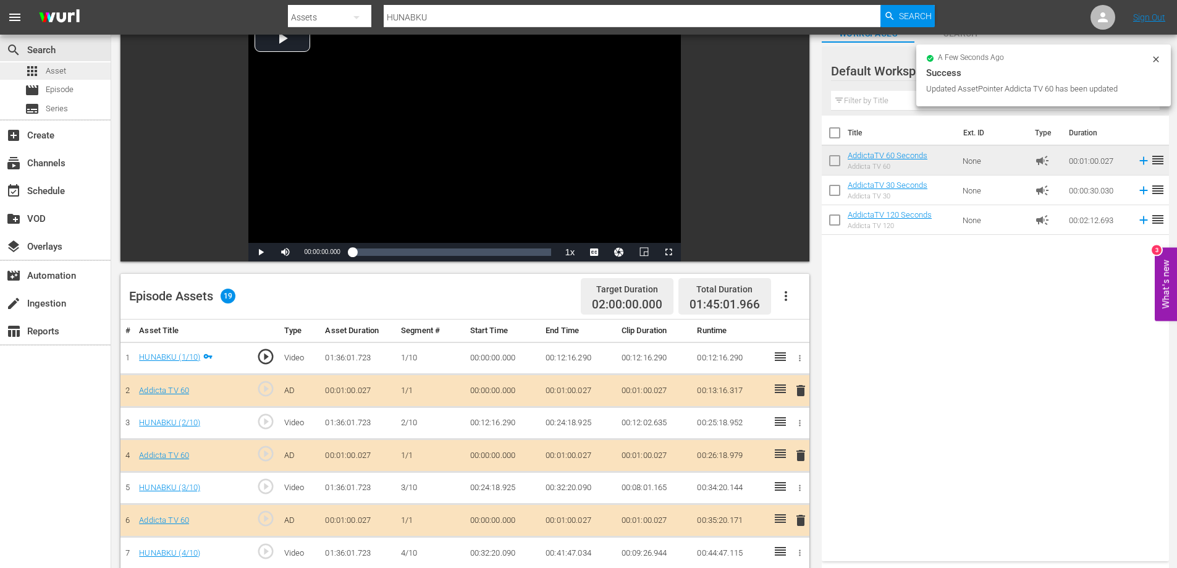
click at [65, 70] on span "Asset" at bounding box center [56, 71] width 20 height 12
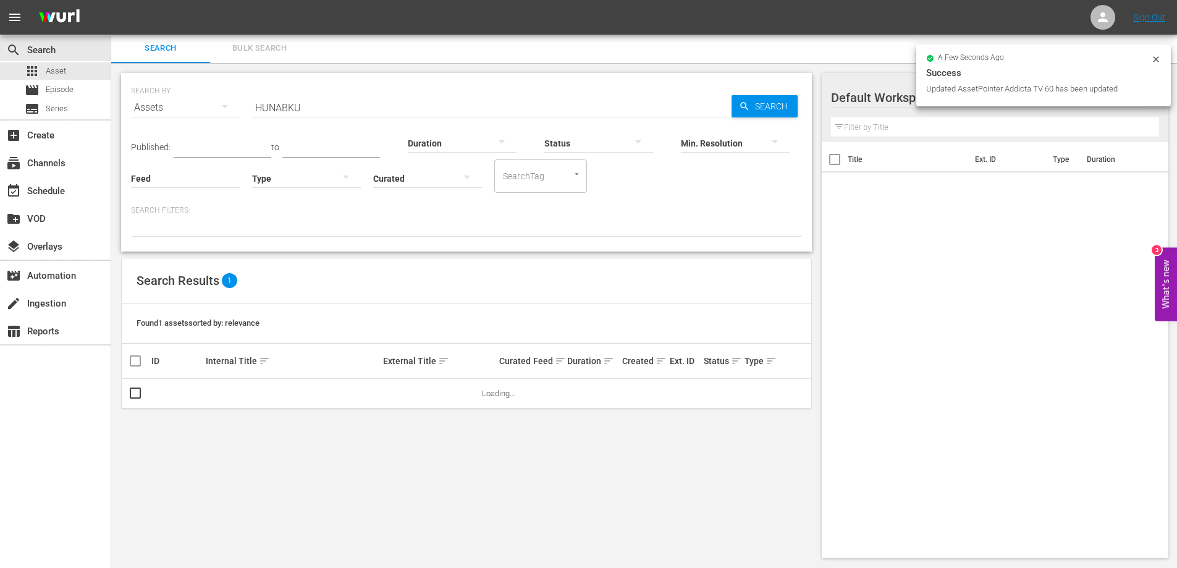
scroll to position [1, 0]
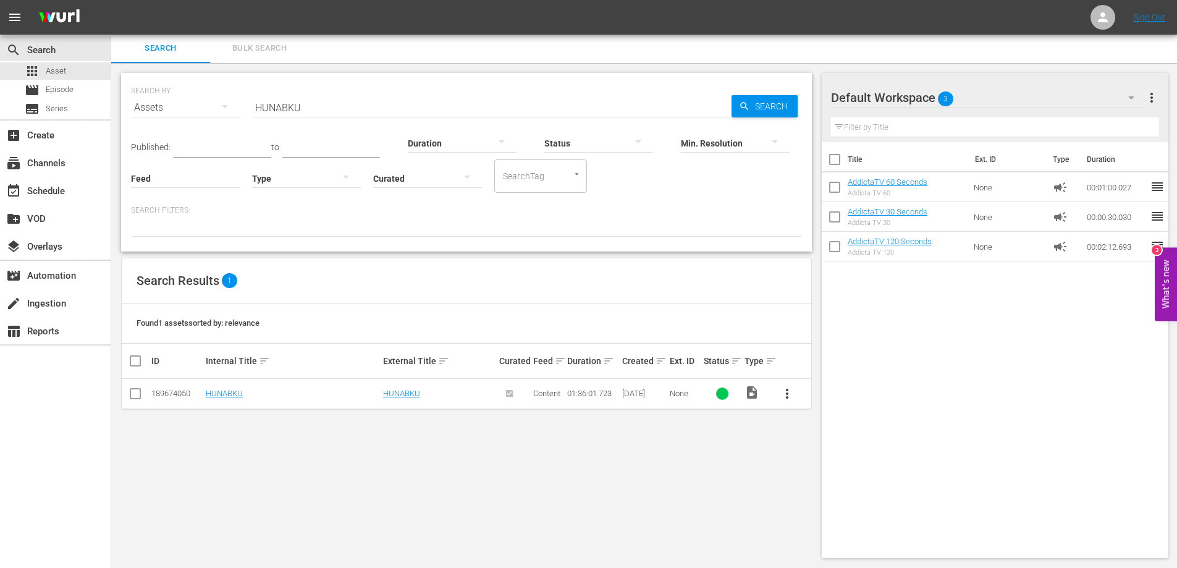
click at [268, 104] on input "HUNABKU" at bounding box center [491, 108] width 479 height 30
paste input "JAGUAR VOZ DE UN TERRITORIO"
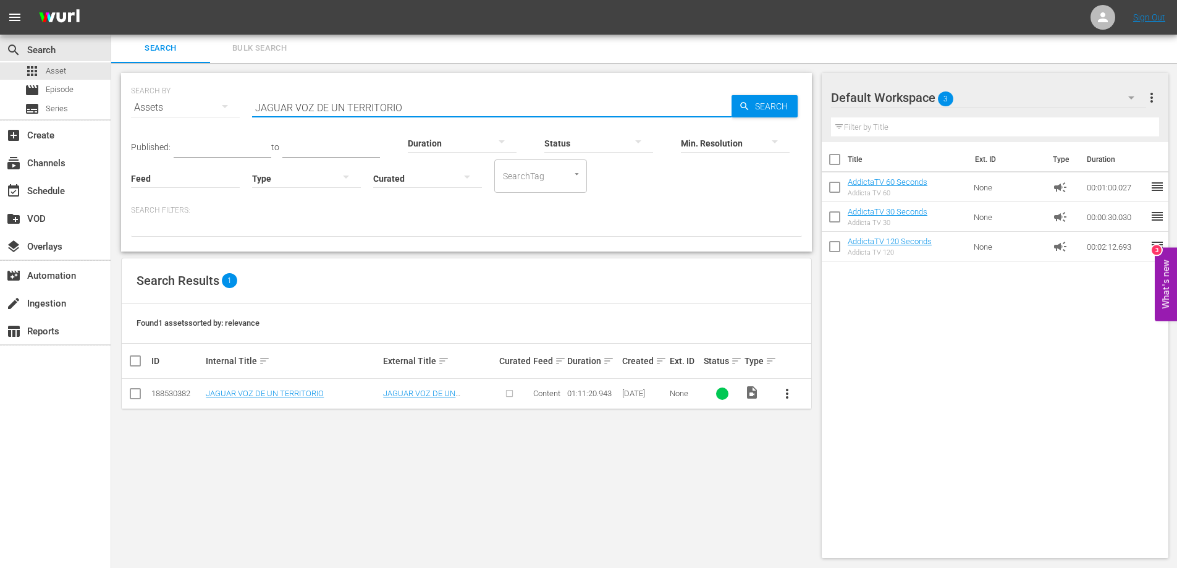
type input "JAGUAR VOZ DE UN TERRITORIO"
click at [788, 390] on span "more_vert" at bounding box center [787, 393] width 15 height 15
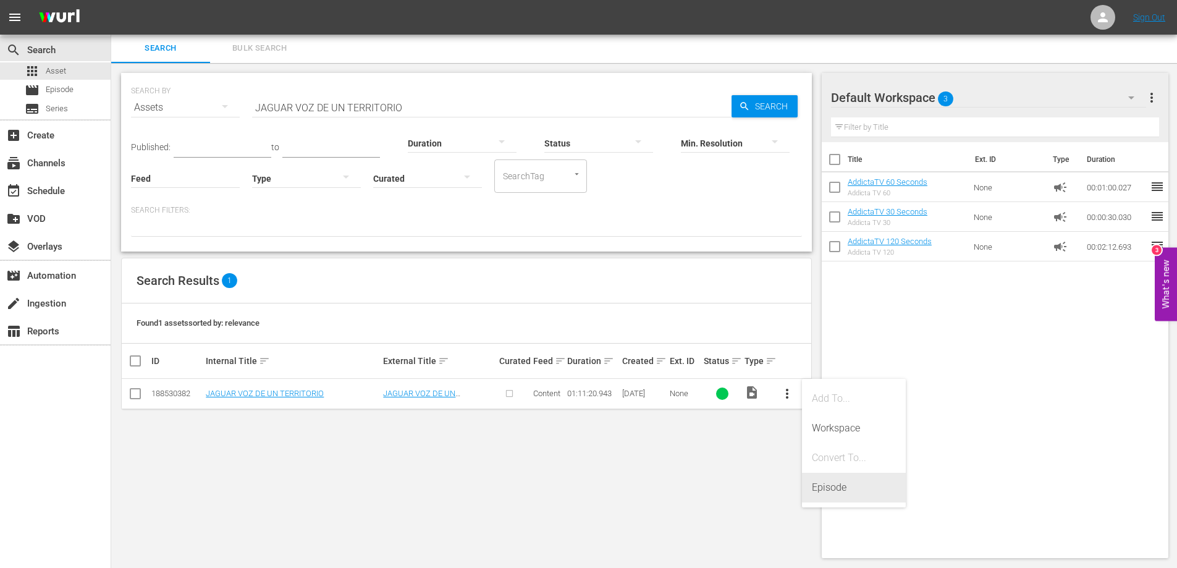
click at [850, 489] on div "Episode" at bounding box center [854, 488] width 84 height 30
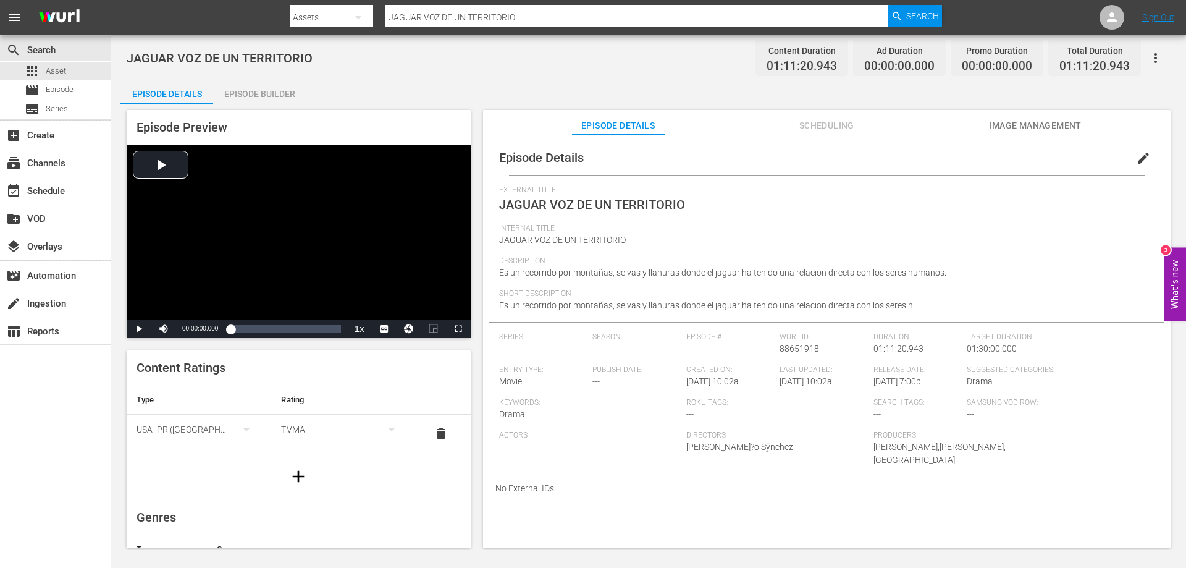
click at [284, 93] on div "Episode Builder" at bounding box center [259, 94] width 93 height 30
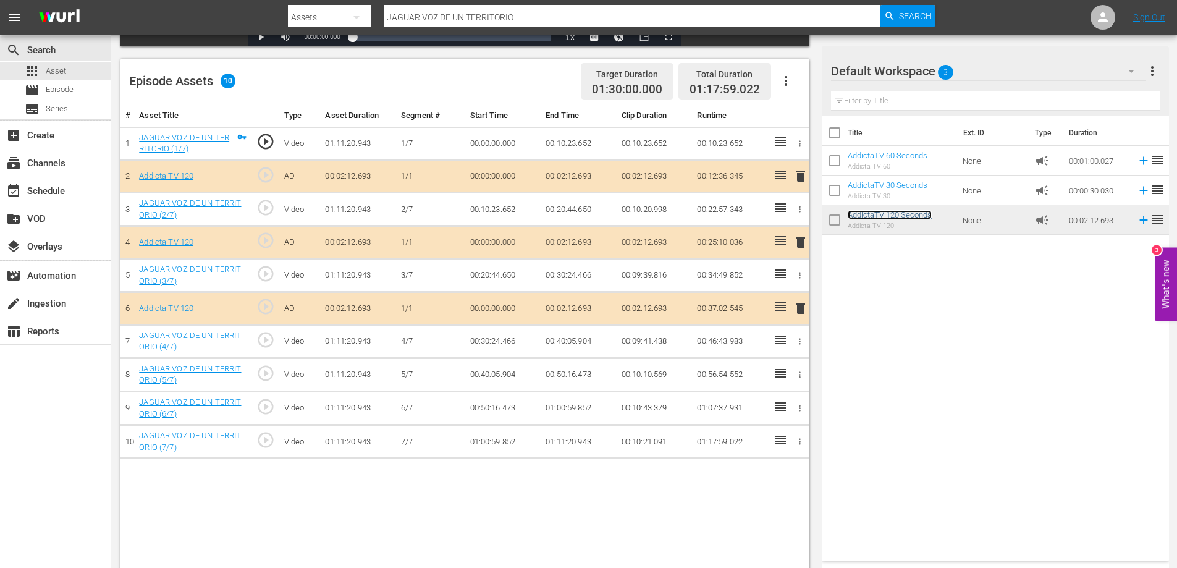
scroll to position [322, 0]
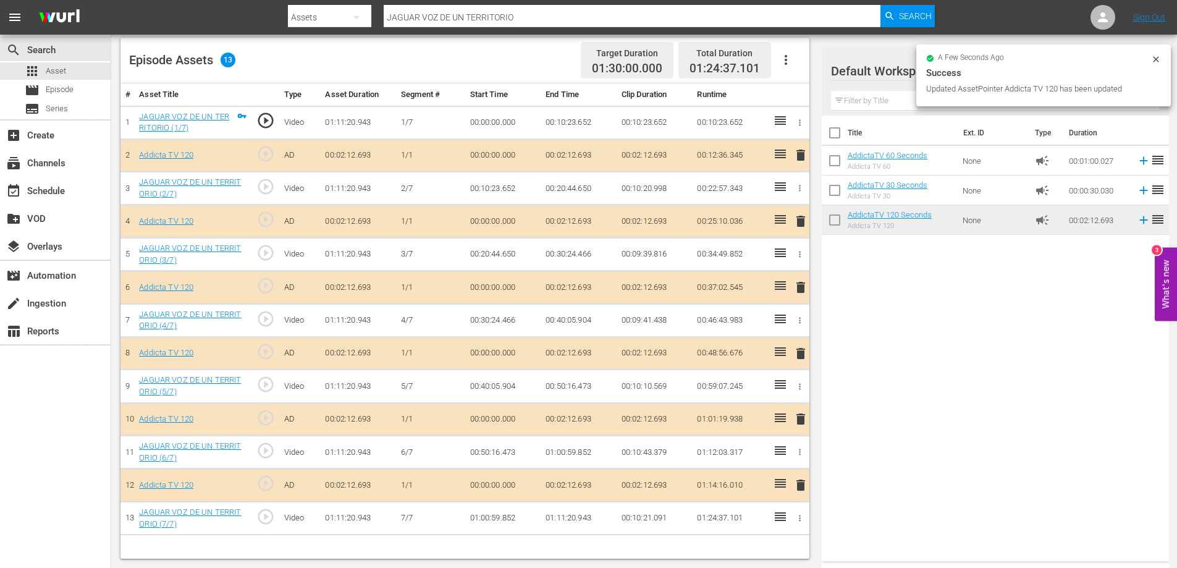
click at [801, 485] on span "delete" at bounding box center [800, 485] width 15 height 15
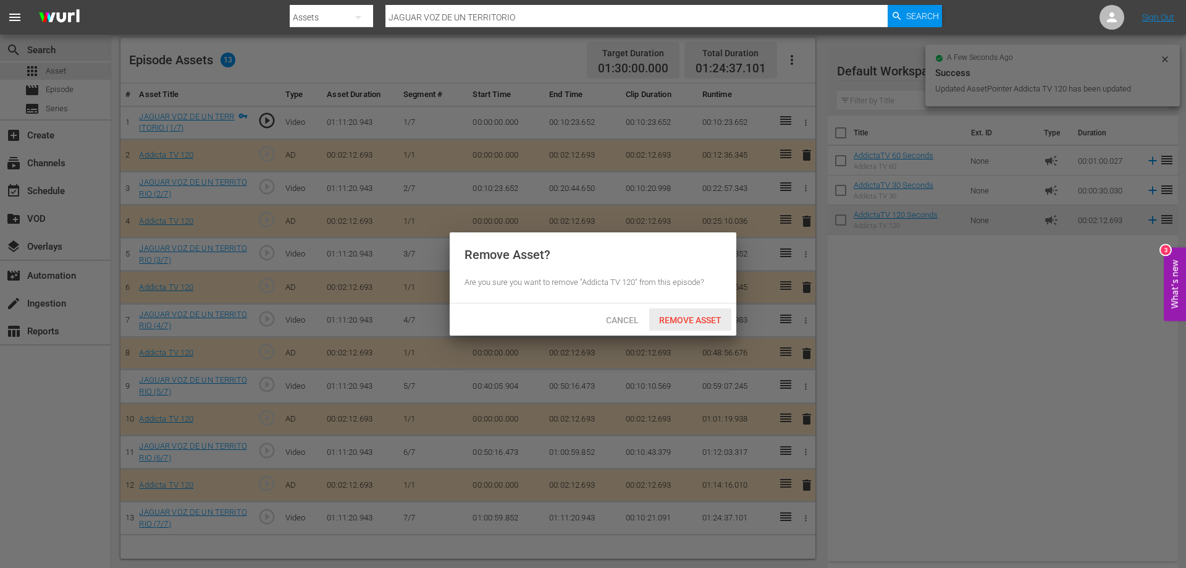
click at [707, 322] on span "Remove Asset" at bounding box center [690, 320] width 82 height 10
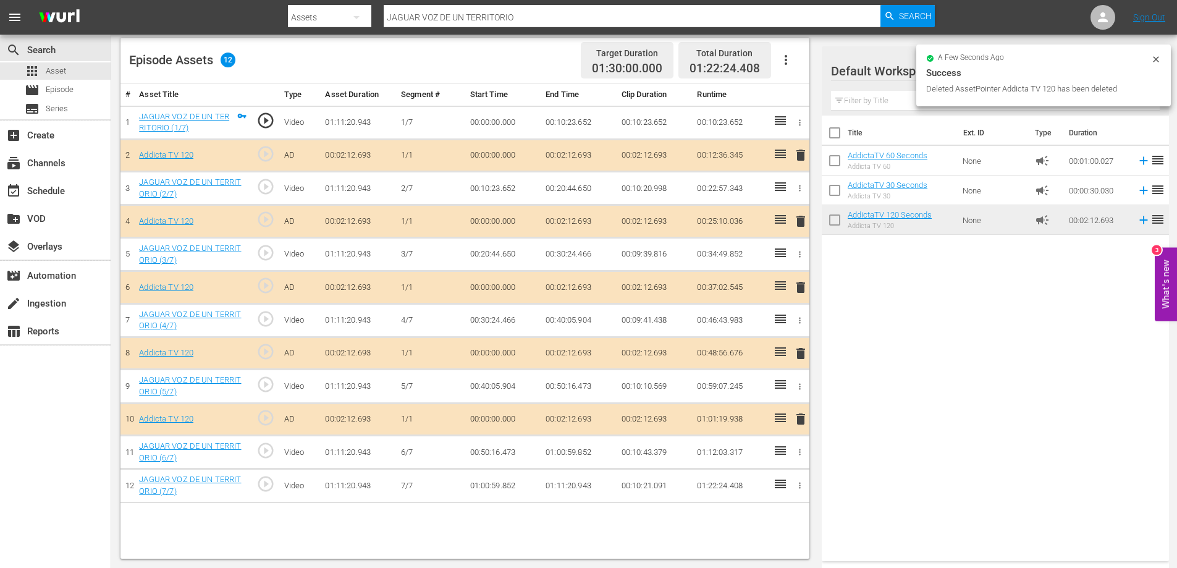
click at [799, 420] on span "delete" at bounding box center [800, 418] width 15 height 15
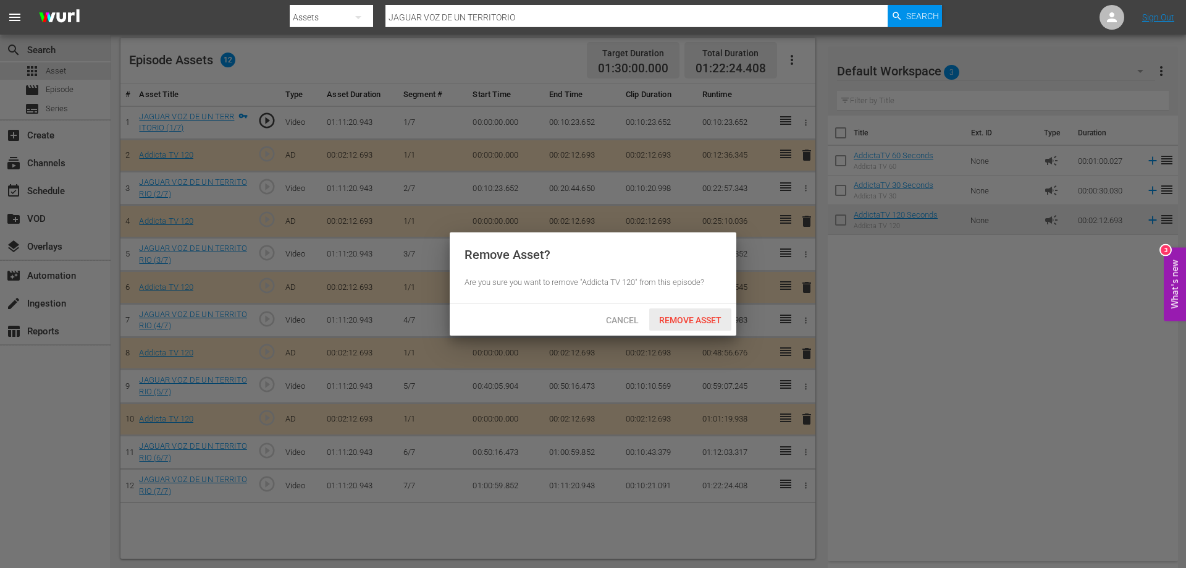
click at [667, 319] on span "Remove Asset" at bounding box center [690, 320] width 82 height 10
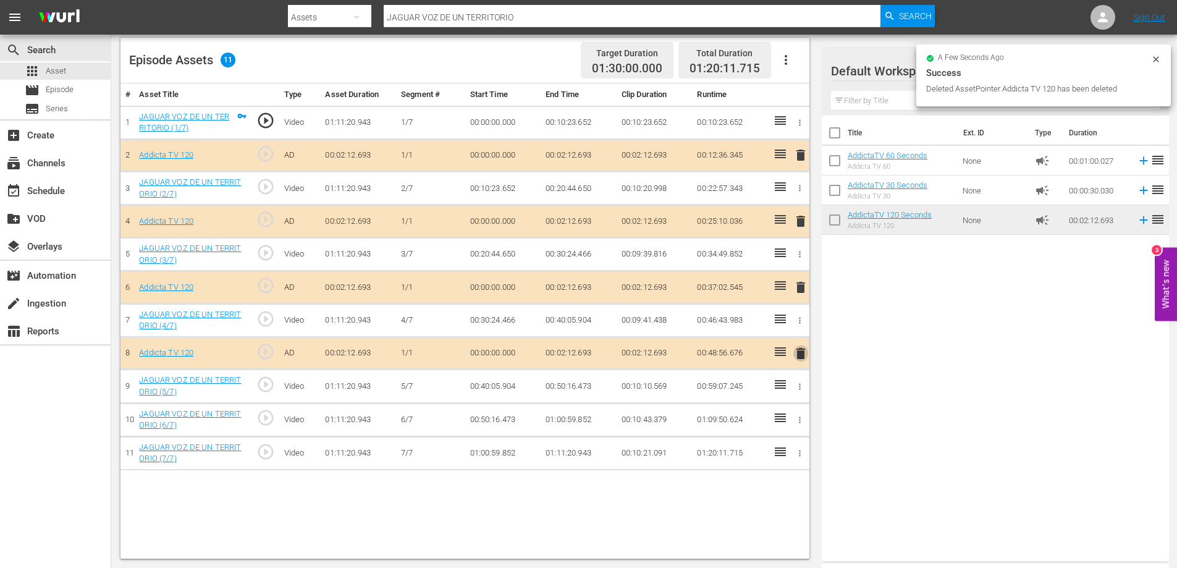
click at [804, 353] on span "delete" at bounding box center [800, 353] width 15 height 15
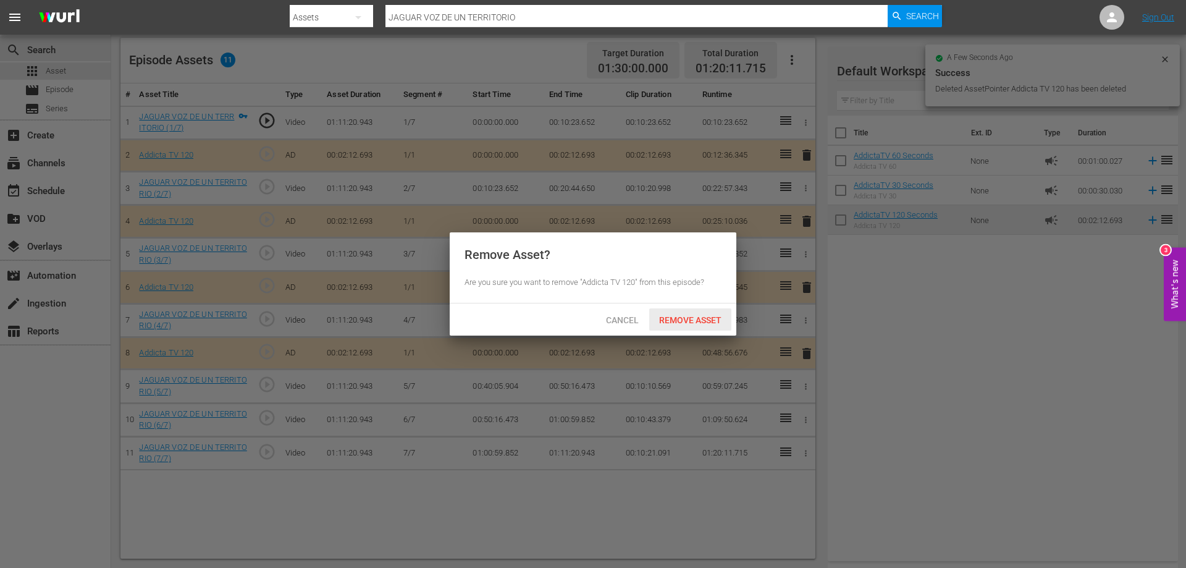
click at [701, 315] on span "Remove Asset" at bounding box center [690, 320] width 82 height 10
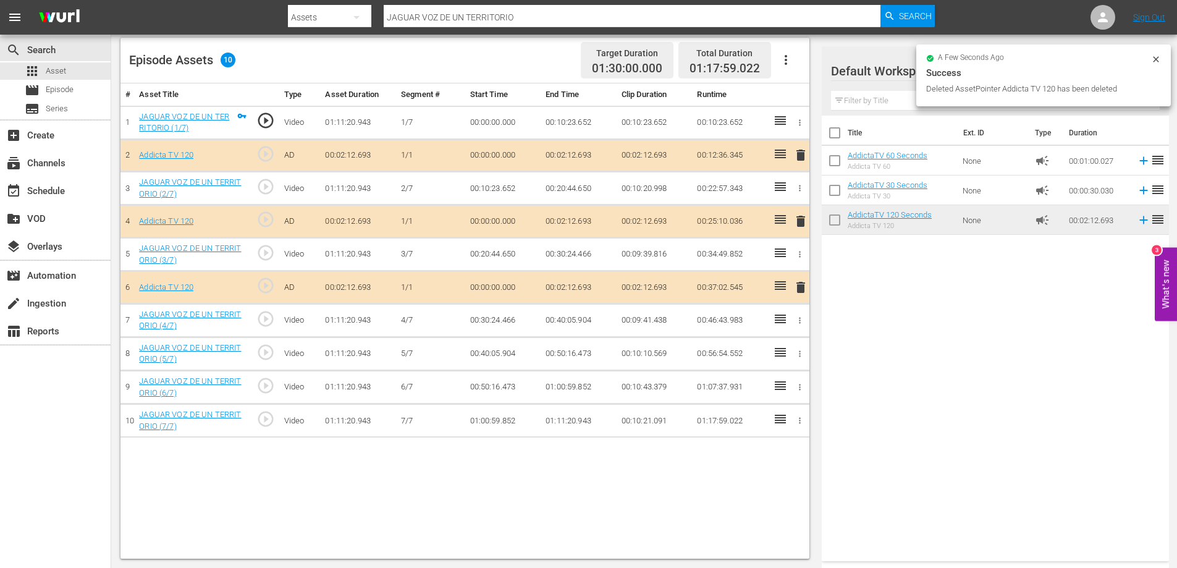
click at [801, 284] on span "delete" at bounding box center [800, 287] width 15 height 15
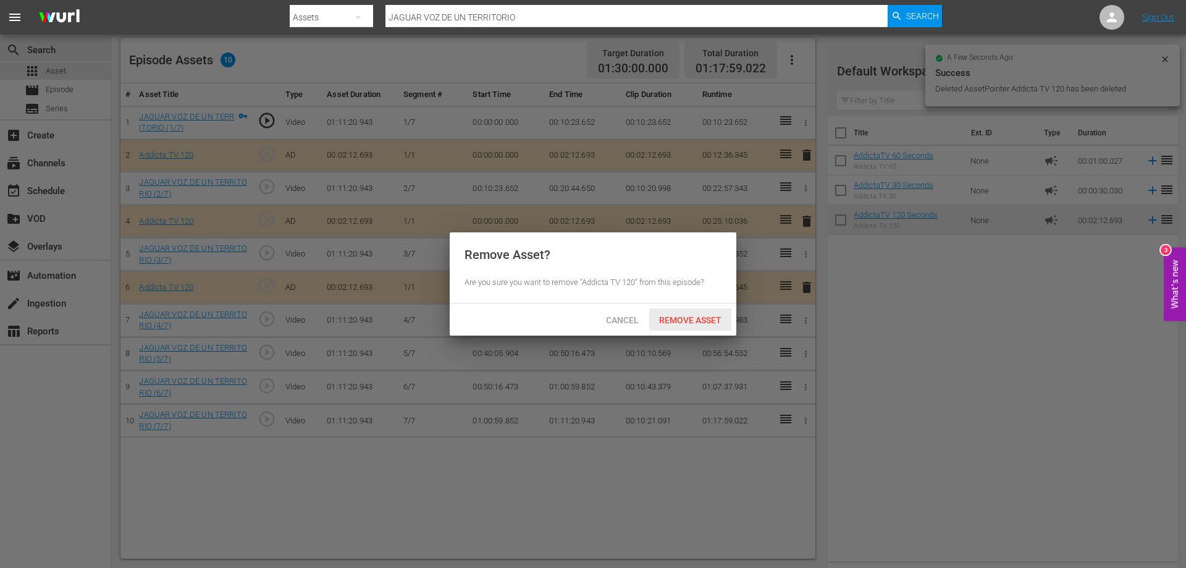
click at [680, 316] on span "Remove Asset" at bounding box center [690, 320] width 82 height 10
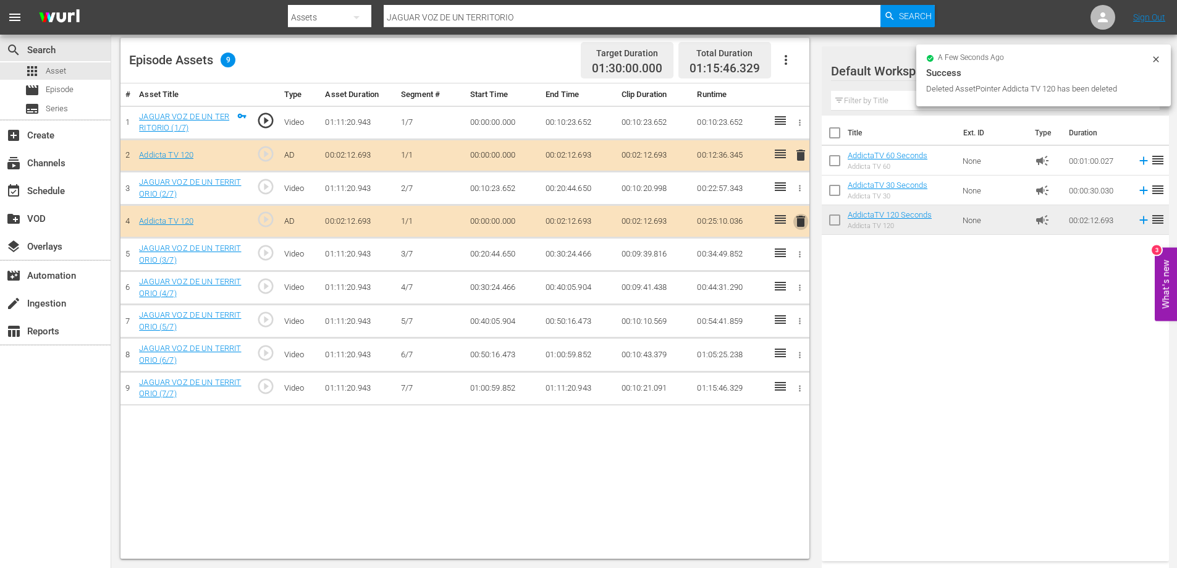
click at [801, 223] on span "delete" at bounding box center [800, 221] width 15 height 15
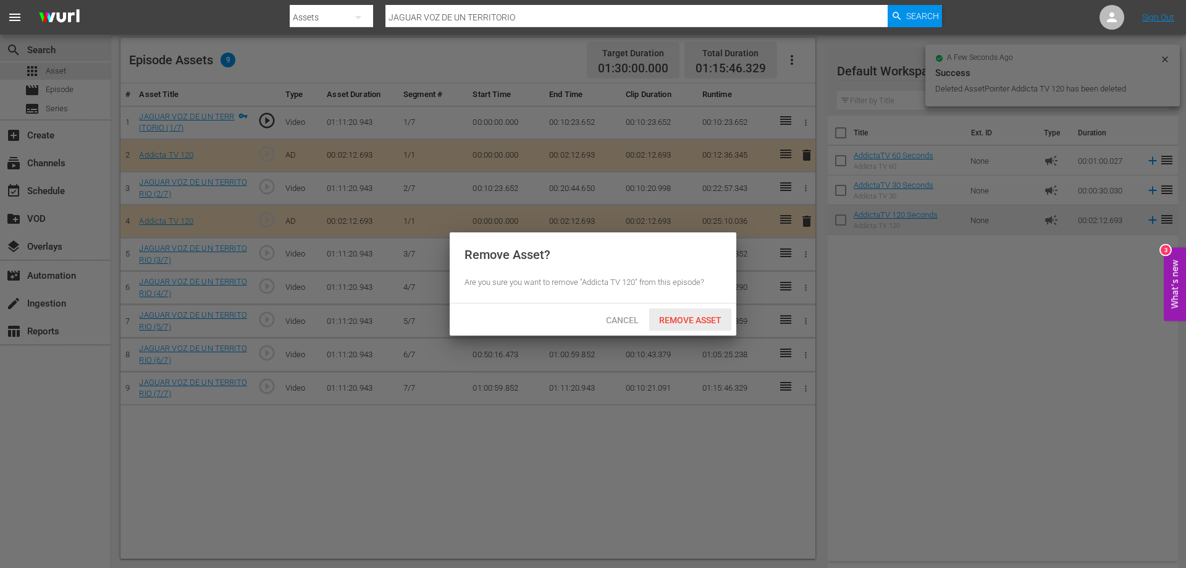
click at [702, 319] on span "Remove Asset" at bounding box center [690, 320] width 82 height 10
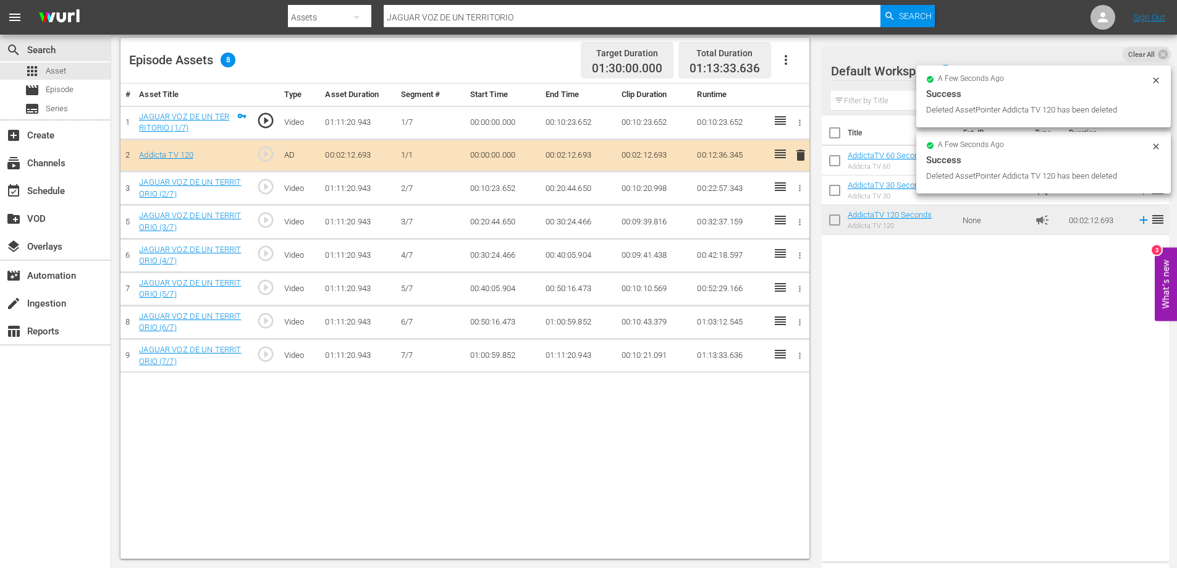
click at [801, 154] on span "delete" at bounding box center [800, 155] width 15 height 15
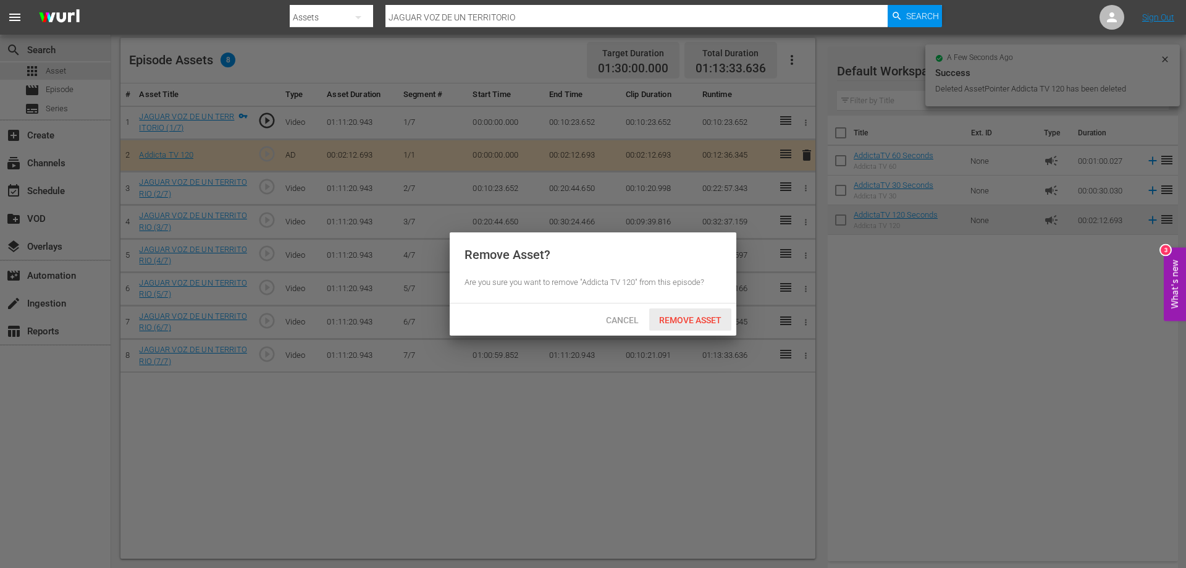
click at [674, 322] on span "Remove Asset" at bounding box center [690, 320] width 82 height 10
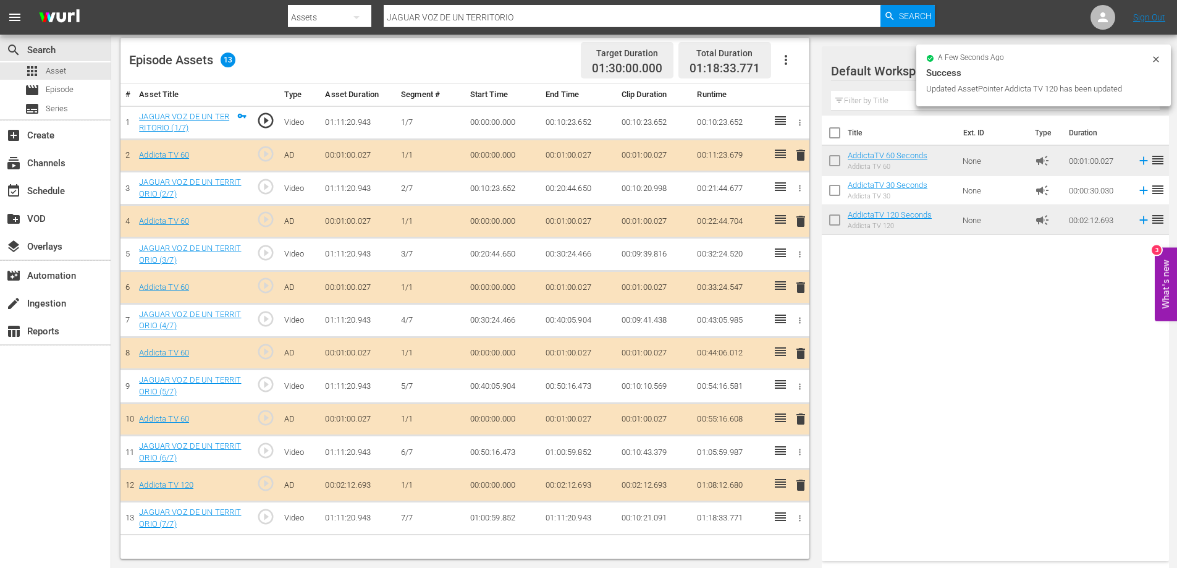
click at [803, 420] on span "delete" at bounding box center [800, 418] width 15 height 15
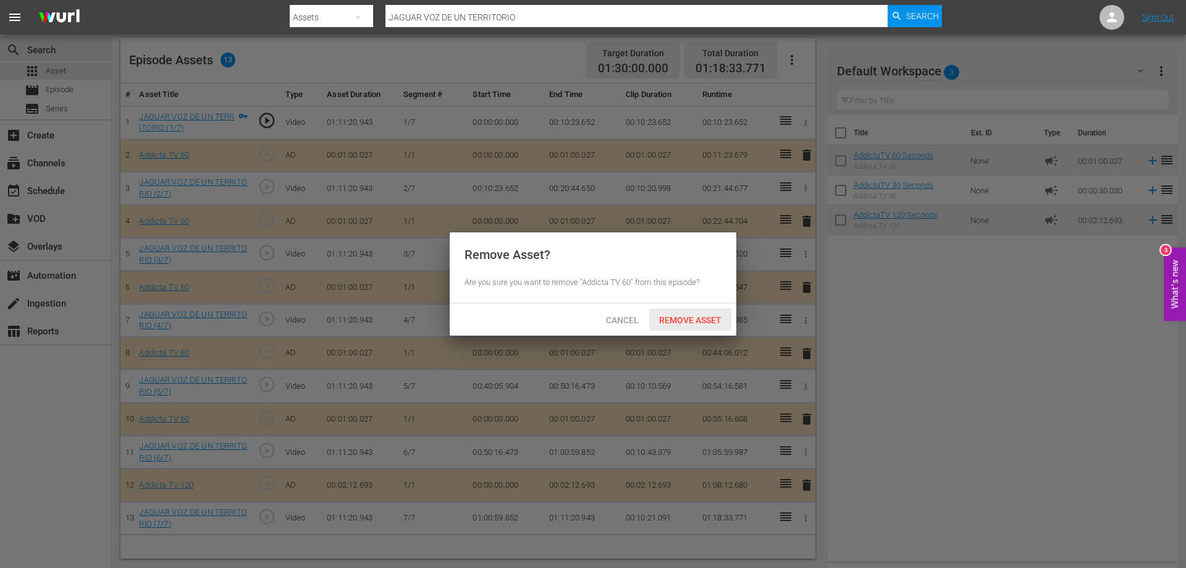
click at [681, 321] on span "Remove Asset" at bounding box center [690, 320] width 82 height 10
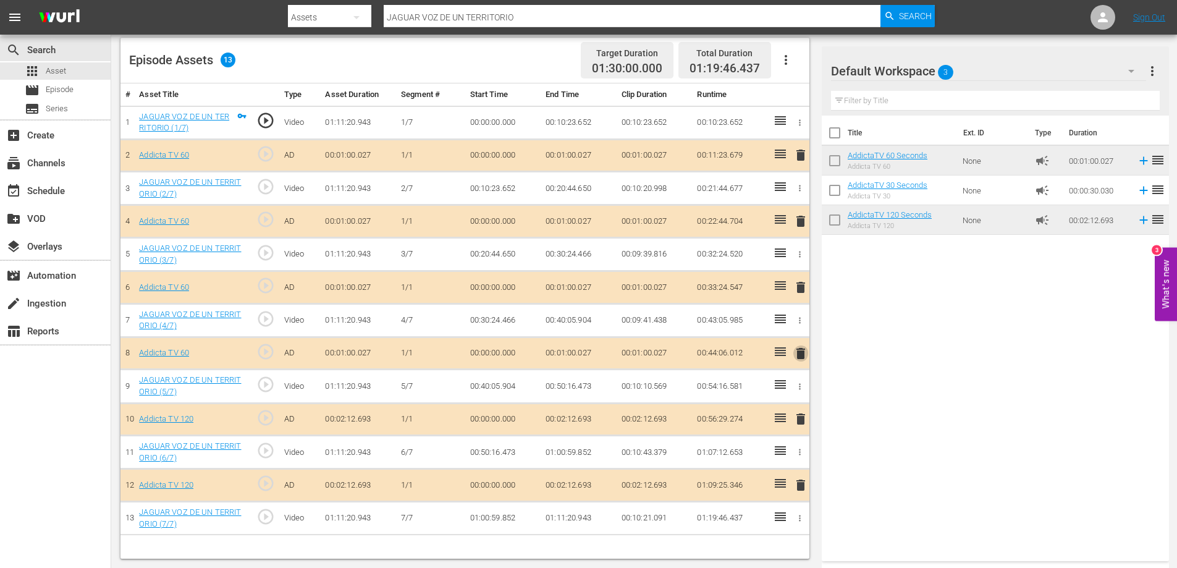
drag, startPoint x: 798, startPoint y: 351, endPoint x: 781, endPoint y: 348, distance: 17.5
click at [799, 351] on span "delete" at bounding box center [800, 353] width 15 height 15
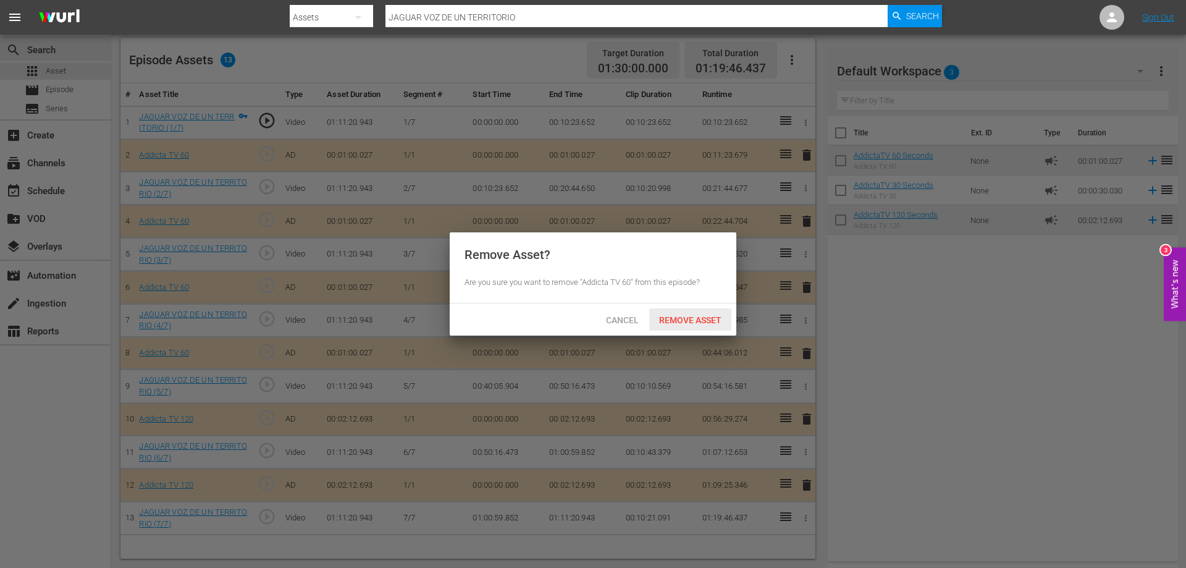
click at [691, 317] on span "Remove Asset" at bounding box center [690, 320] width 82 height 10
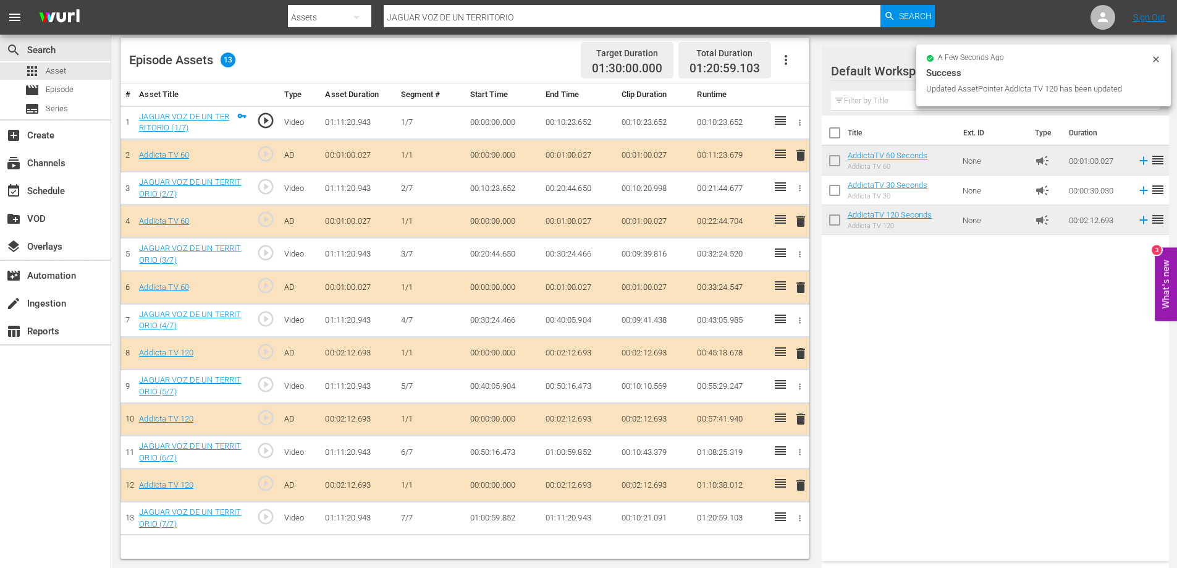
click at [803, 350] on span "delete" at bounding box center [800, 353] width 15 height 15
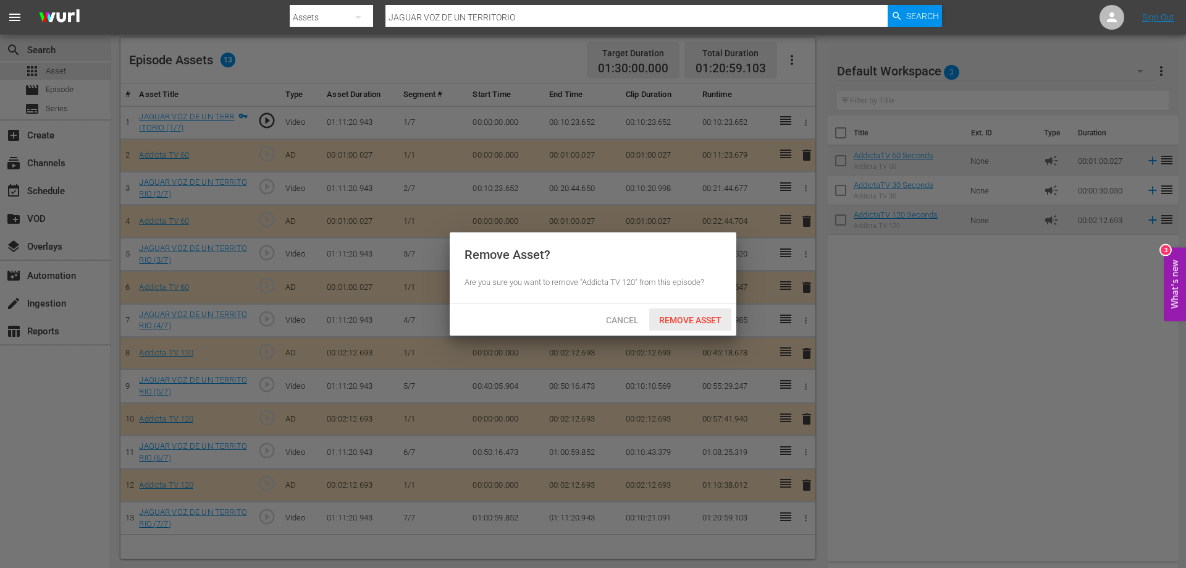
click at [688, 319] on span "Remove Asset" at bounding box center [690, 320] width 82 height 10
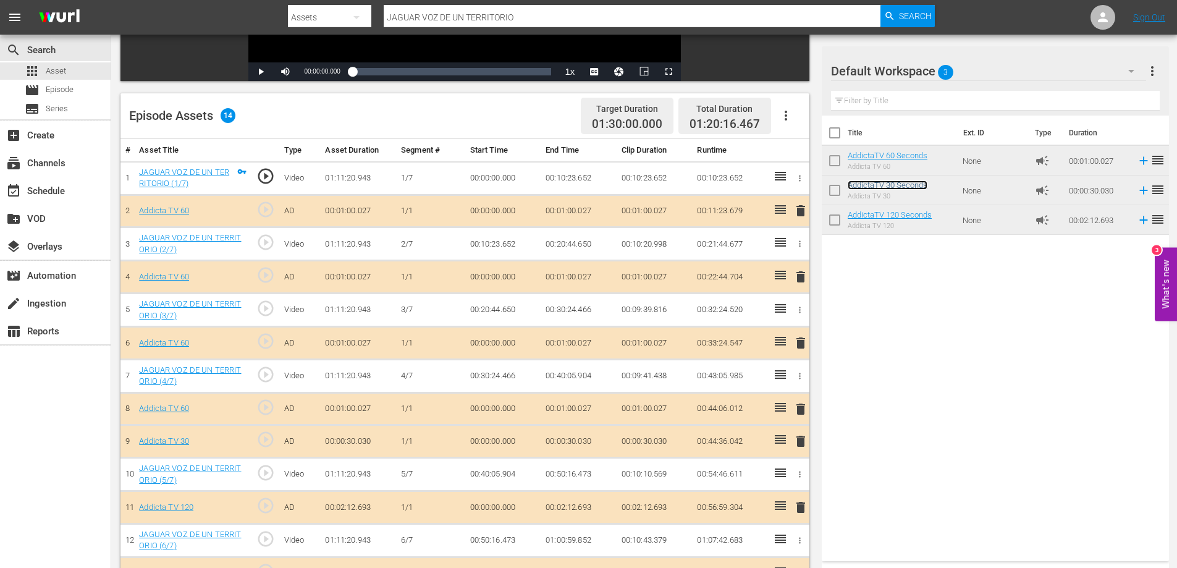
scroll to position [198, 0]
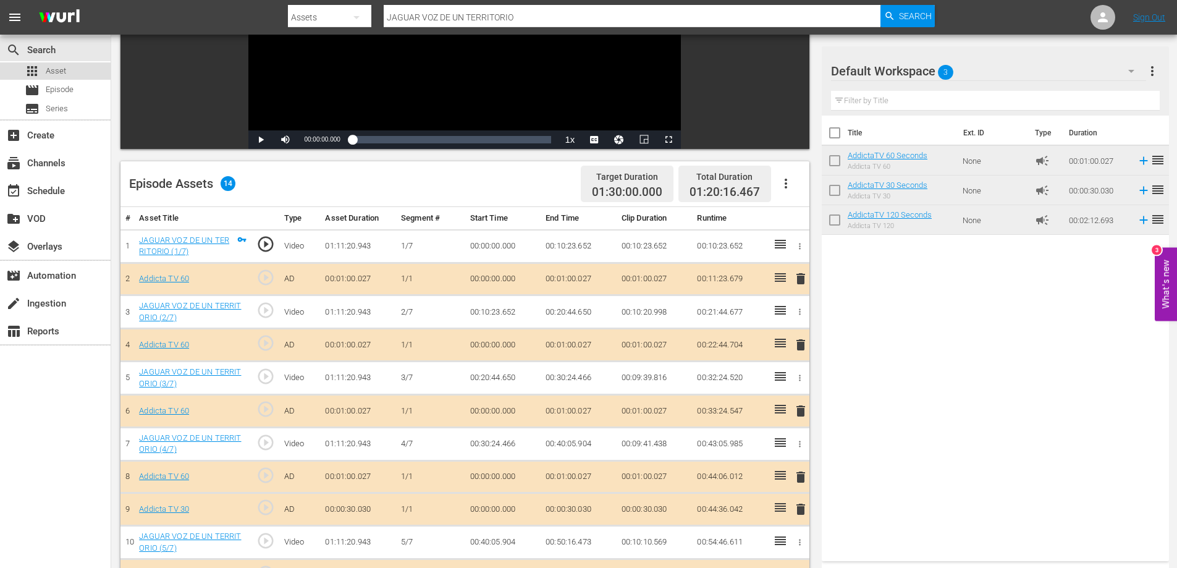
click at [52, 70] on span "Asset" at bounding box center [56, 71] width 20 height 12
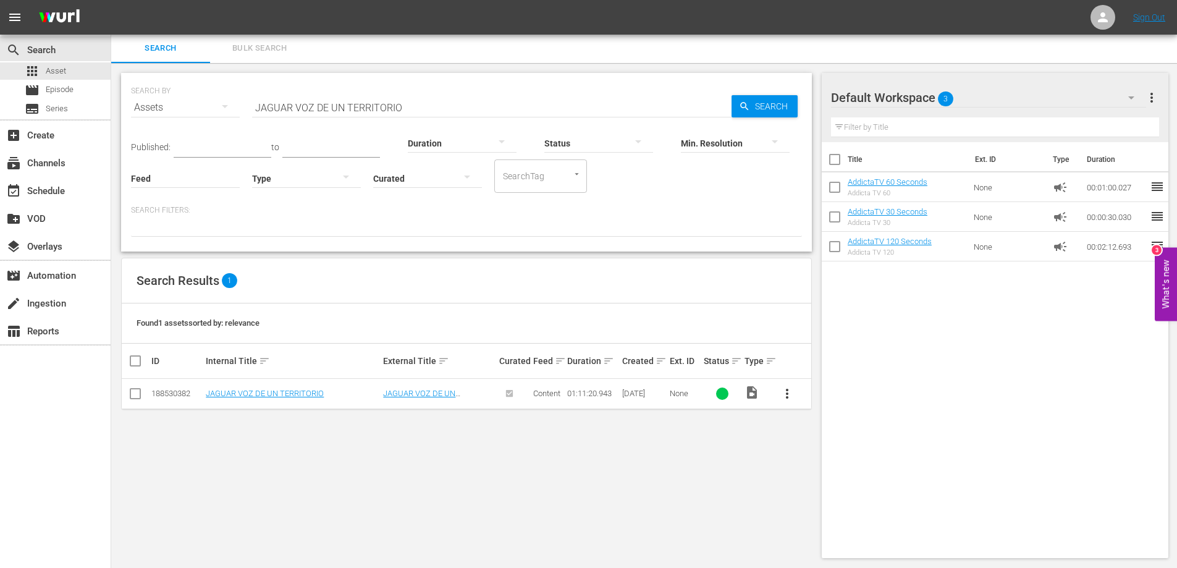
click at [310, 106] on input "JAGUAR VOZ DE UN TERRITORIO" at bounding box center [491, 108] width 479 height 30
paste input "OEL"
type input "[PERSON_NAME]"
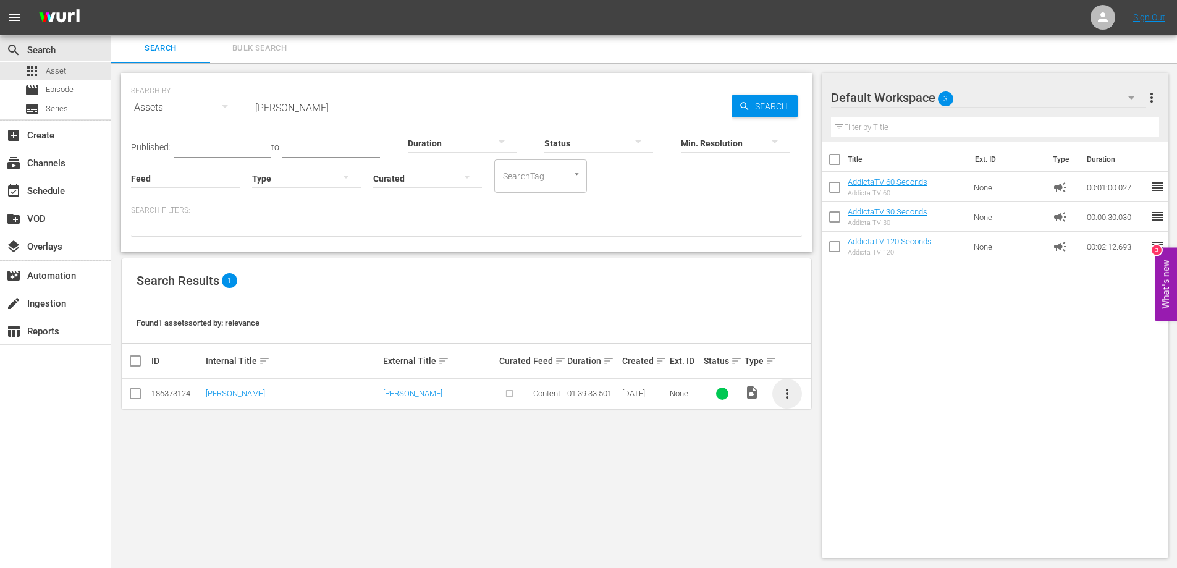
click at [783, 396] on span "more_vert" at bounding box center [787, 393] width 15 height 15
click at [819, 483] on div "Episode" at bounding box center [854, 488] width 84 height 30
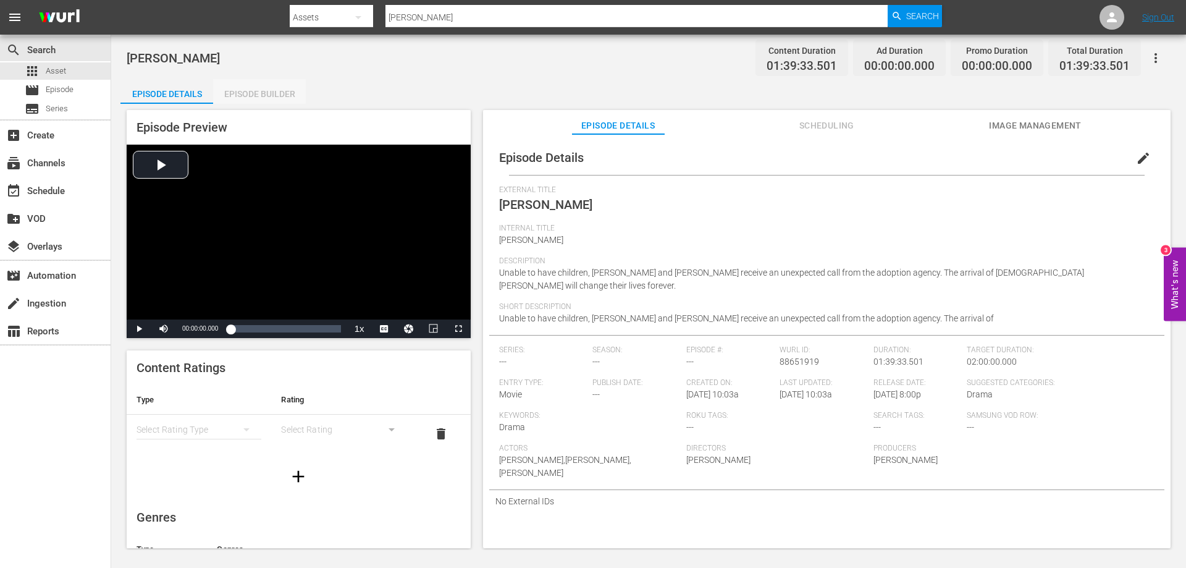
click at [259, 92] on div "Episode Builder" at bounding box center [259, 94] width 93 height 30
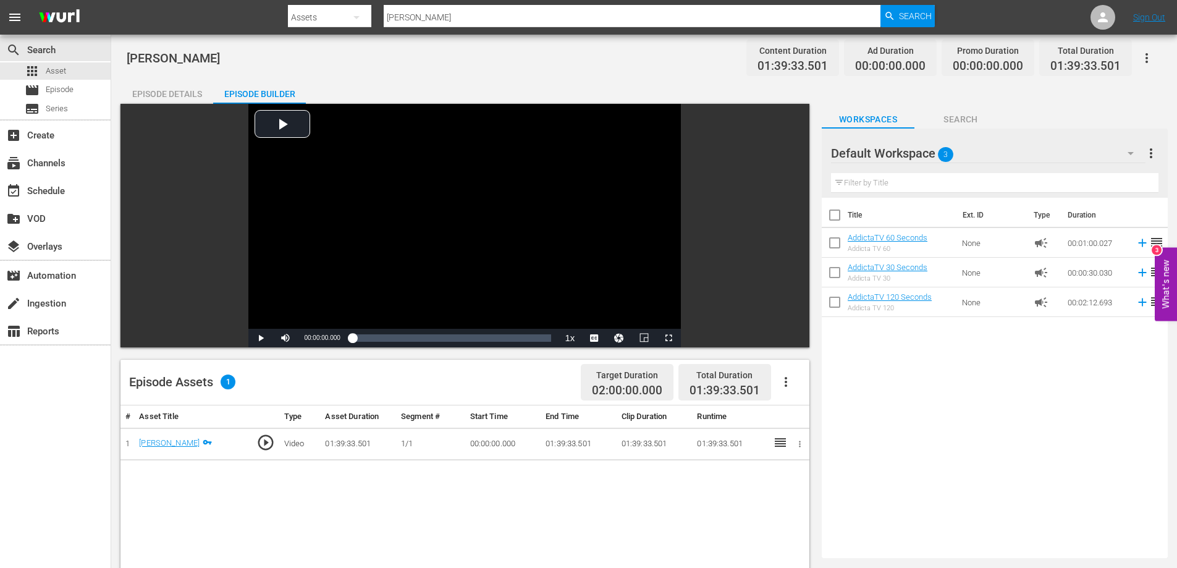
click at [1147, 58] on icon "button" at bounding box center [1146, 58] width 2 height 10
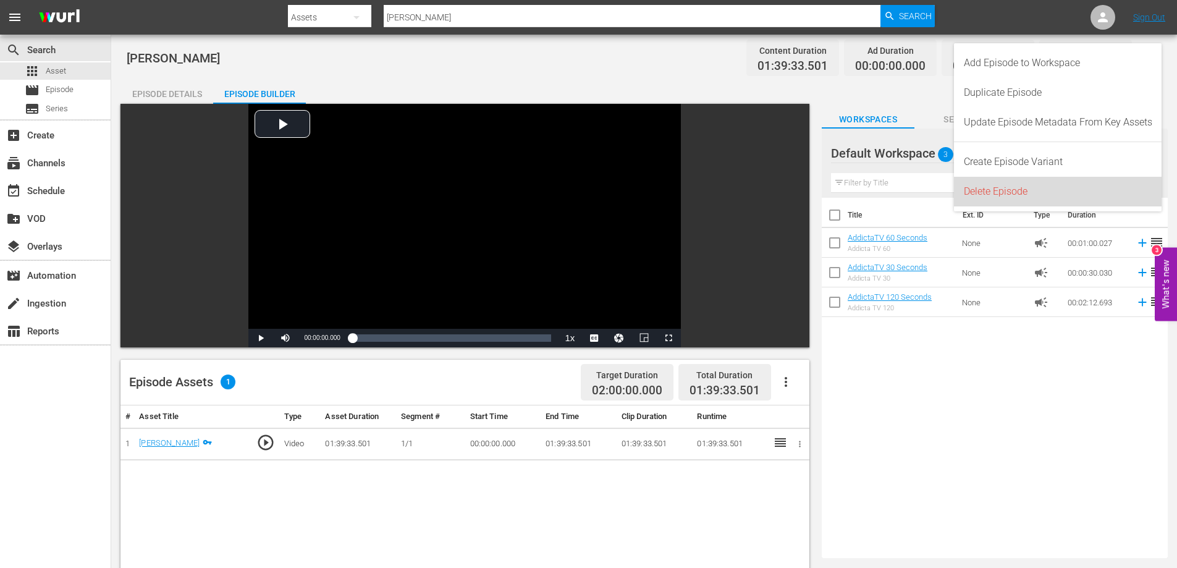
click at [981, 192] on div "Delete Episode" at bounding box center [1058, 192] width 188 height 30
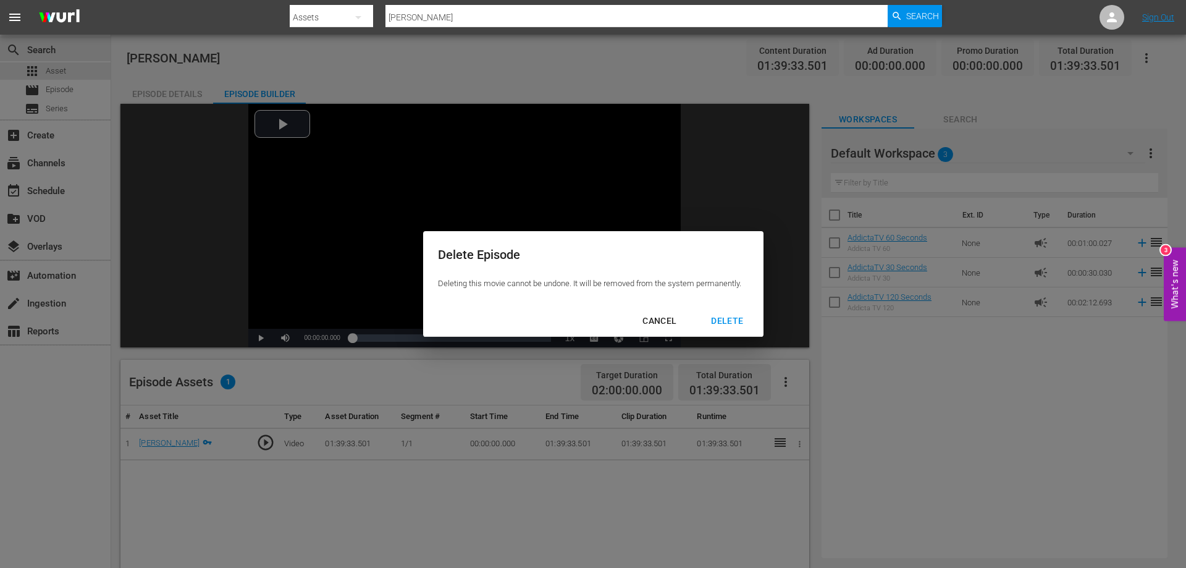
click at [656, 318] on div "CANCEL" at bounding box center [660, 320] width 54 height 15
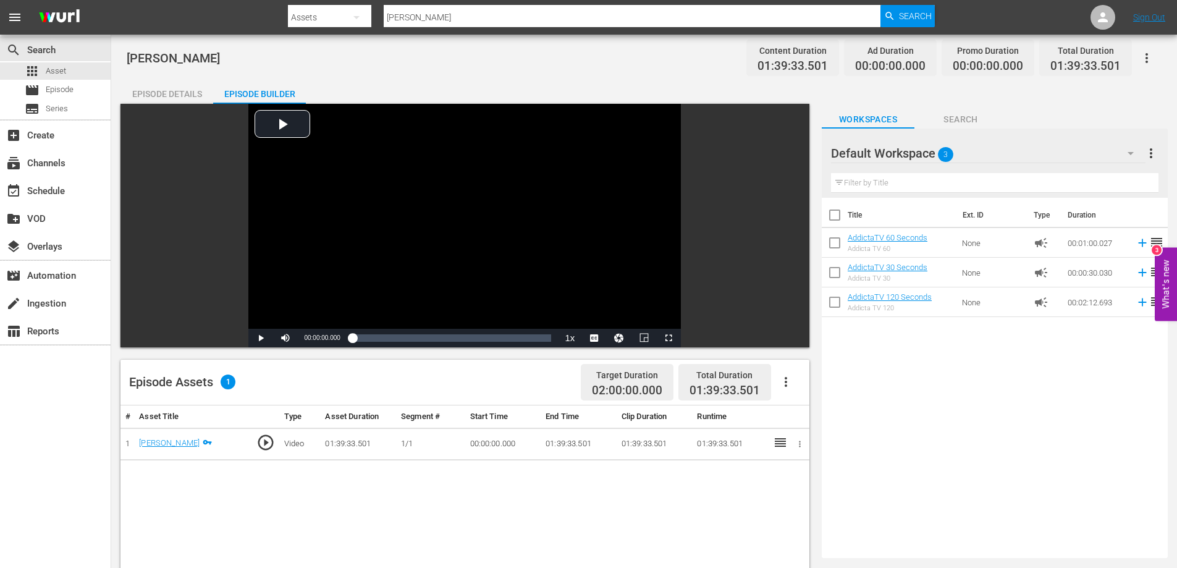
click at [1150, 57] on icon "button" at bounding box center [1146, 58] width 15 height 15
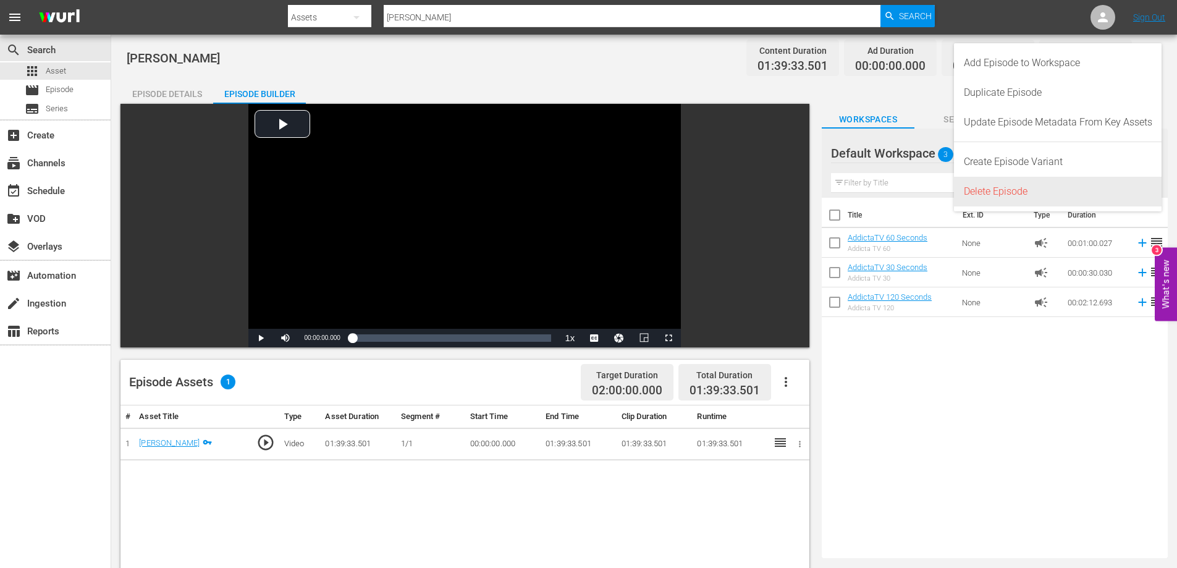
click at [1004, 192] on div "Delete Episode" at bounding box center [1058, 192] width 188 height 30
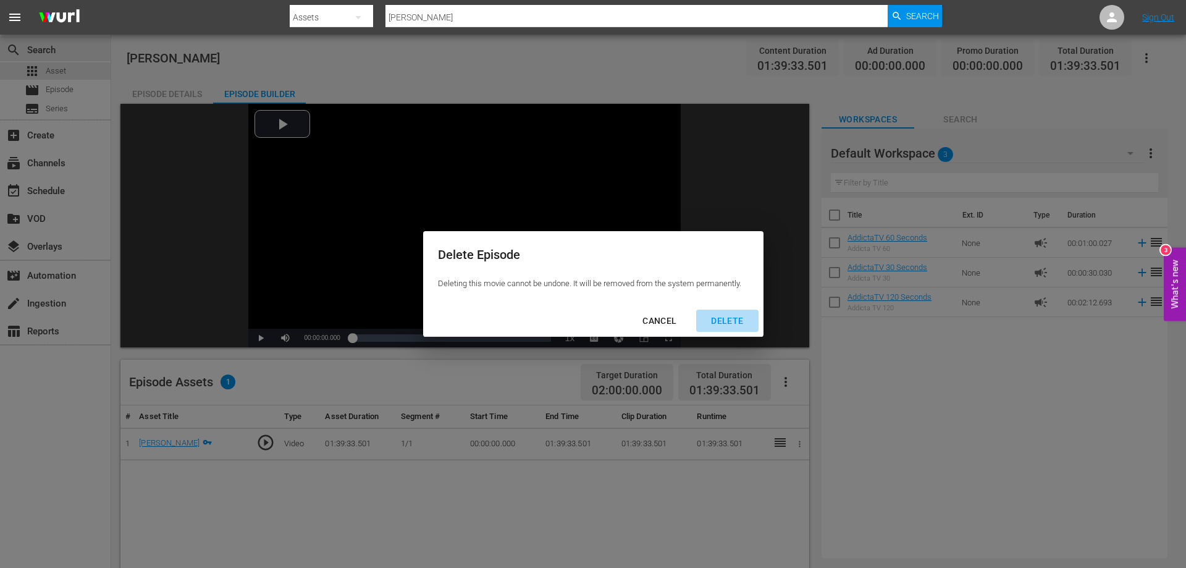
click at [732, 318] on div "DELETE" at bounding box center [727, 320] width 52 height 15
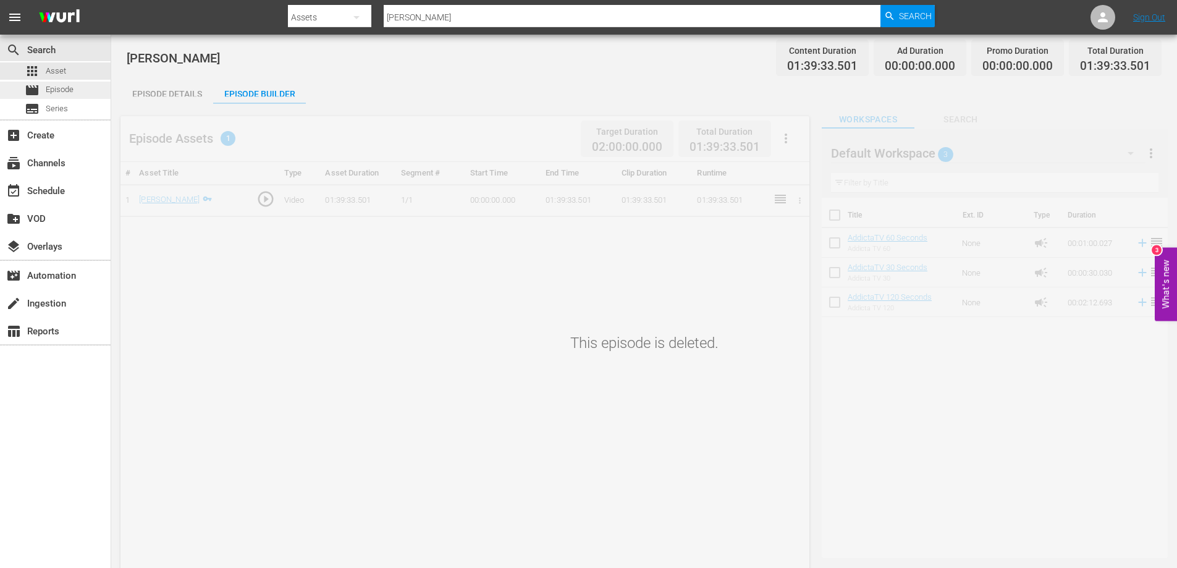
click at [56, 90] on span "Episode" at bounding box center [60, 89] width 28 height 12
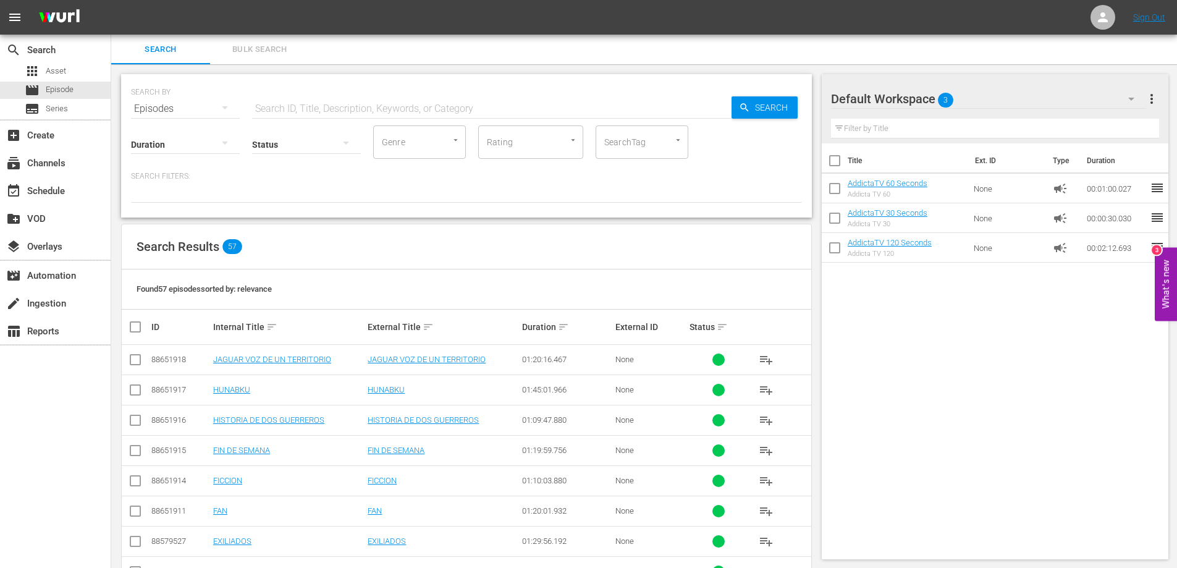
click at [313, 106] on input "text" at bounding box center [491, 109] width 479 height 30
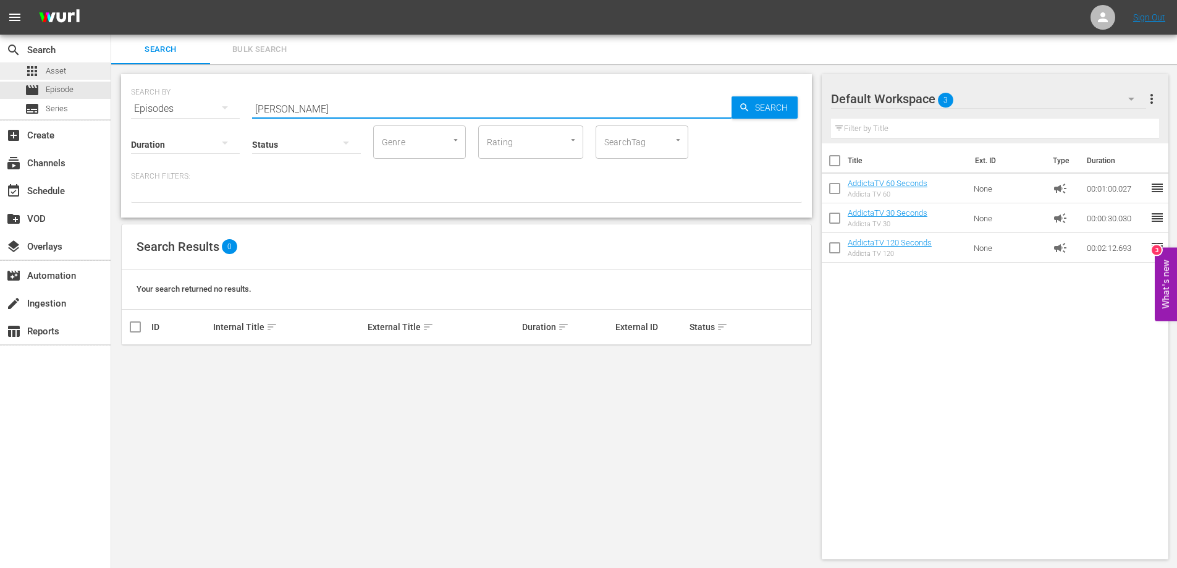
type input "[PERSON_NAME]"
click at [58, 69] on span "Asset" at bounding box center [56, 71] width 20 height 12
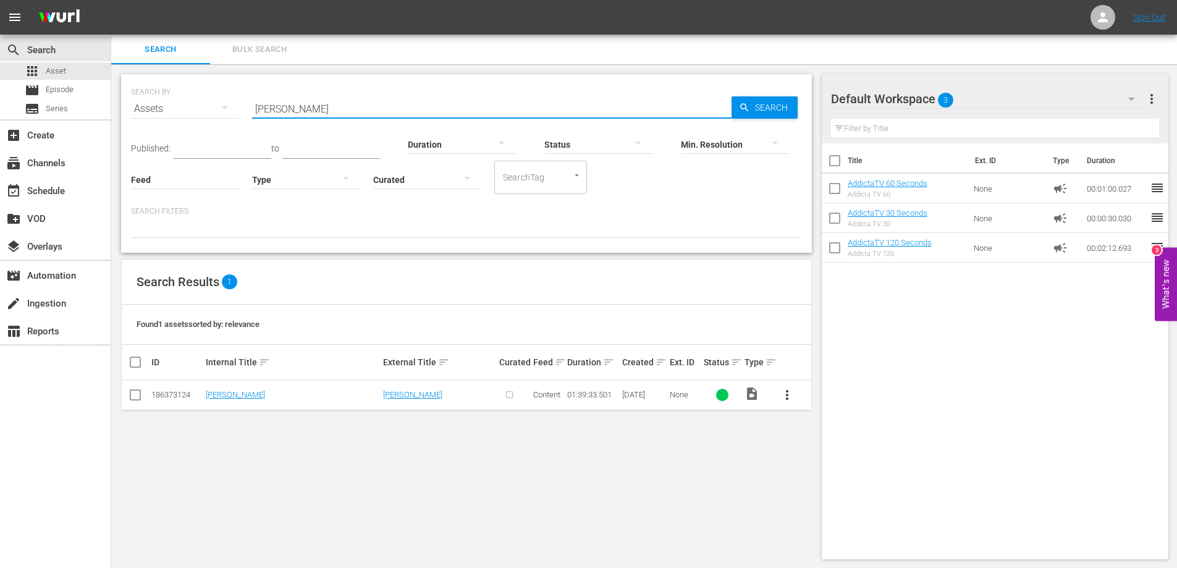
drag, startPoint x: 273, startPoint y: 106, endPoint x: 247, endPoint y: 103, distance: 26.1
click at [248, 103] on div "SEARCH BY Search By Assets Search ID, Title, Description, Keywords, or Category…" at bounding box center [466, 101] width 671 height 44
paste input "UEGOS DE LA VIDA"
type input "JUEGOS DE LA VIDA"
click at [787, 393] on span "more_vert" at bounding box center [787, 394] width 15 height 15
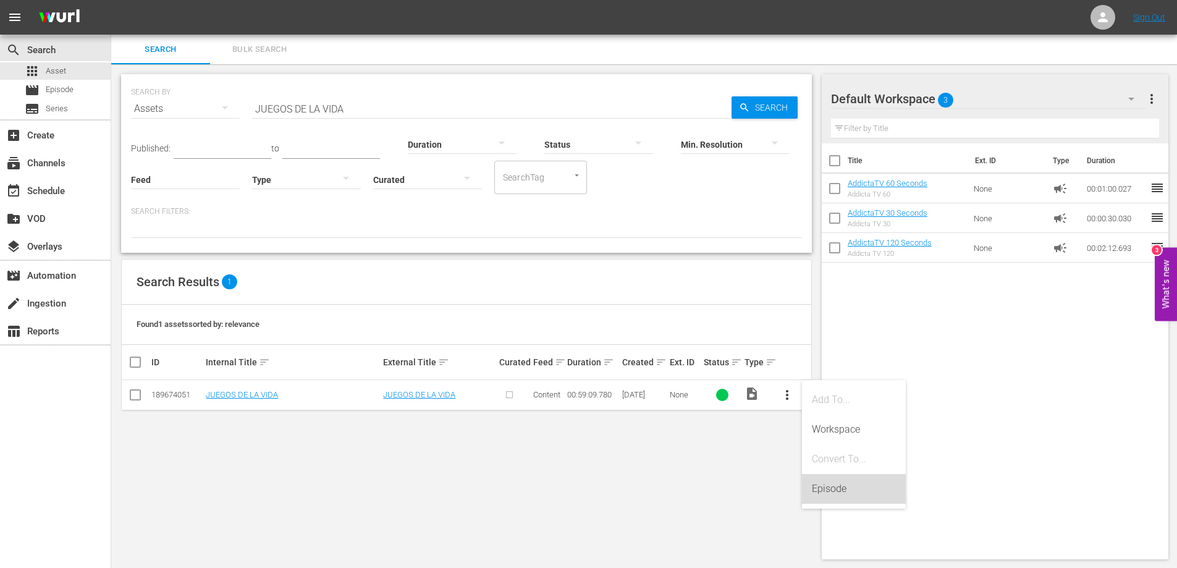
click at [837, 492] on div "Episode" at bounding box center [854, 489] width 84 height 30
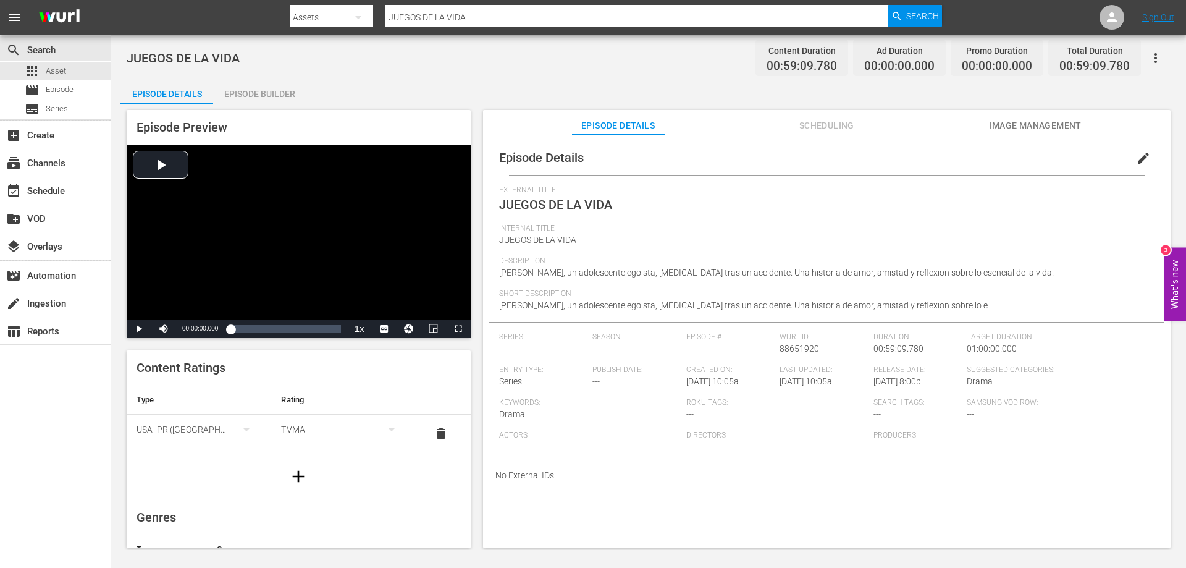
click at [285, 95] on div "Episode Builder" at bounding box center [259, 94] width 93 height 30
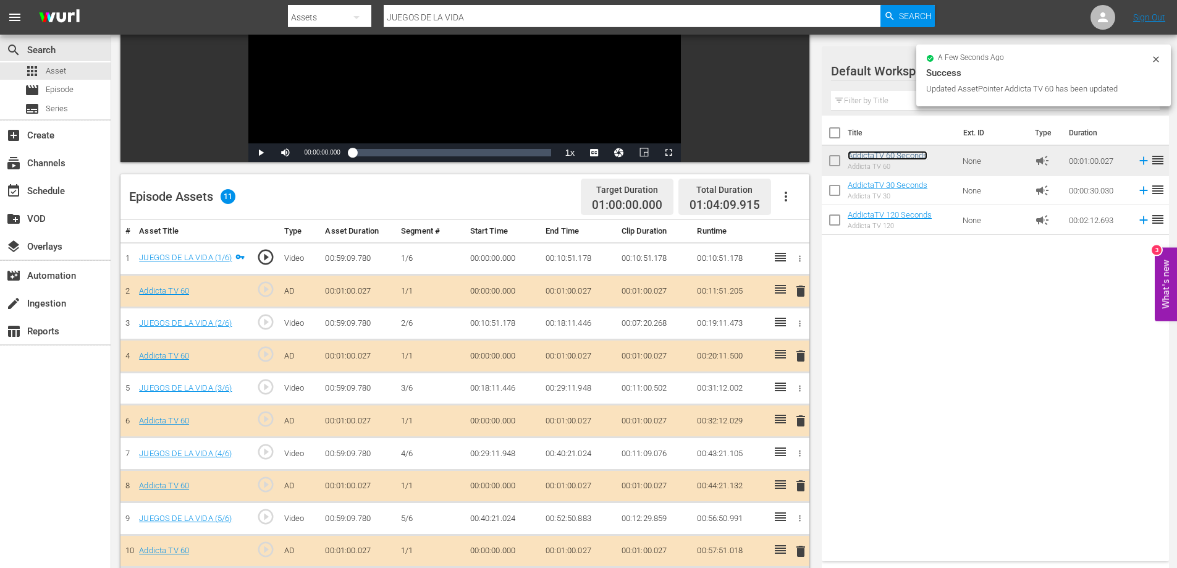
scroll to position [322, 0]
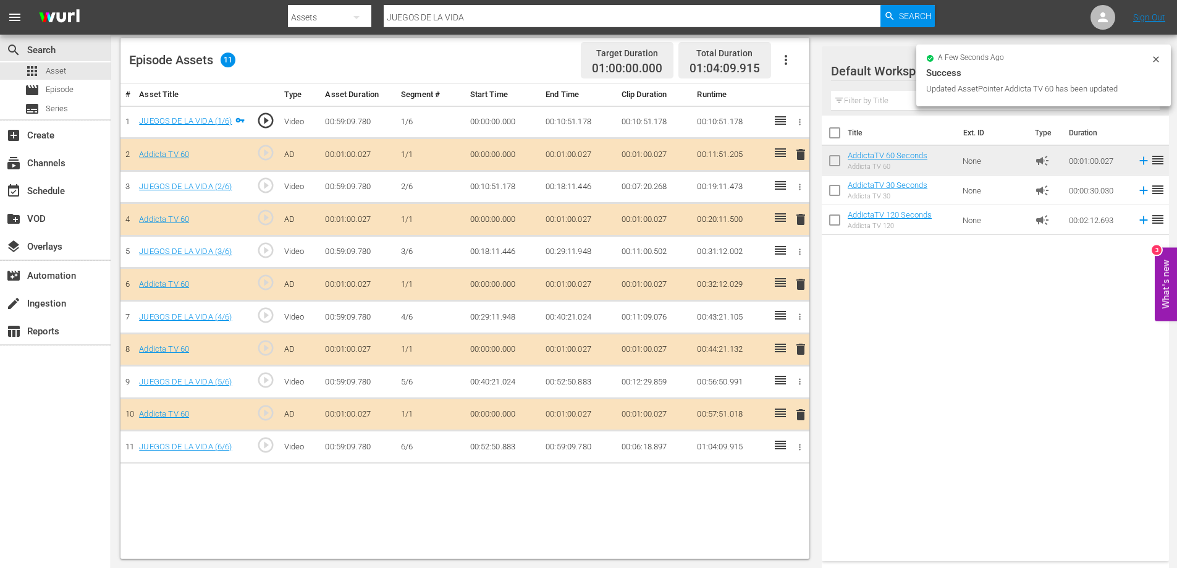
click at [802, 417] on span "delete" at bounding box center [800, 414] width 15 height 15
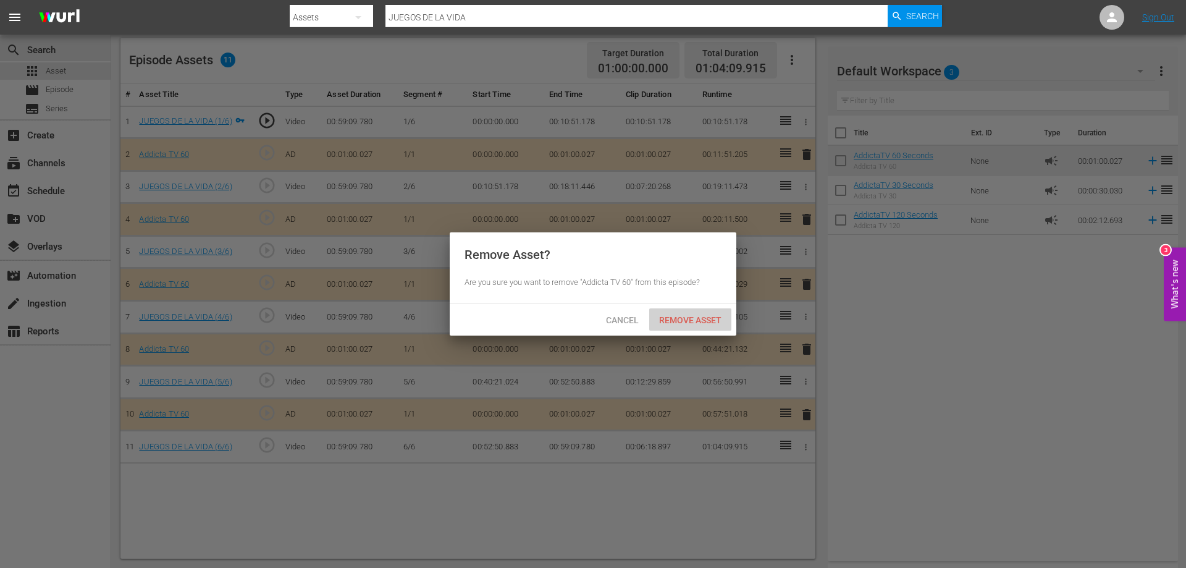
click at [698, 319] on span "Remove Asset" at bounding box center [690, 320] width 82 height 10
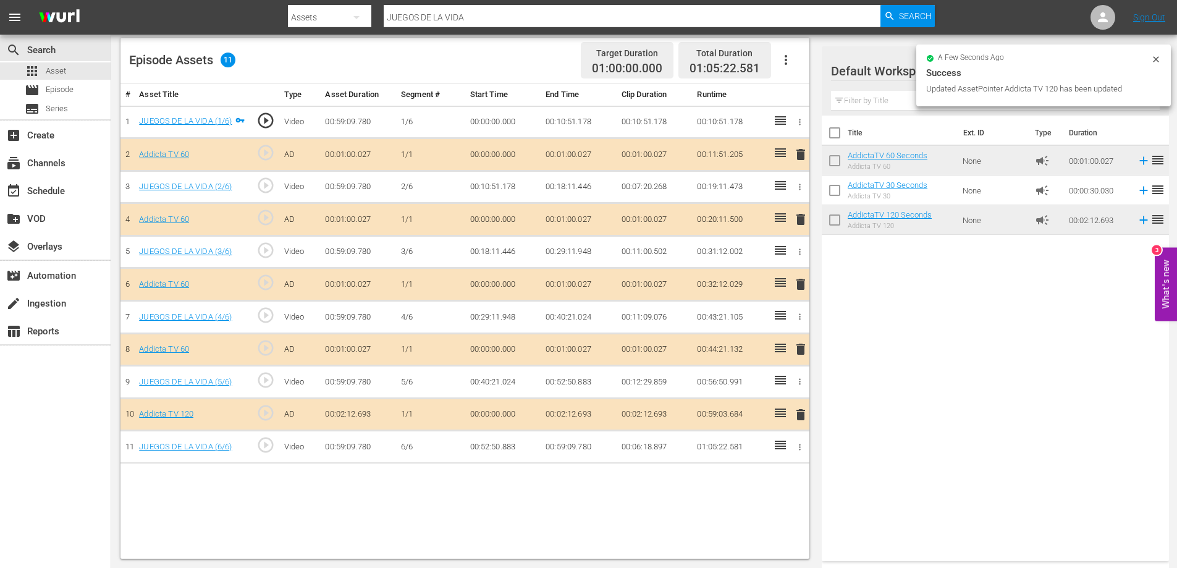
click at [801, 348] on span "delete" at bounding box center [800, 349] width 15 height 15
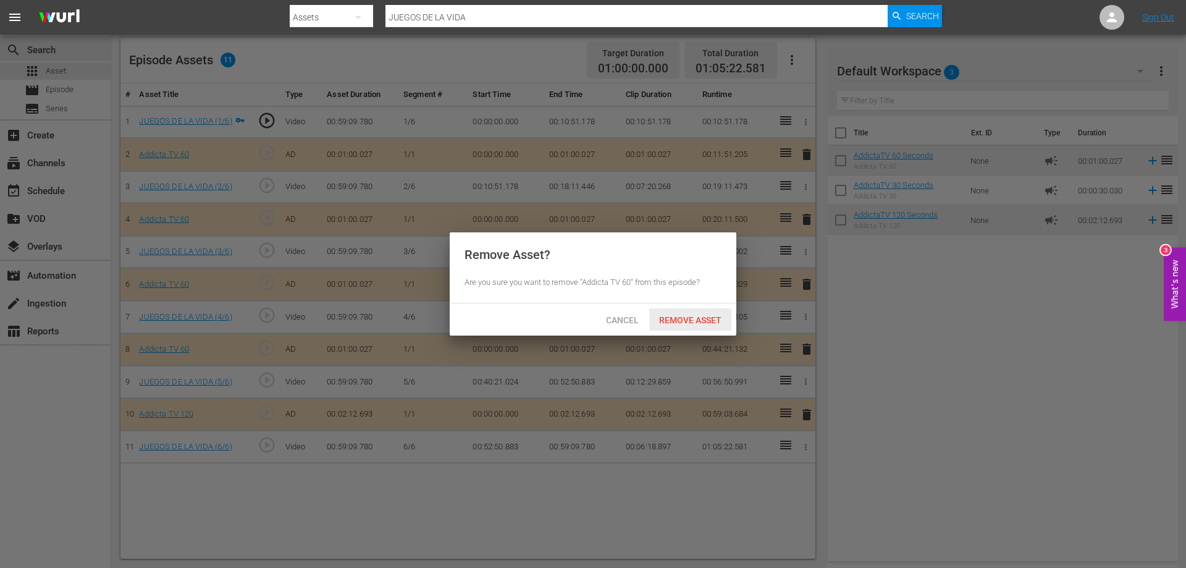
click at [685, 319] on span "Remove Asset" at bounding box center [690, 320] width 82 height 10
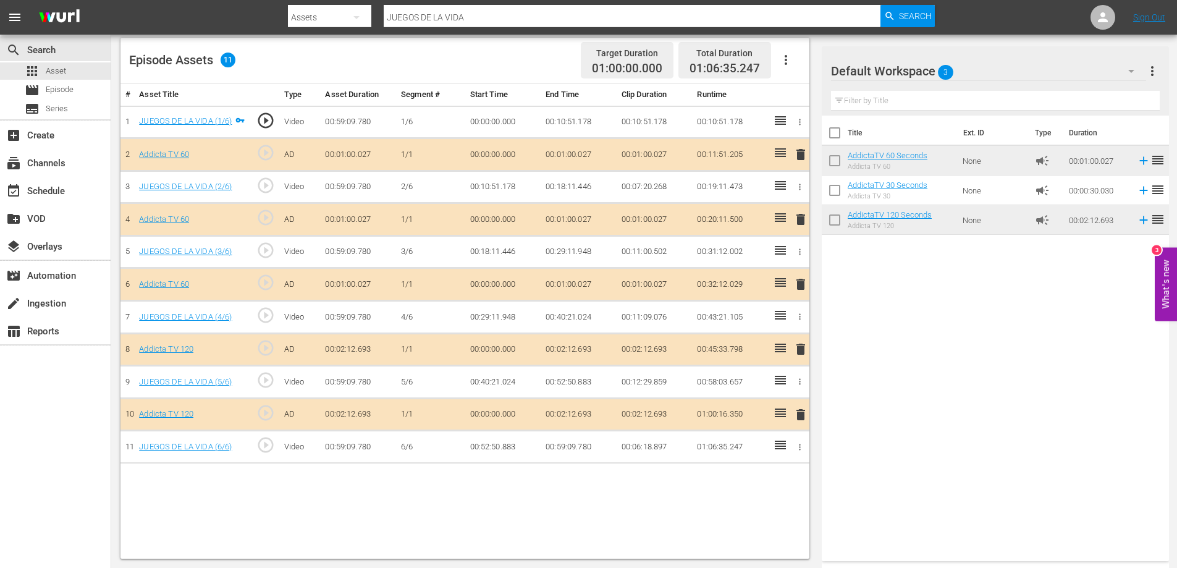
click at [803, 283] on span "delete" at bounding box center [800, 284] width 15 height 15
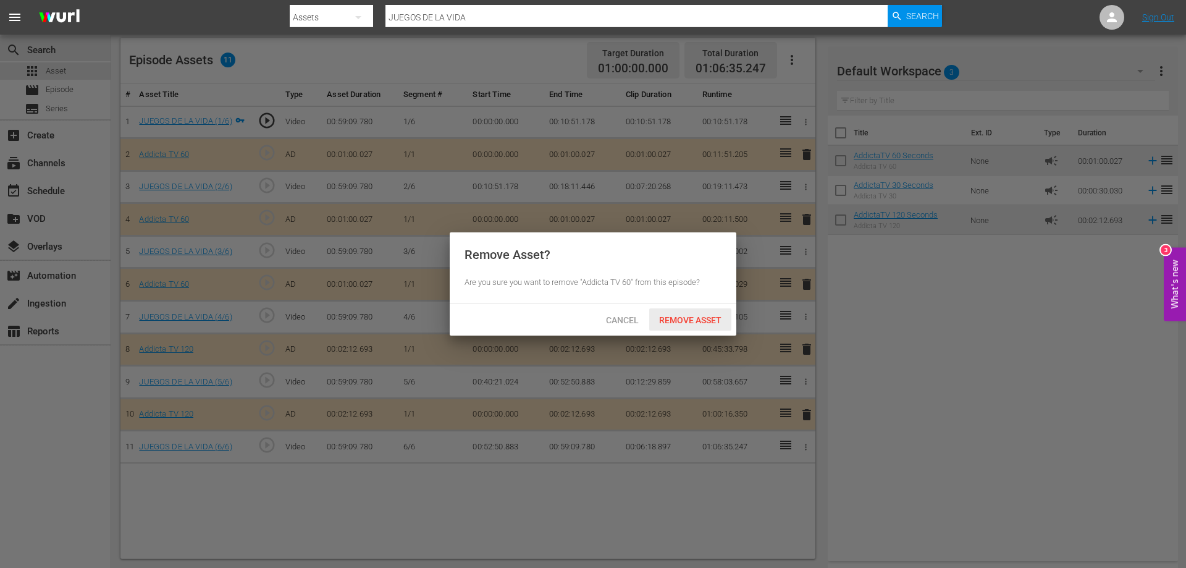
click at [710, 316] on span "Remove Asset" at bounding box center [690, 320] width 82 height 10
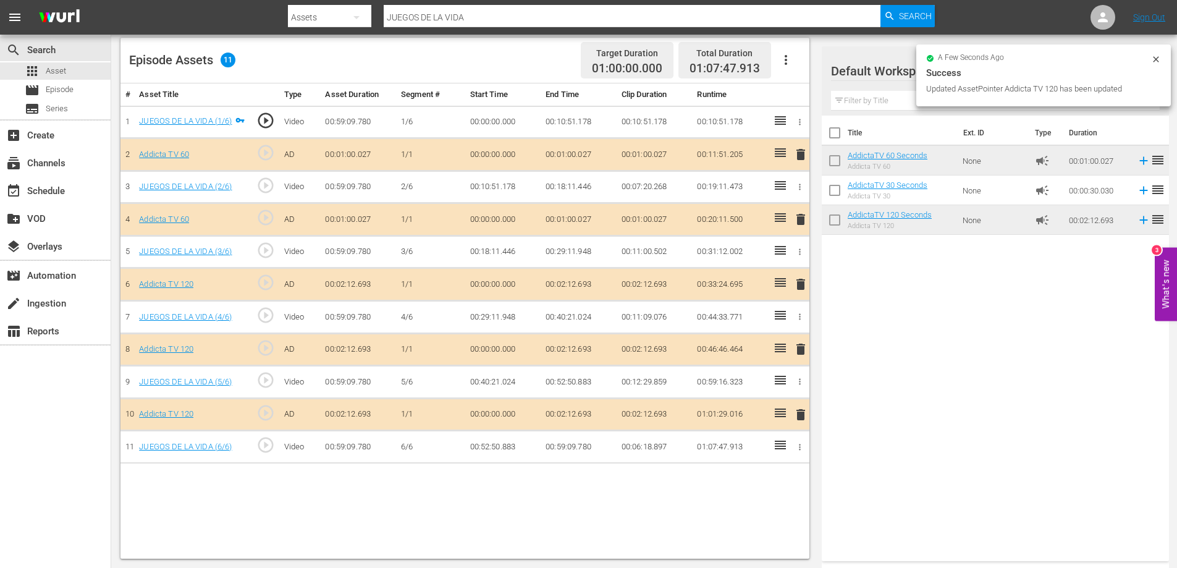
click at [800, 219] on span "delete" at bounding box center [800, 219] width 15 height 15
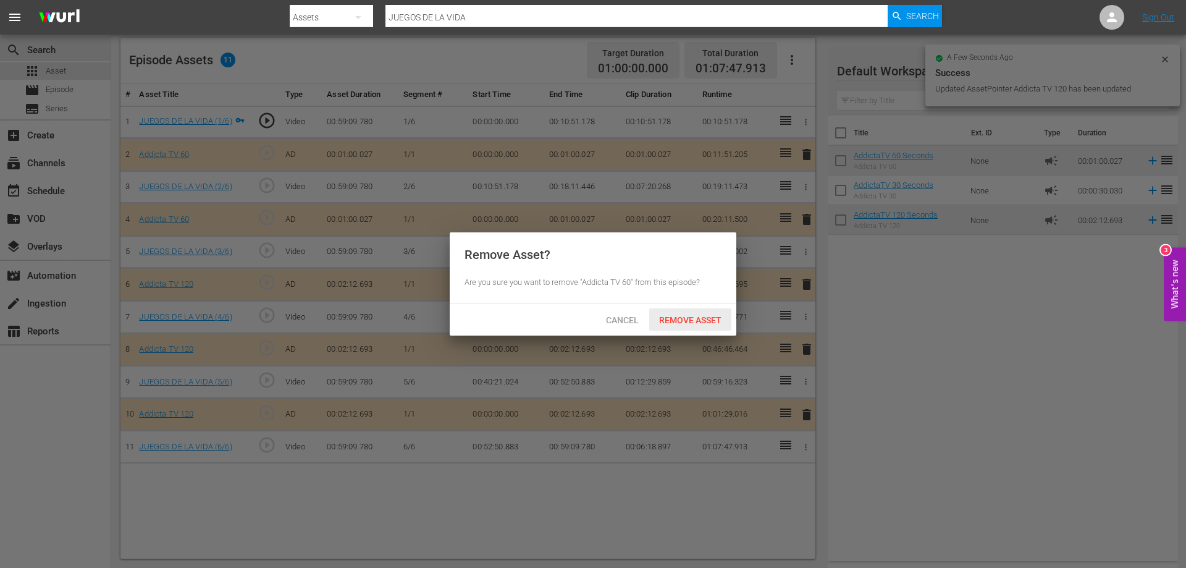
click at [683, 318] on span "Remove Asset" at bounding box center [690, 320] width 82 height 10
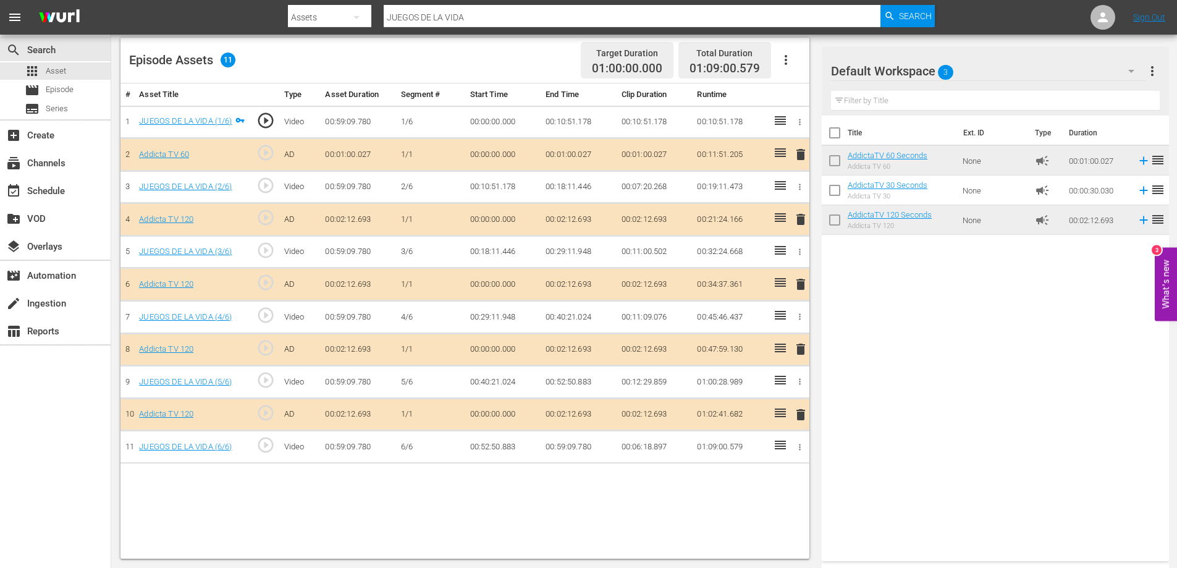
click at [800, 156] on span "delete" at bounding box center [800, 154] width 15 height 15
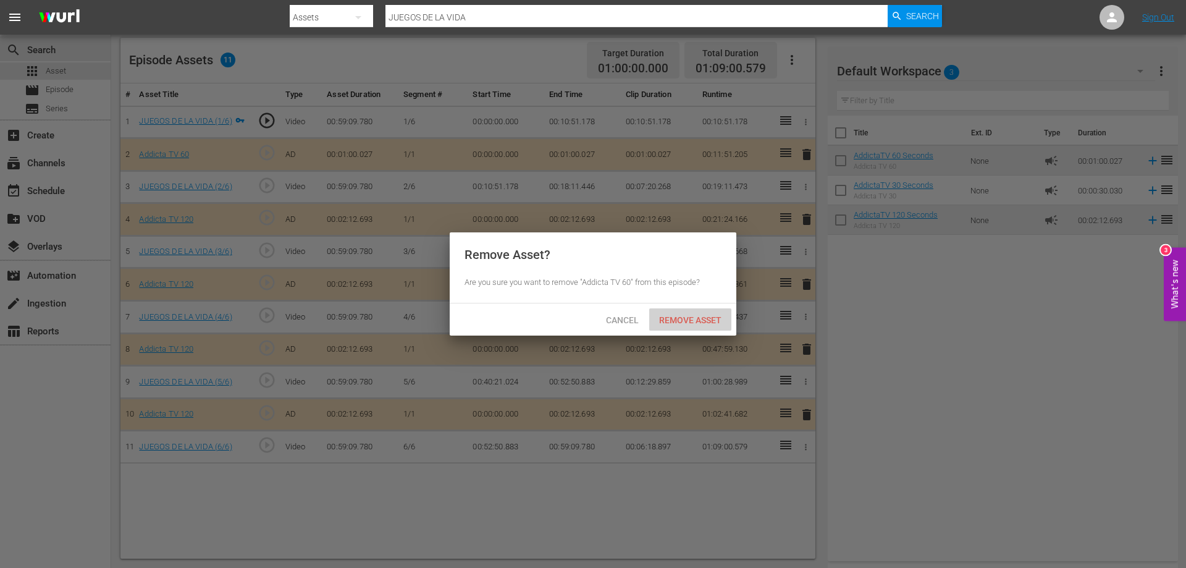
click at [674, 322] on span "Remove Asset" at bounding box center [690, 320] width 82 height 10
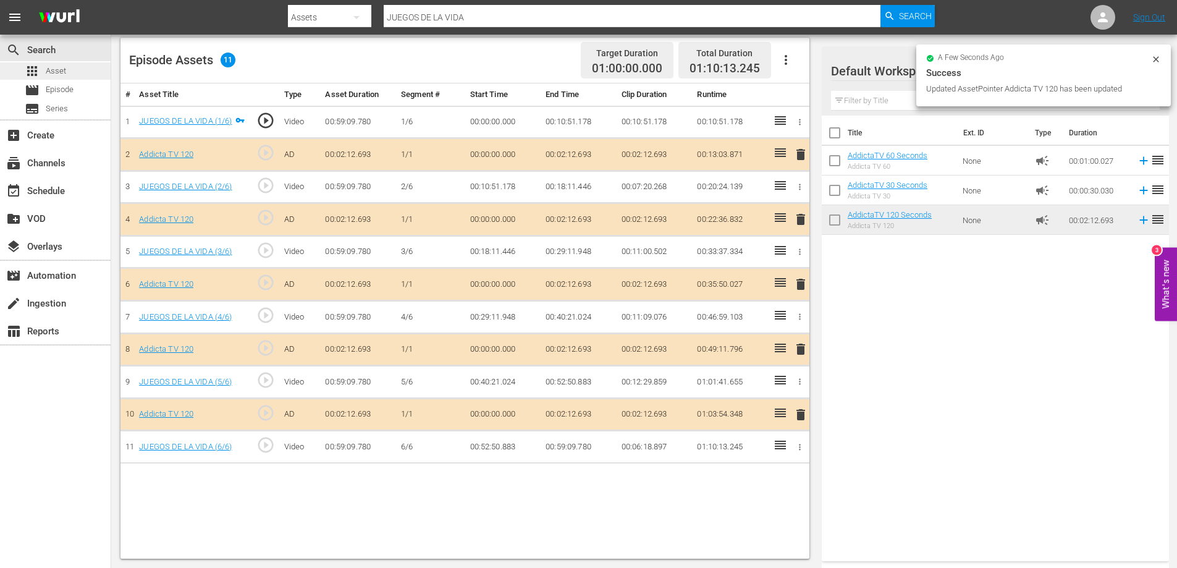
click at [54, 68] on span "Asset" at bounding box center [56, 71] width 20 height 12
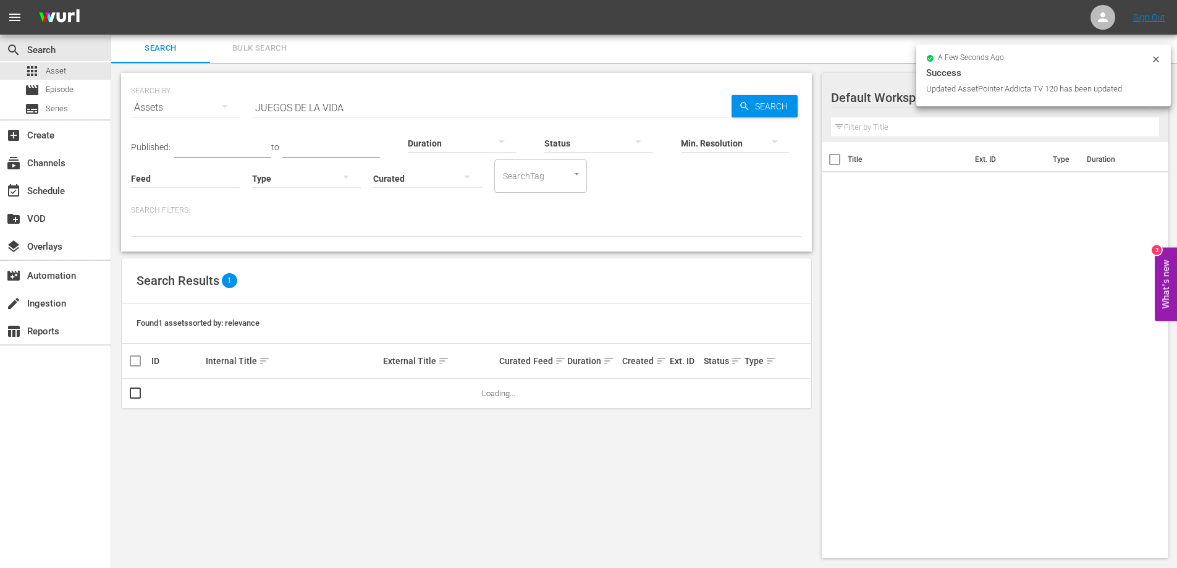
scroll to position [1, 0]
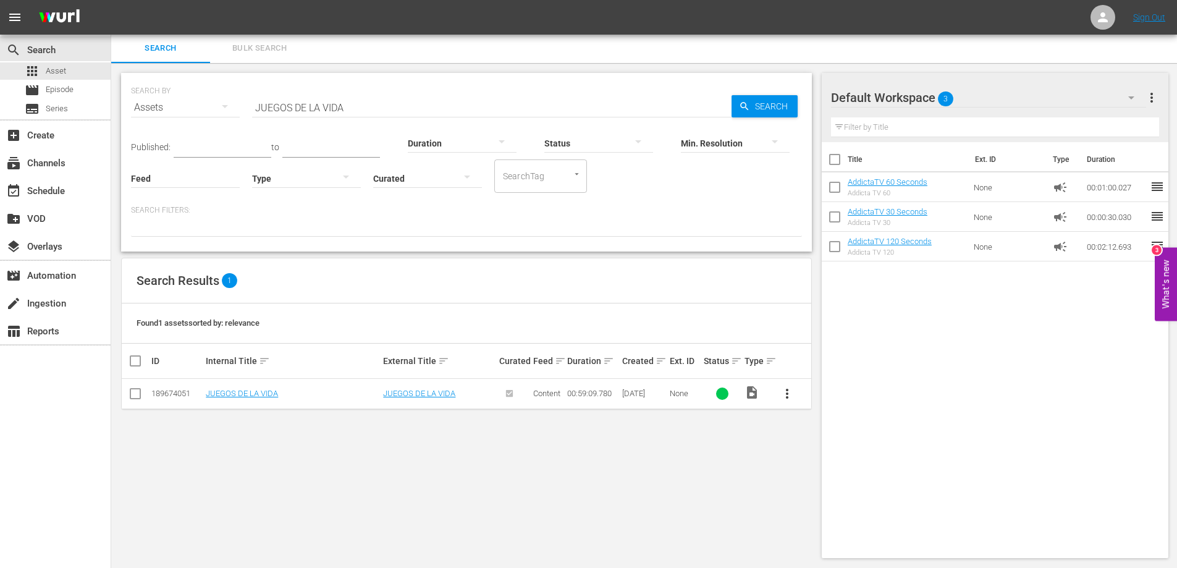
click at [467, 503] on div "SEARCH BY Search By Assets Search ID, Title, Description, Keywords, or Category…" at bounding box center [466, 315] width 711 height 505
click at [787, 396] on span "more_vert" at bounding box center [787, 393] width 15 height 15
click at [835, 483] on div "Episode" at bounding box center [854, 488] width 84 height 30
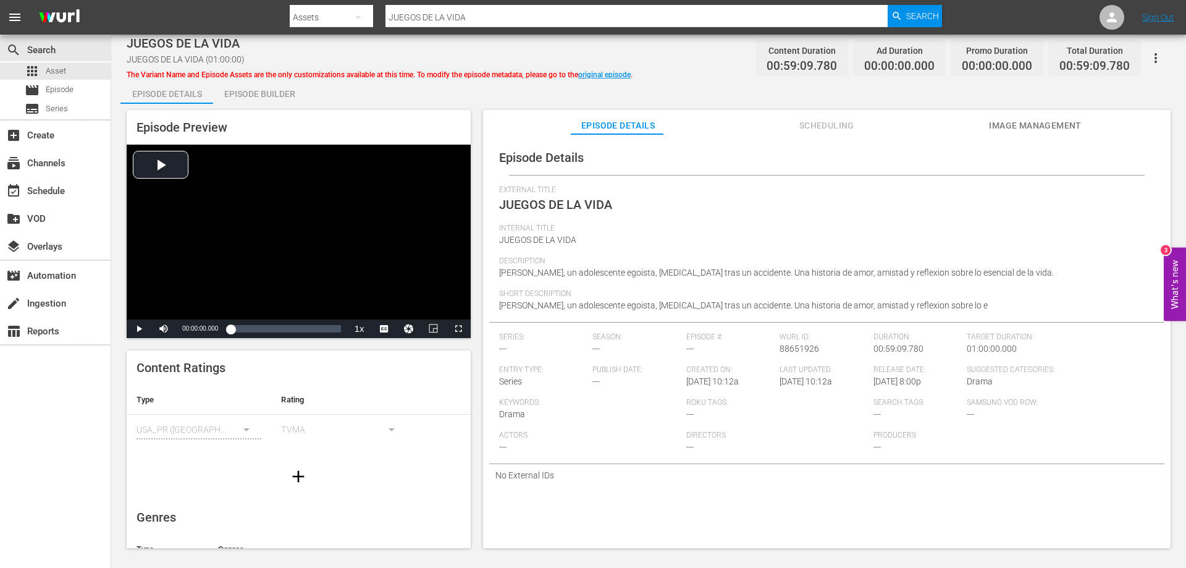
click at [261, 98] on div "Episode Builder" at bounding box center [259, 94] width 93 height 30
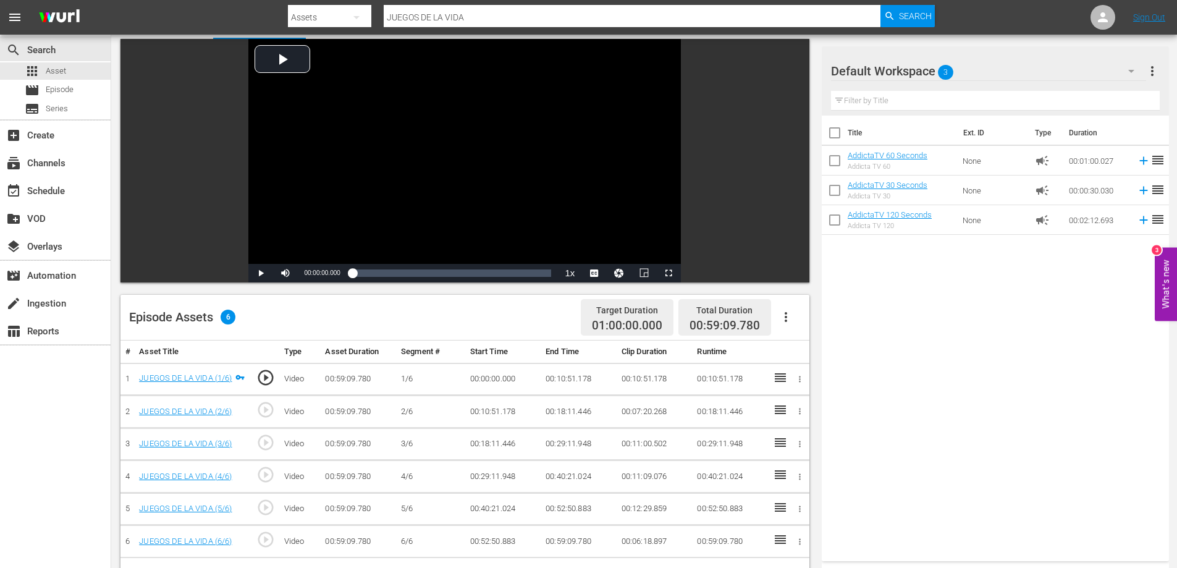
scroll to position [185, 0]
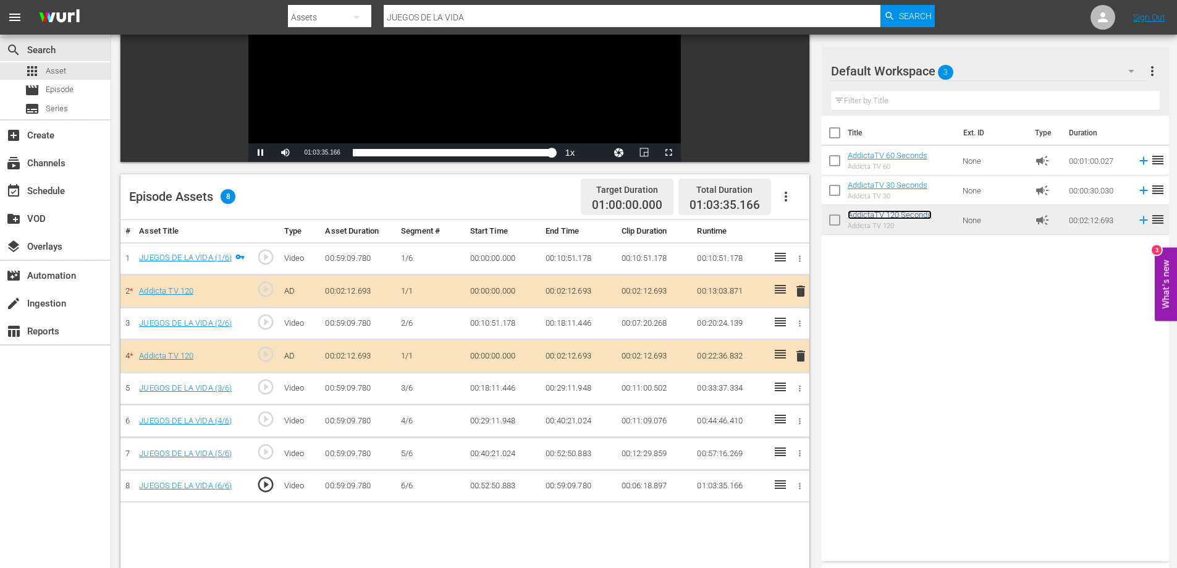
drag, startPoint x: 358, startPoint y: 153, endPoint x: 552, endPoint y: 164, distance: 194.4
click at [552, 164] on div "Video Player is loading. Play Video Pause Mute 100% Current Time 01:03:35.166 /…" at bounding box center [467, 306] width 695 height 777
drag, startPoint x: 551, startPoint y: 153, endPoint x: 353, endPoint y: 161, distance: 197.9
click at [353, 159] on div "00:59:09.781" at bounding box center [354, 152] width 3 height 12
click at [261, 153] on span "Video Player" at bounding box center [261, 153] width 0 height 0
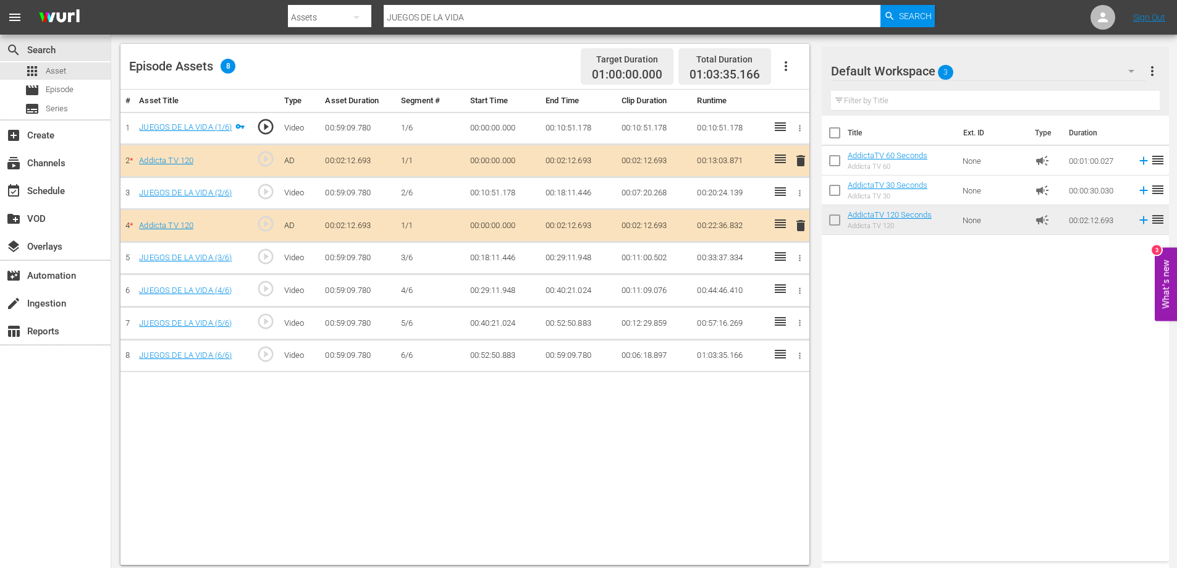
scroll to position [322, 0]
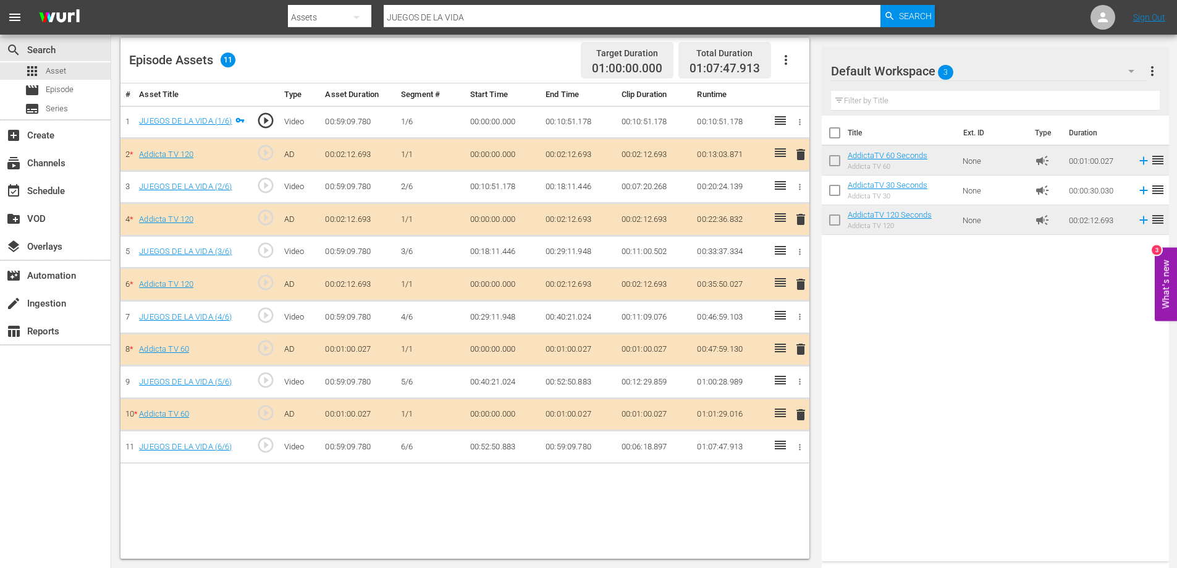
click at [804, 346] on span "delete" at bounding box center [800, 349] width 15 height 15
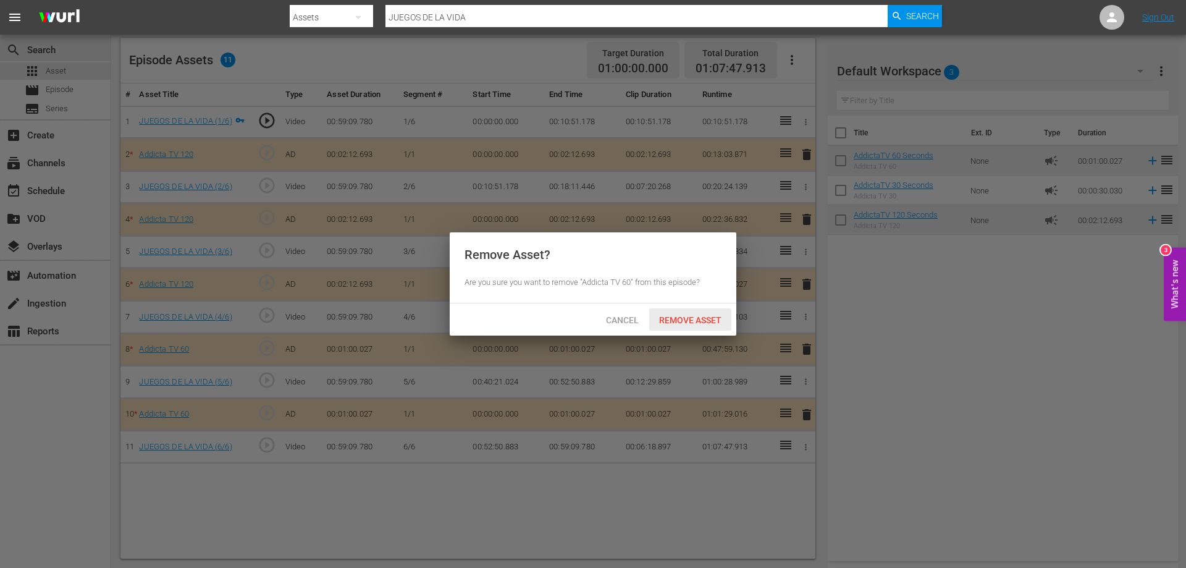
click at [692, 320] on span "Remove Asset" at bounding box center [690, 320] width 82 height 10
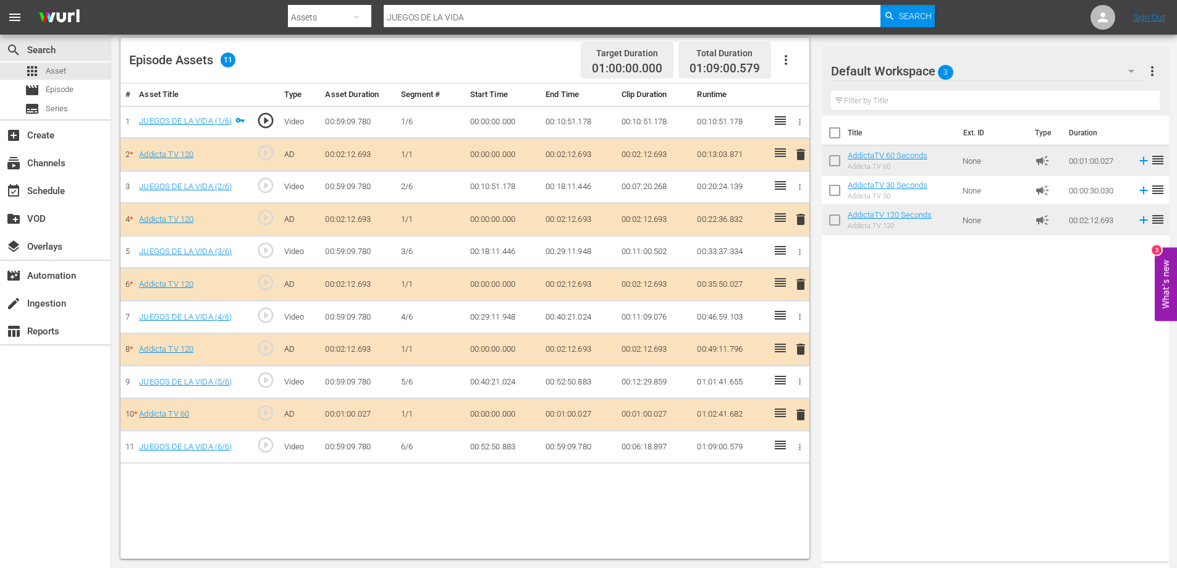
click at [802, 416] on span "delete" at bounding box center [800, 414] width 15 height 15
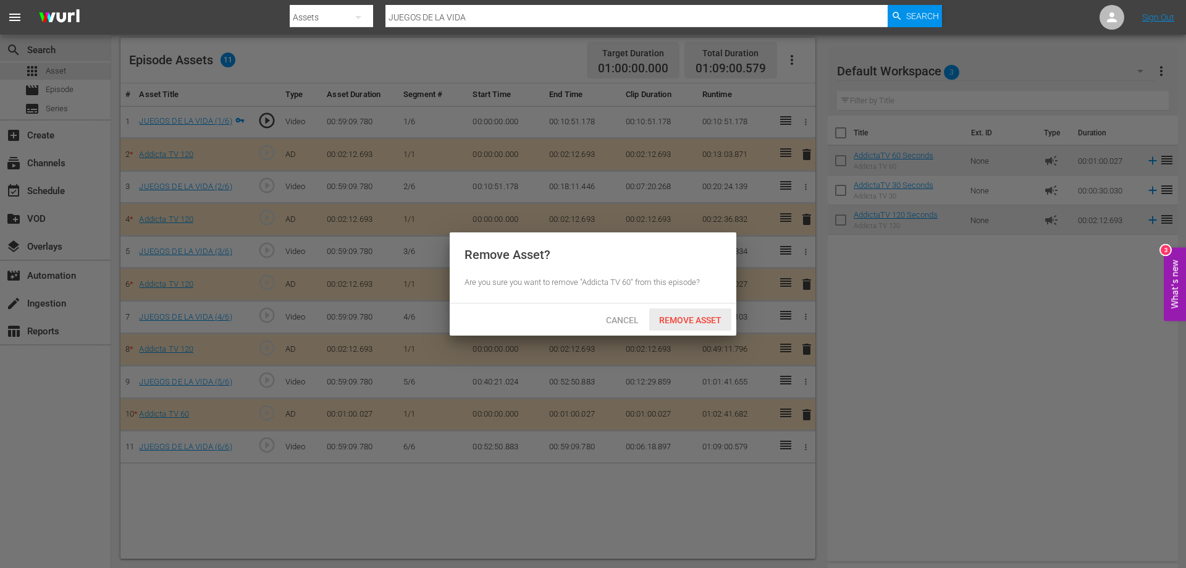
click at [694, 315] on span "Remove Asset" at bounding box center [690, 320] width 82 height 10
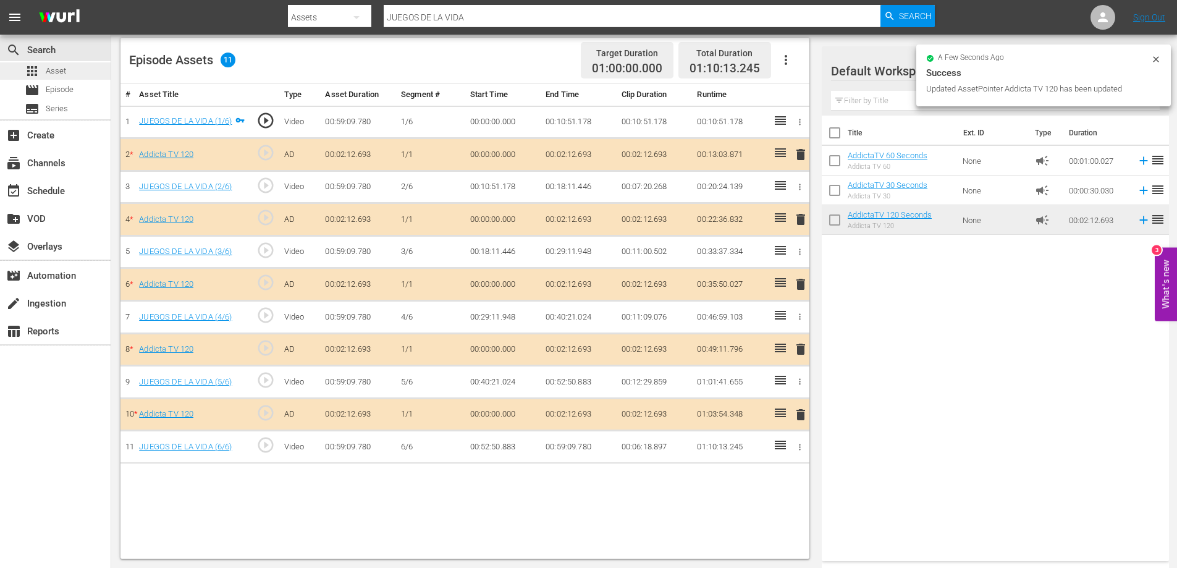
click at [55, 70] on span "Asset" at bounding box center [56, 71] width 20 height 12
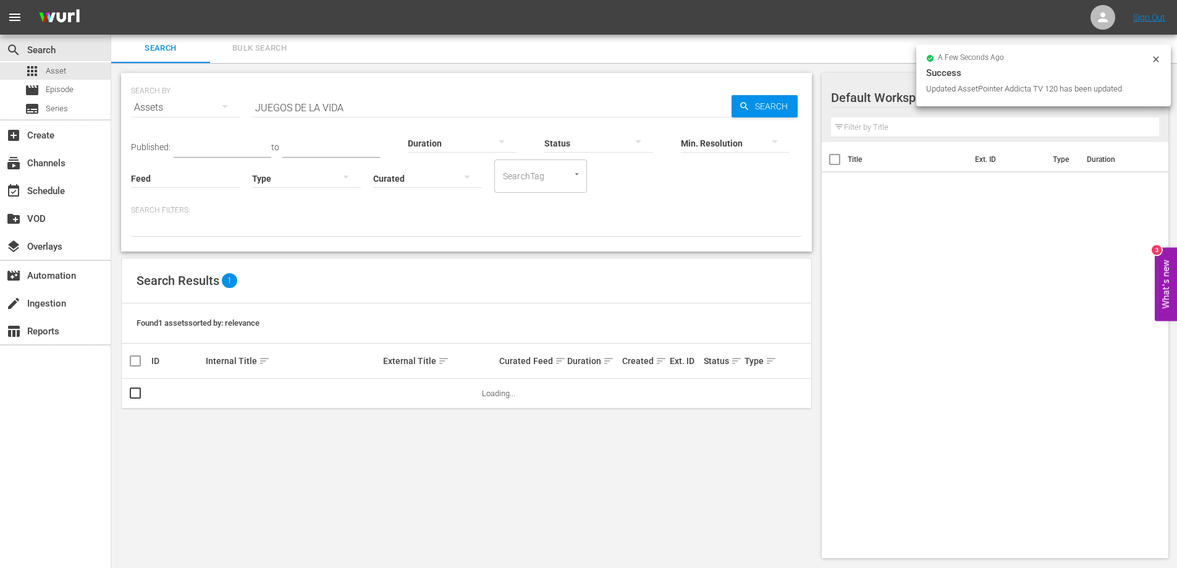
scroll to position [1, 0]
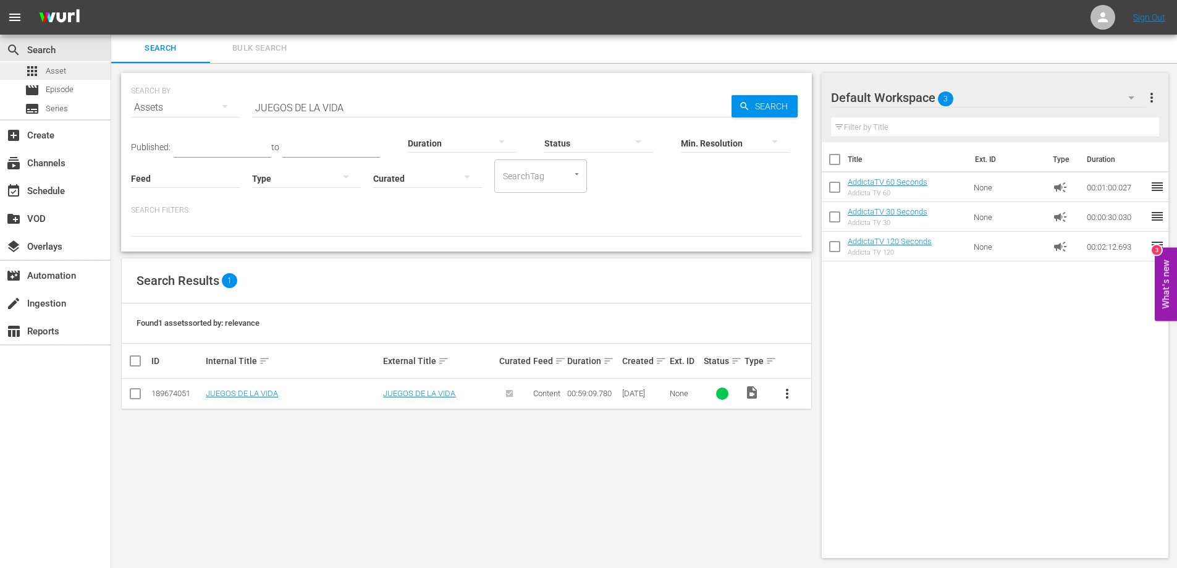
click at [62, 67] on span "Asset" at bounding box center [56, 71] width 20 height 12
drag, startPoint x: 366, startPoint y: 111, endPoint x: 162, endPoint y: 110, distance: 204.5
click at [162, 110] on div "SEARCH BY Search By Assets Search ID, Title, Description, Keywords, or Category…" at bounding box center [466, 100] width 671 height 44
paste input "KIMUR"
type input "KIMURA"
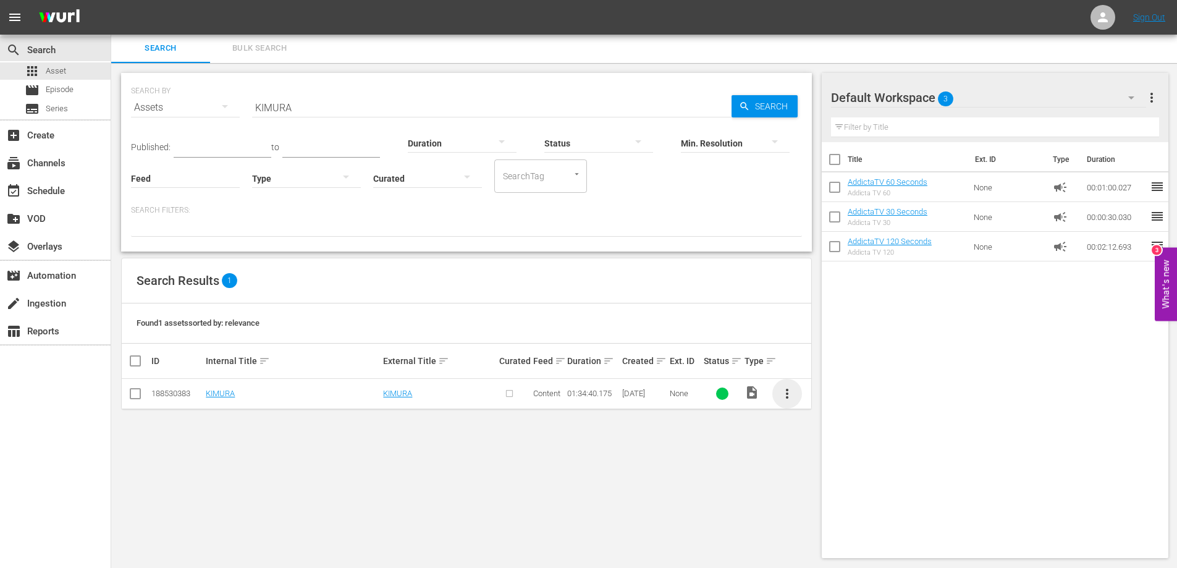
click at [786, 398] on span "more_vert" at bounding box center [787, 393] width 15 height 15
click at [830, 484] on div "Episode" at bounding box center [854, 488] width 84 height 30
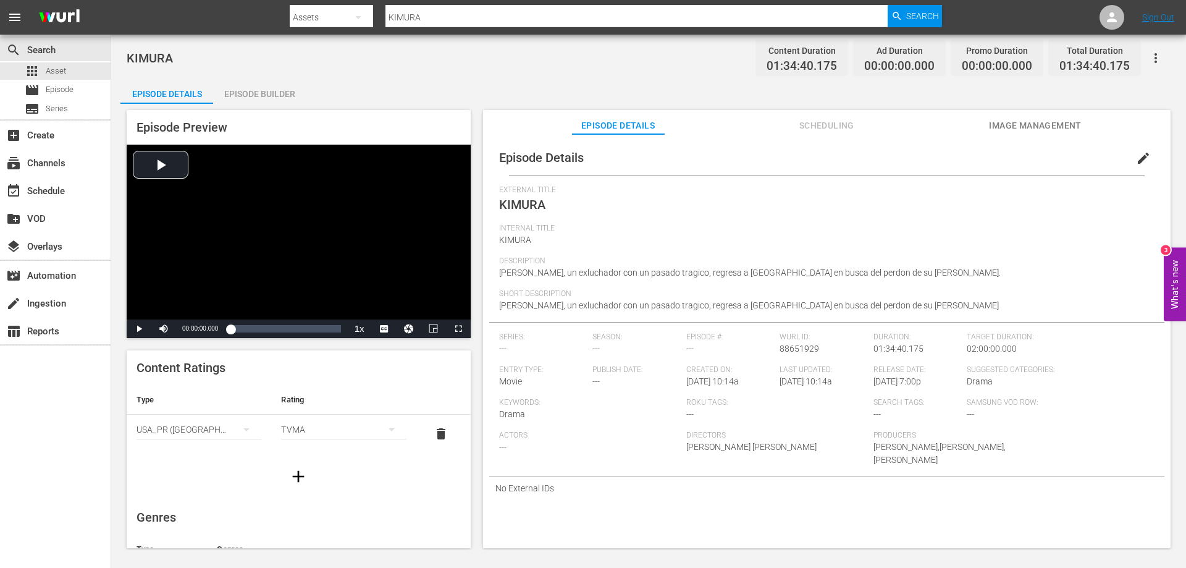
click at [274, 91] on div "Episode Builder" at bounding box center [259, 94] width 93 height 30
